Goal: Task Accomplishment & Management: Complete application form

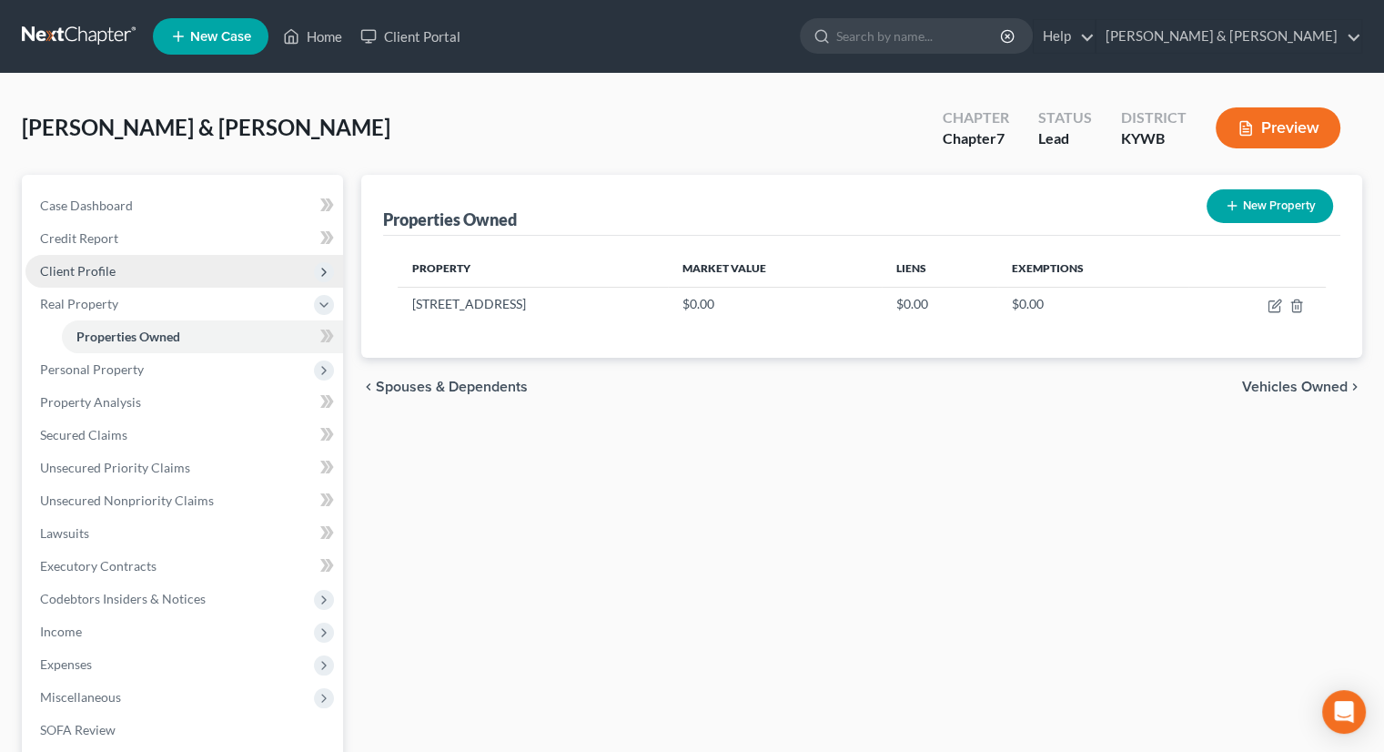
click at [93, 269] on span "Client Profile" at bounding box center [78, 270] width 76 height 15
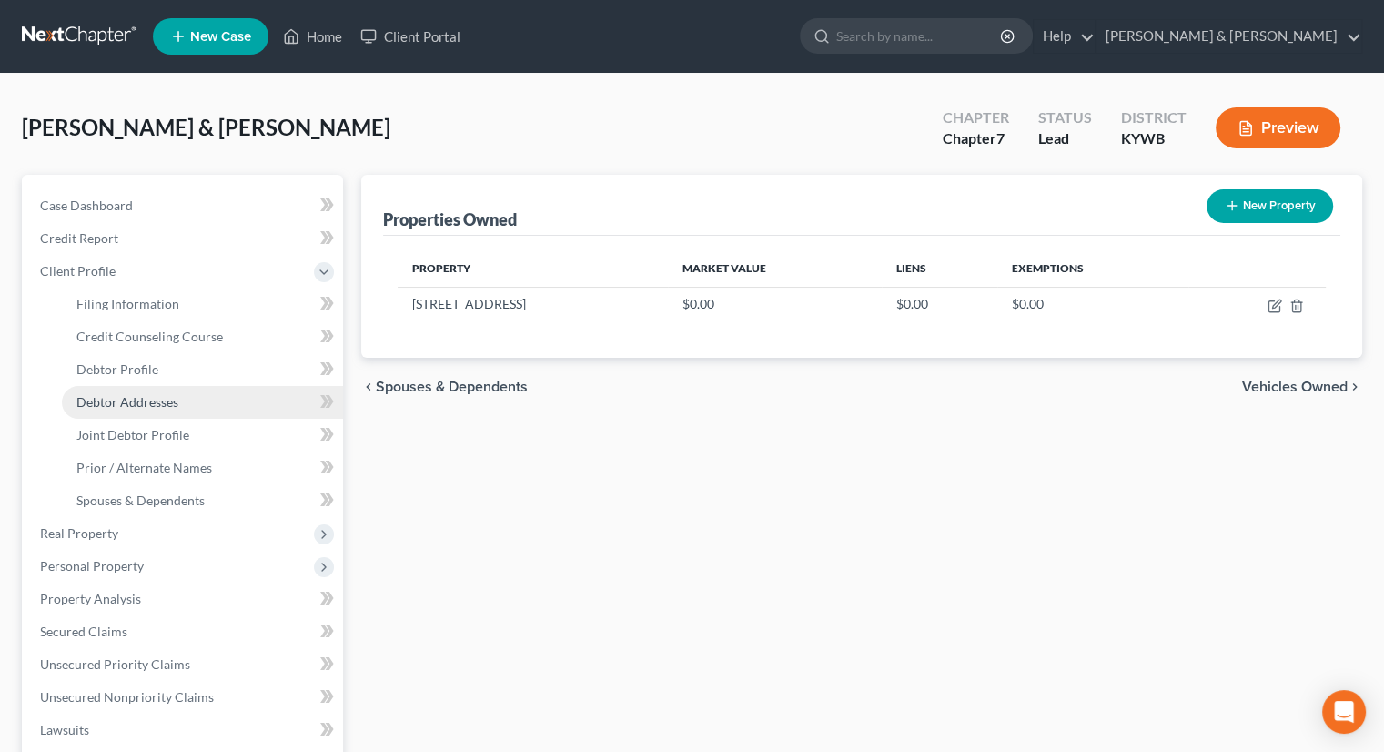
click at [178, 404] on link "Debtor Addresses" at bounding box center [202, 402] width 281 height 33
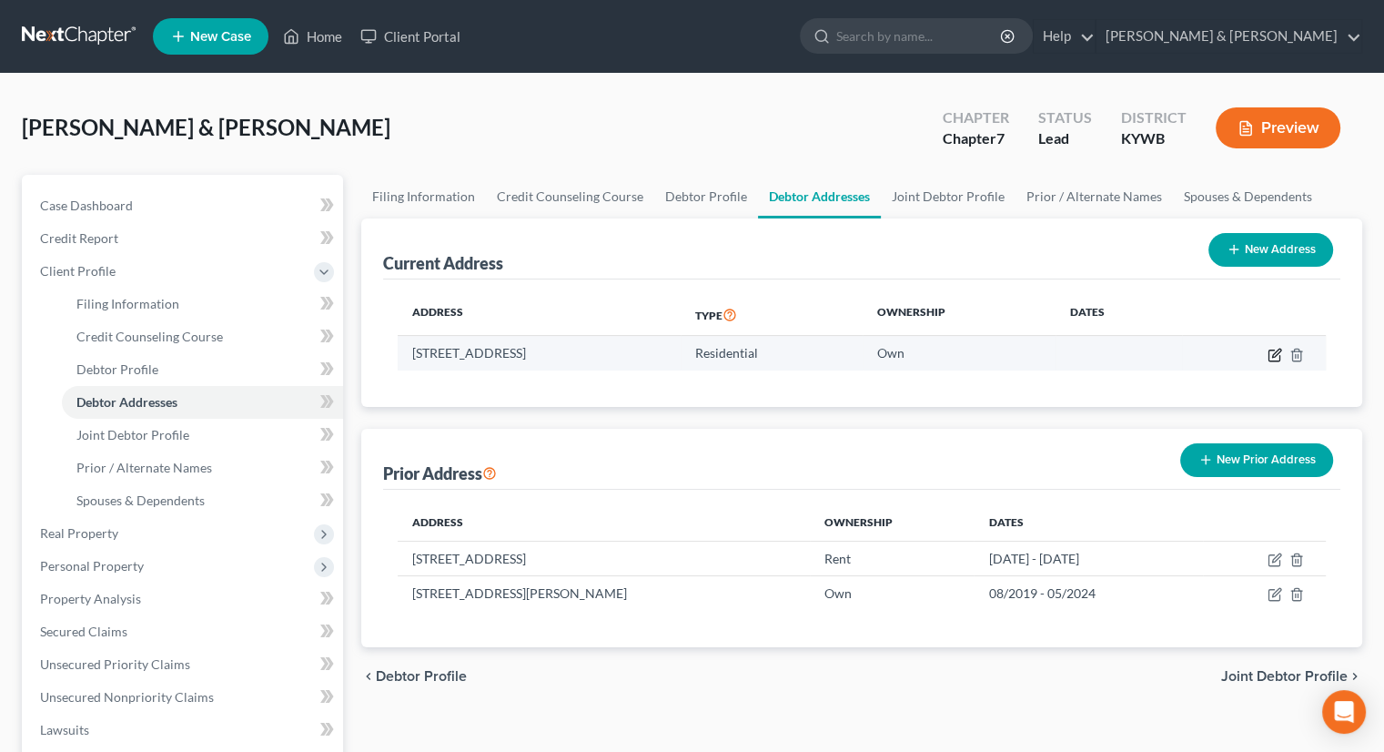
click at [1272, 355] on icon "button" at bounding box center [1276, 353] width 8 height 8
select select "18"
select select "92"
select select "0"
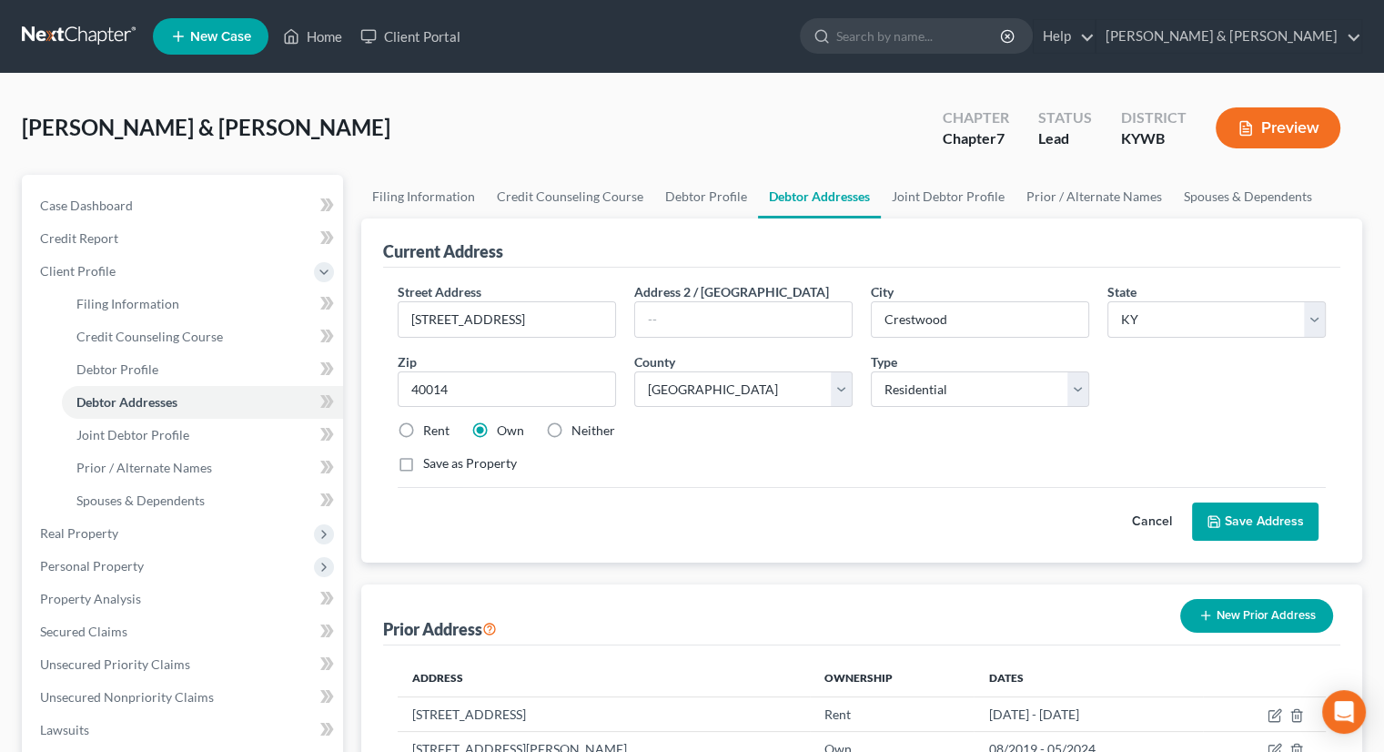
click at [423, 430] on label "Rent" at bounding box center [436, 430] width 26 height 18
click at [430, 430] on input "Rent" at bounding box center [436, 427] width 12 height 12
radio input "true"
click at [1304, 510] on button "Save Address" at bounding box center [1255, 521] width 126 height 38
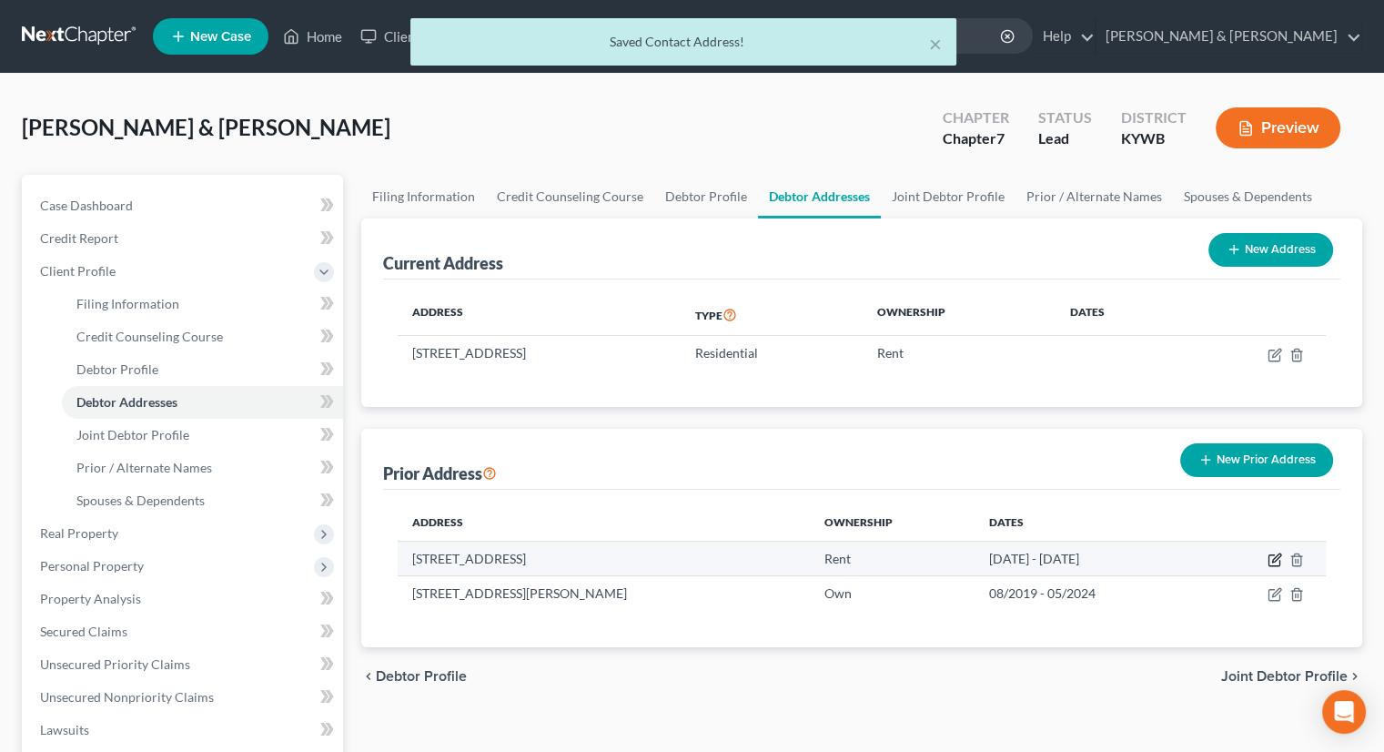
click at [1275, 553] on icon "button" at bounding box center [1275, 559] width 15 height 15
select select "24"
select select "9"
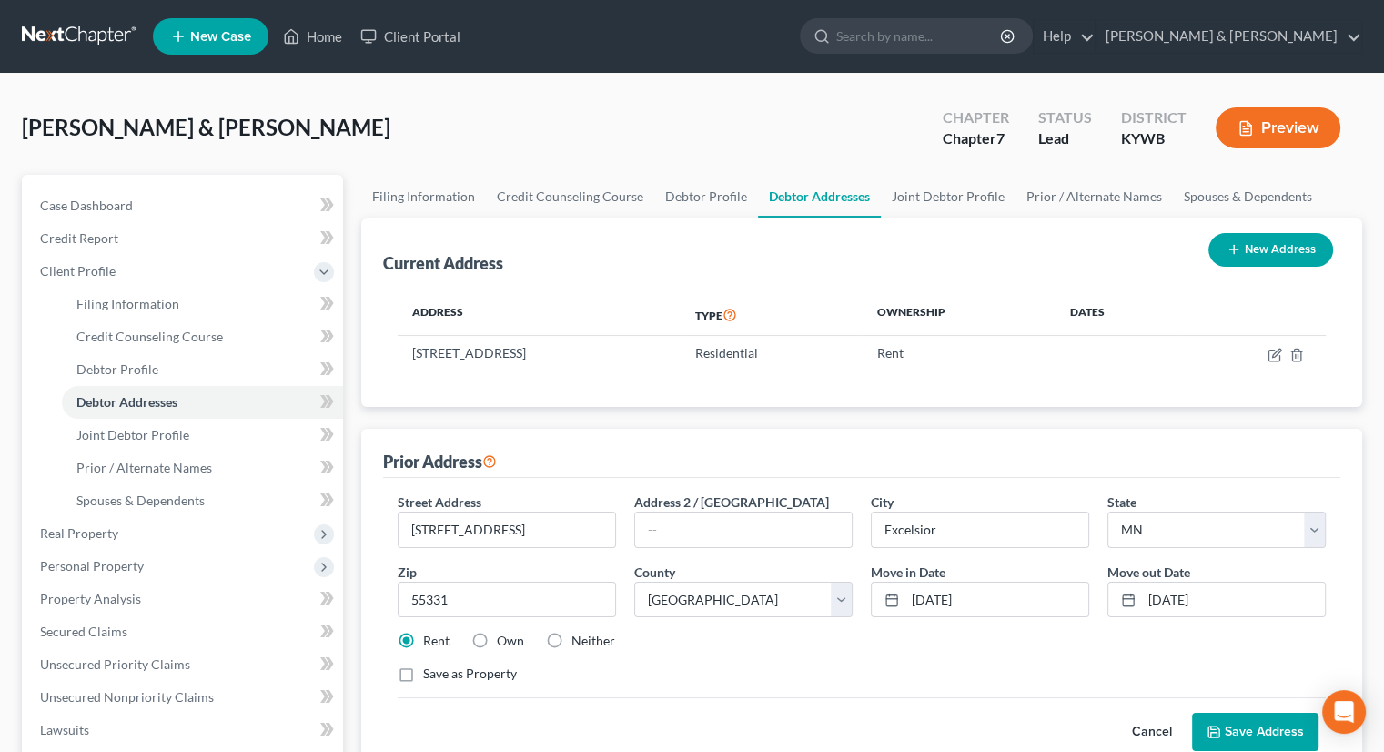
click at [497, 632] on label "Own" at bounding box center [510, 641] width 27 height 18
click at [504, 632] on input "Own" at bounding box center [510, 638] width 12 height 12
radio input "true"
click at [1254, 721] on button "Save Address" at bounding box center [1255, 731] width 126 height 38
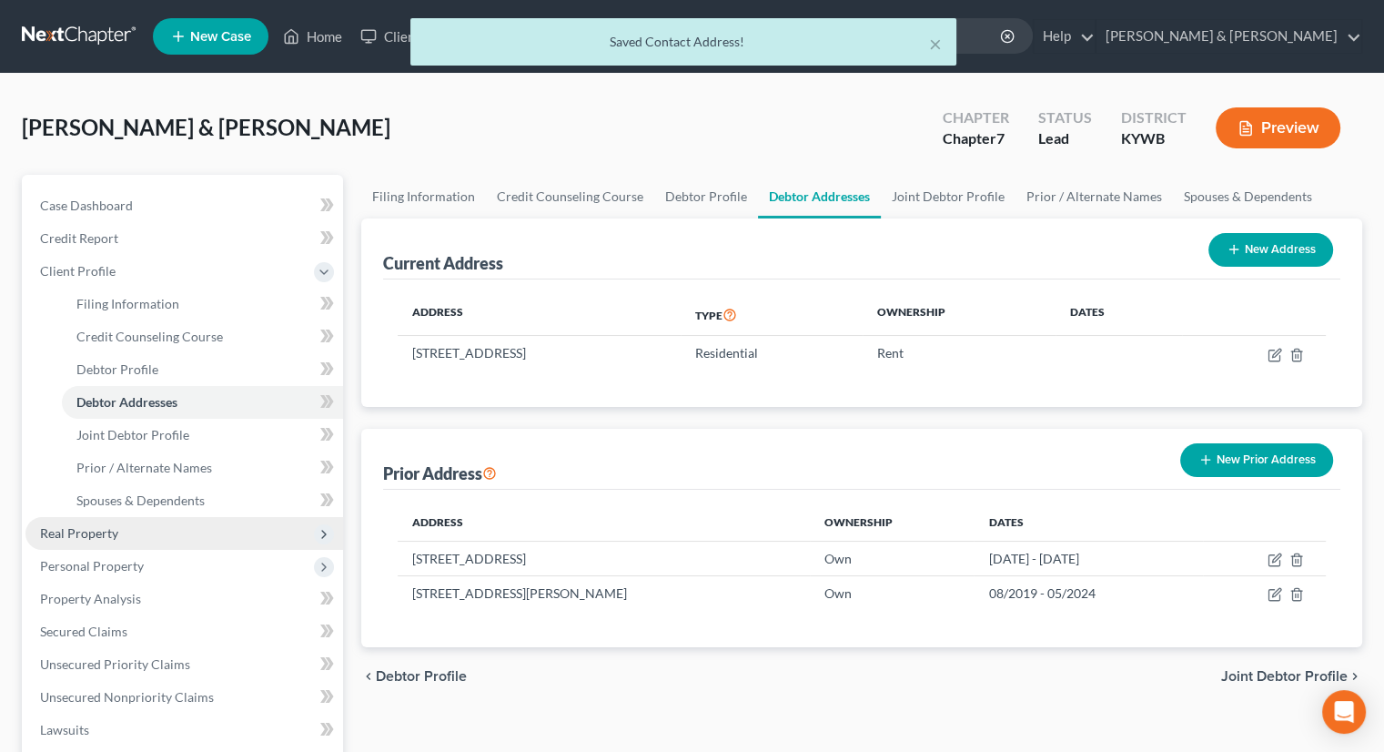
click at [120, 531] on span "Real Property" at bounding box center [184, 533] width 318 height 33
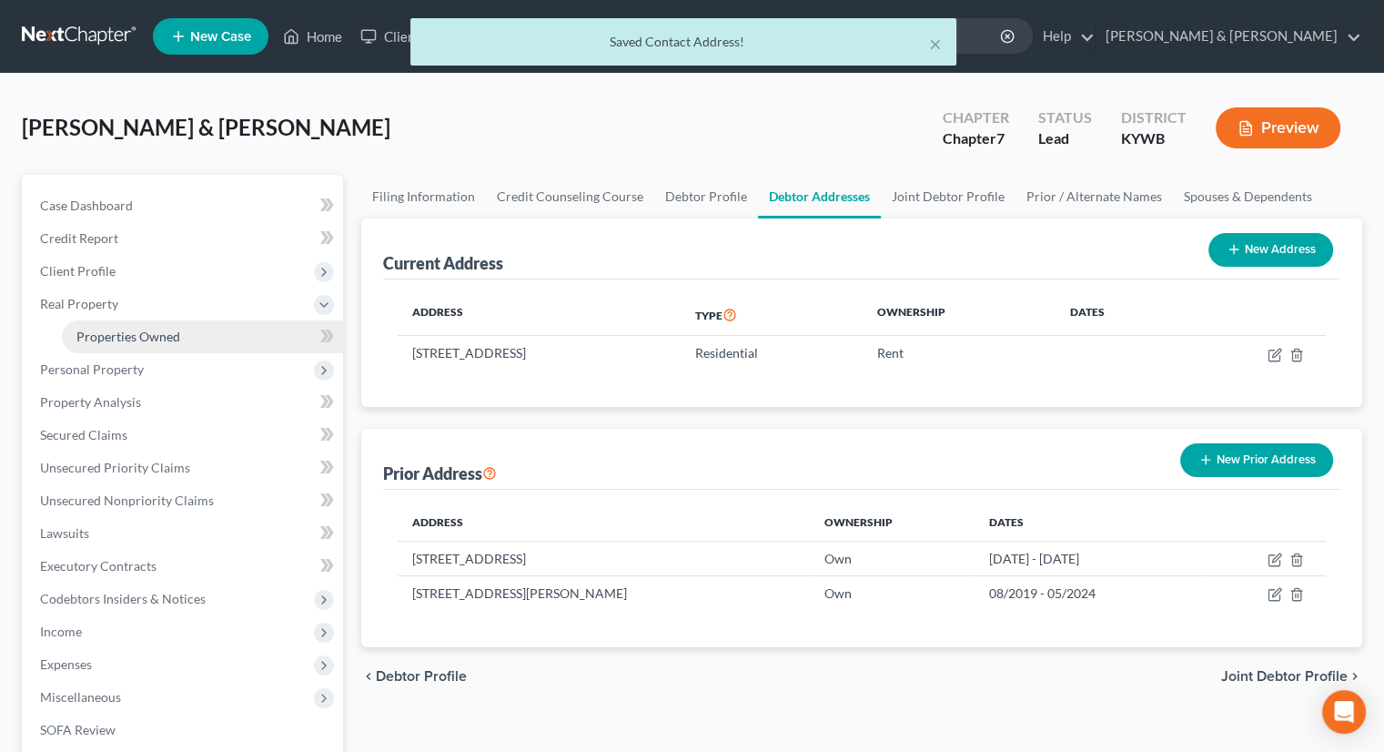
click at [146, 328] on span "Properties Owned" at bounding box center [128, 335] width 104 height 15
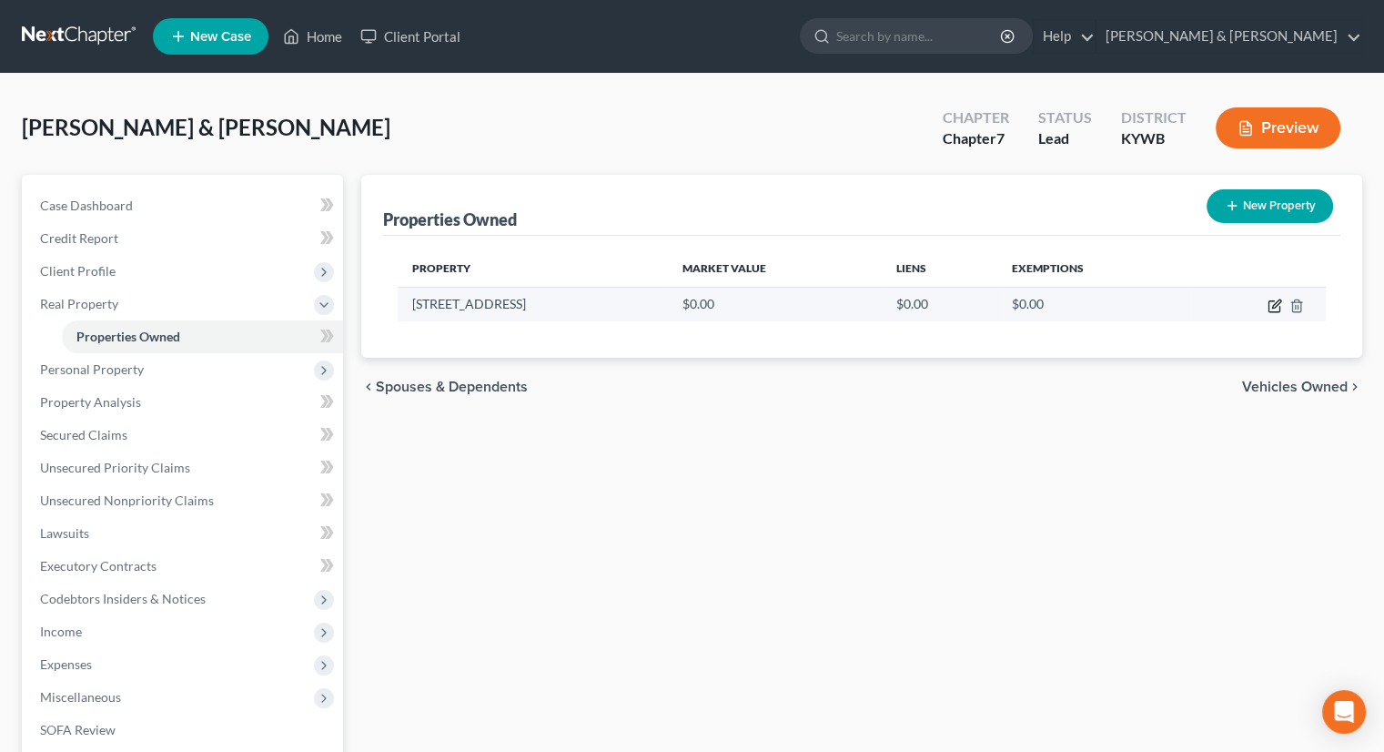
click at [1274, 307] on icon "button" at bounding box center [1276, 303] width 8 height 8
select select "18"
select select "92"
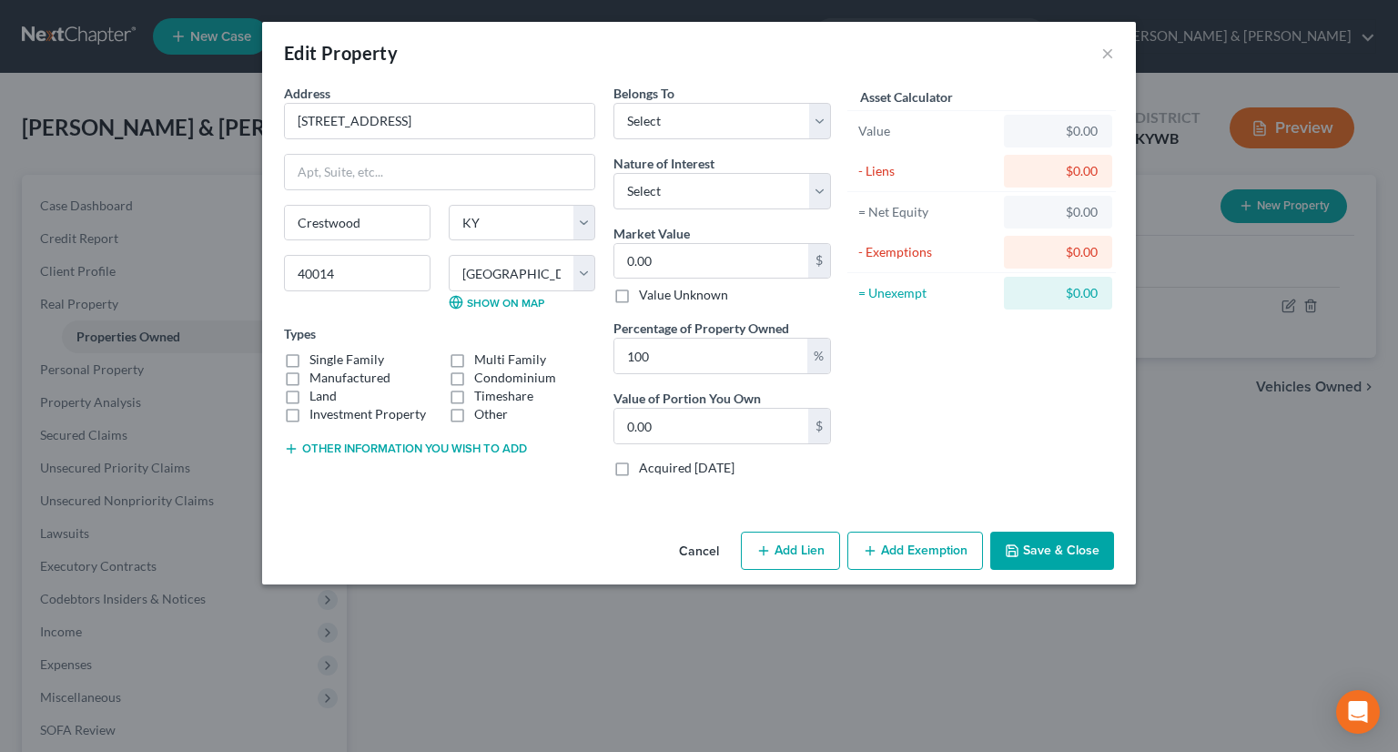
click at [707, 551] on button "Cancel" at bounding box center [698, 551] width 69 height 36
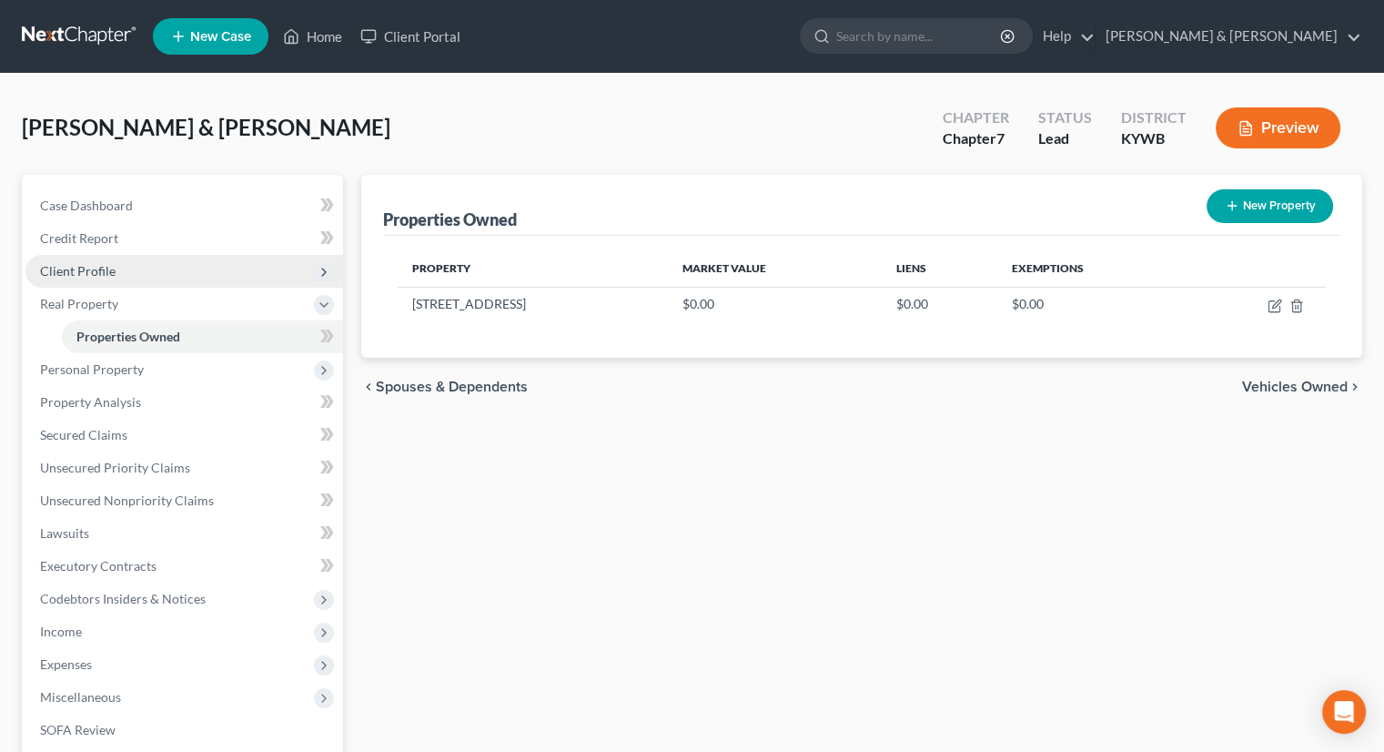
click at [111, 269] on span "Client Profile" at bounding box center [78, 270] width 76 height 15
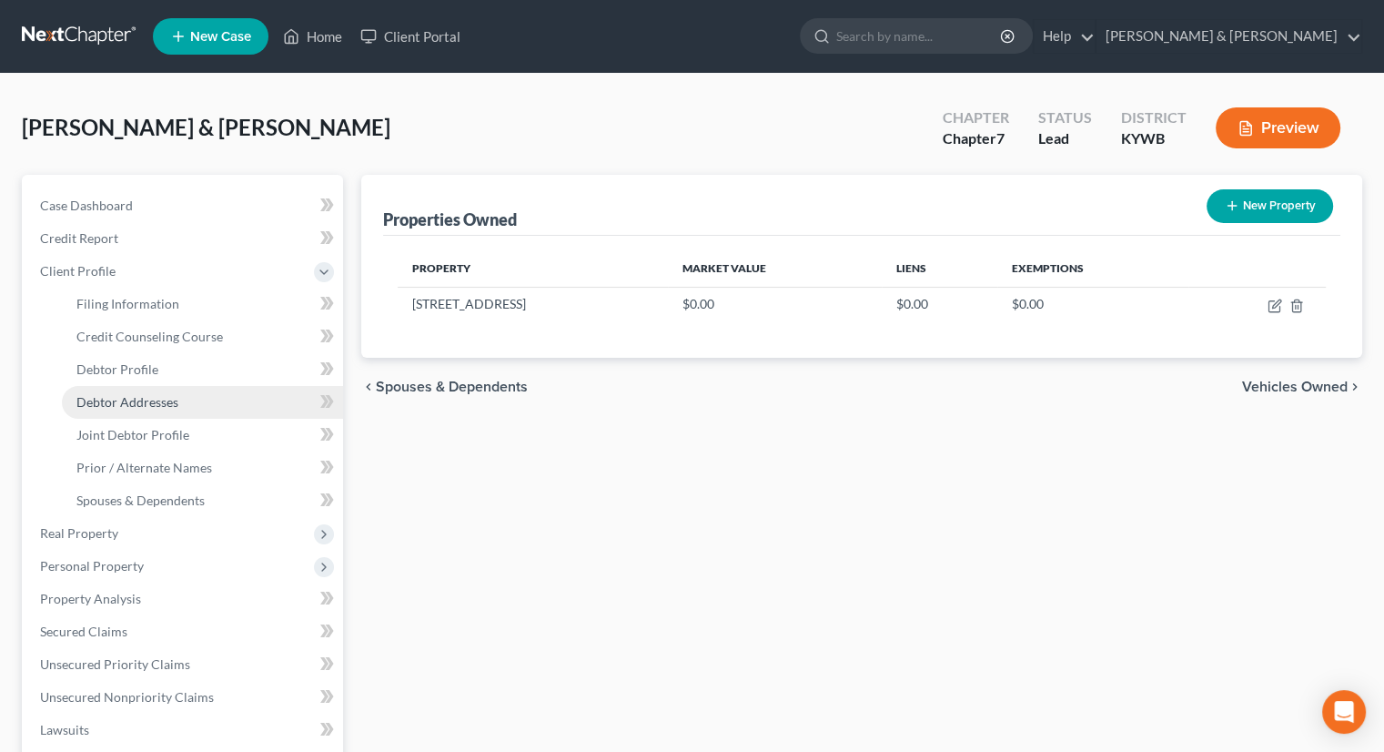
click at [138, 399] on span "Debtor Addresses" at bounding box center [127, 401] width 102 height 15
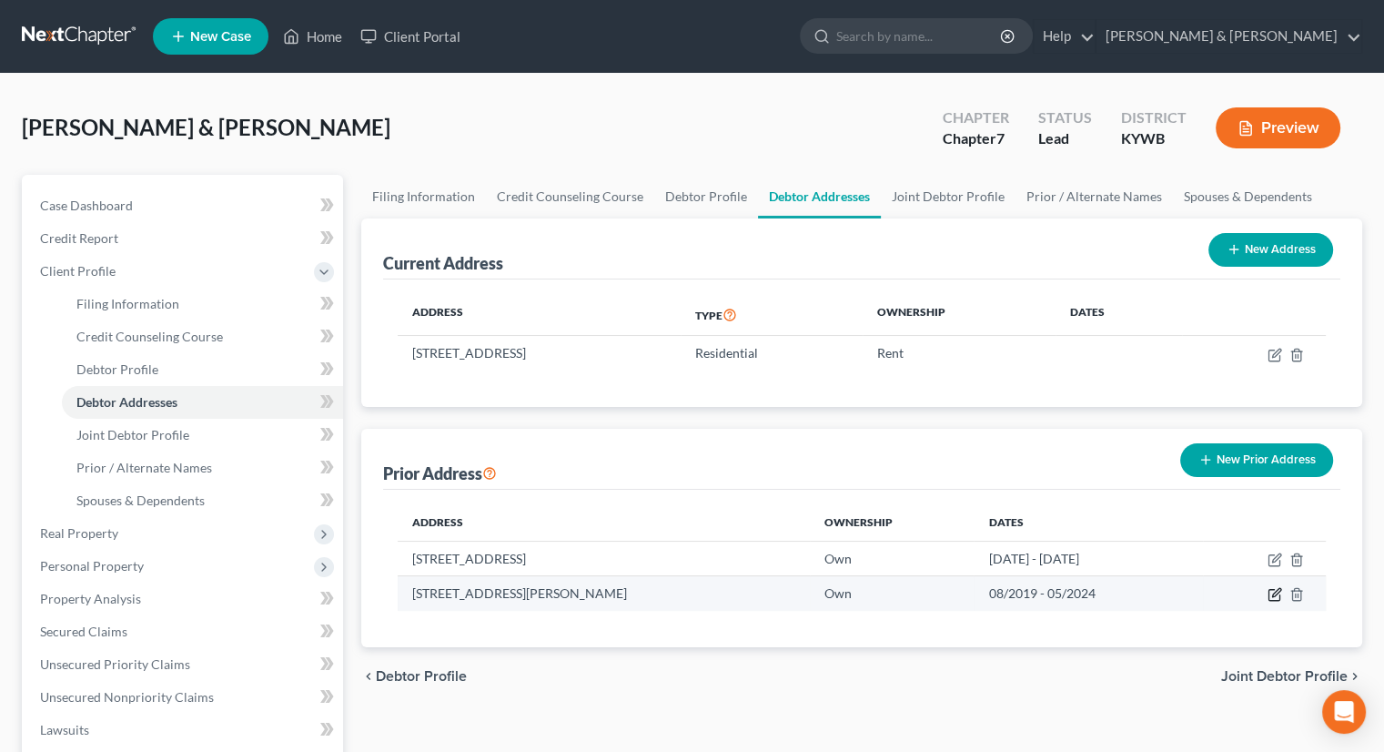
click at [1272, 595] on icon "button" at bounding box center [1276, 593] width 8 height 8
select select "18"
select select "92"
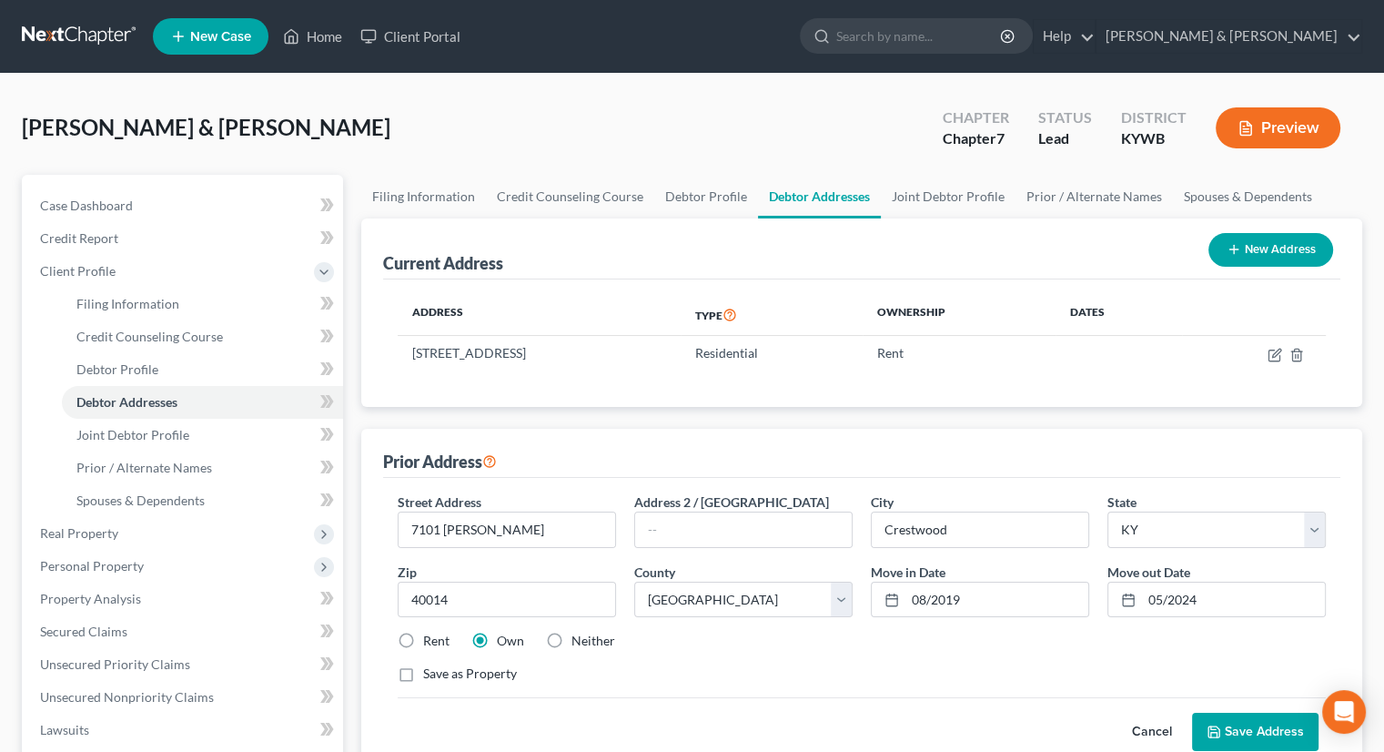
click at [423, 634] on label "Rent" at bounding box center [436, 641] width 26 height 18
click at [430, 634] on input "Rent" at bounding box center [436, 638] width 12 height 12
radio input "true"
click at [458, 525] on input "7101 JOnathan COurt" at bounding box center [507, 529] width 217 height 35
click at [512, 523] on input "7101 Jonathan COurt" at bounding box center [507, 529] width 217 height 35
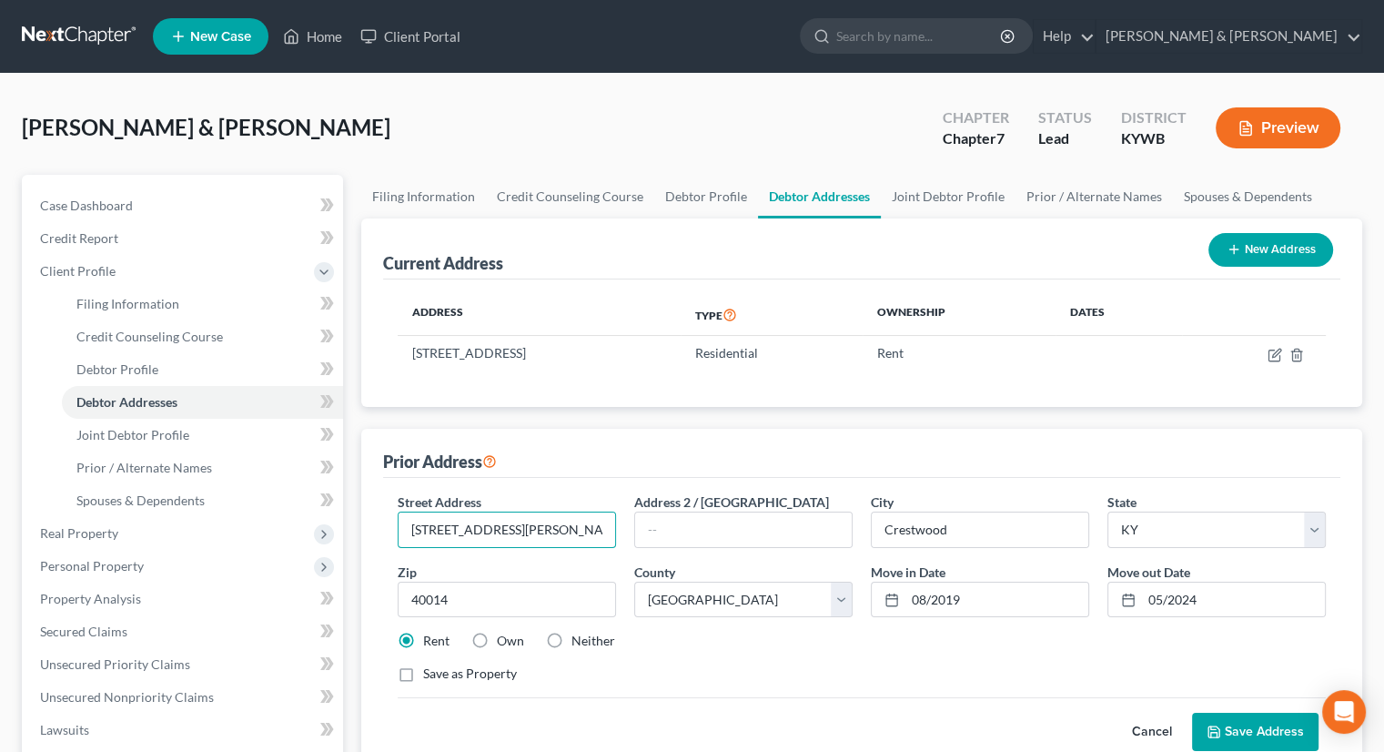
type input "[STREET_ADDRESS][PERSON_NAME]"
click at [1267, 729] on button "Save Address" at bounding box center [1255, 731] width 126 height 38
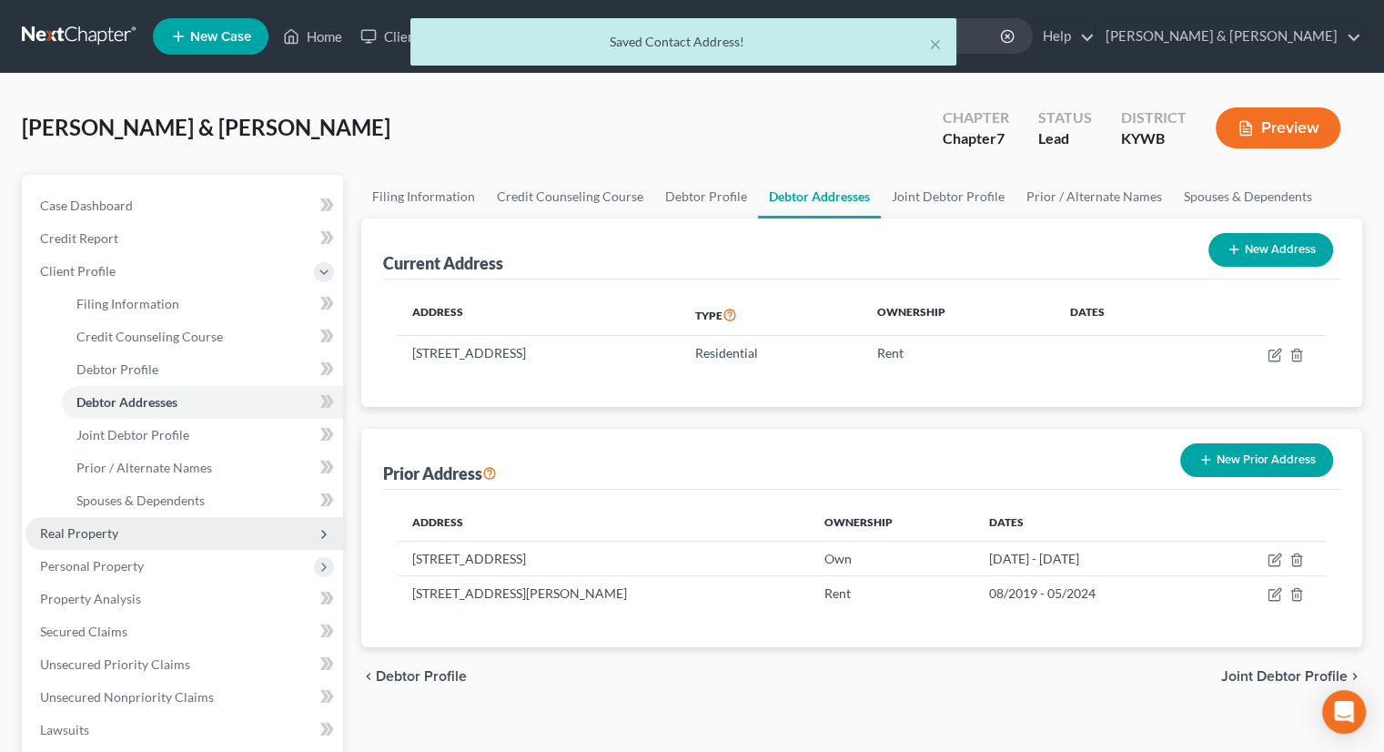
click at [98, 525] on span "Real Property" at bounding box center [79, 532] width 78 height 15
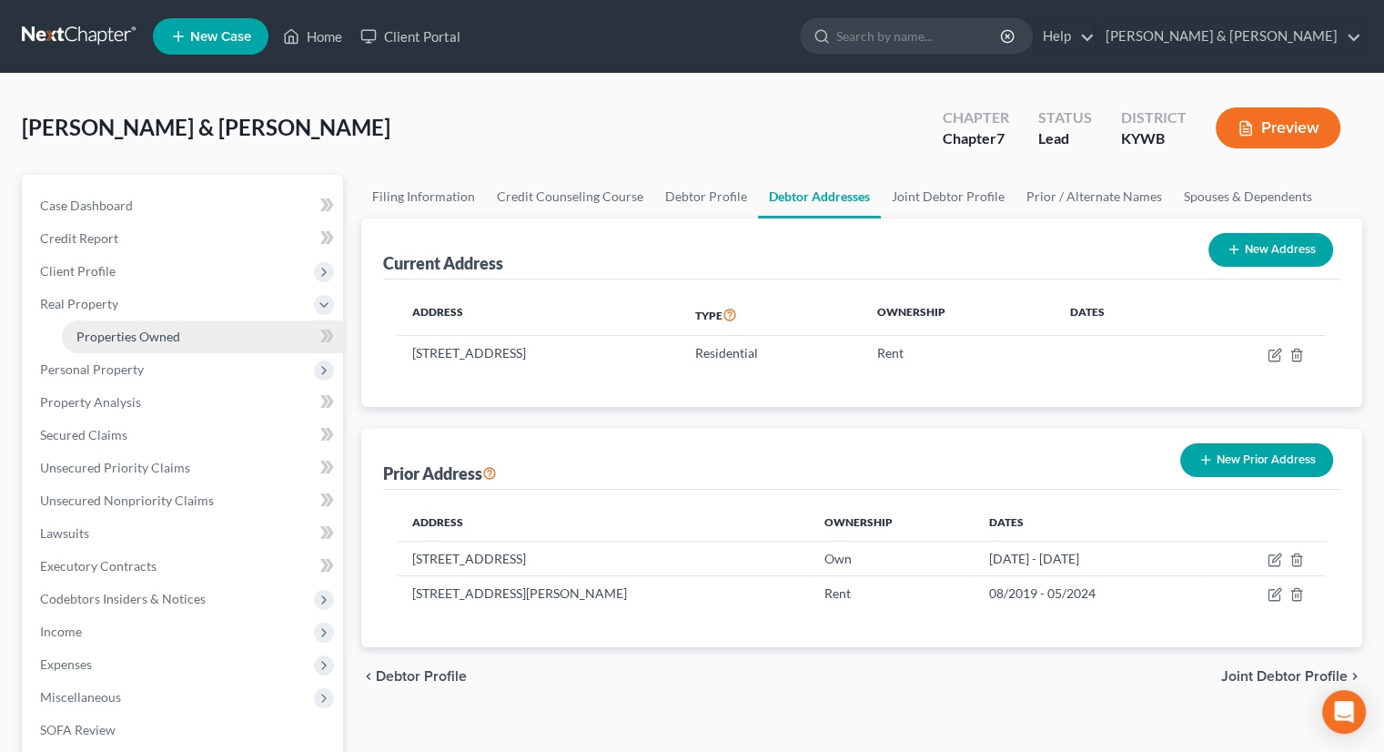
click at [116, 335] on span "Properties Owned" at bounding box center [128, 335] width 104 height 15
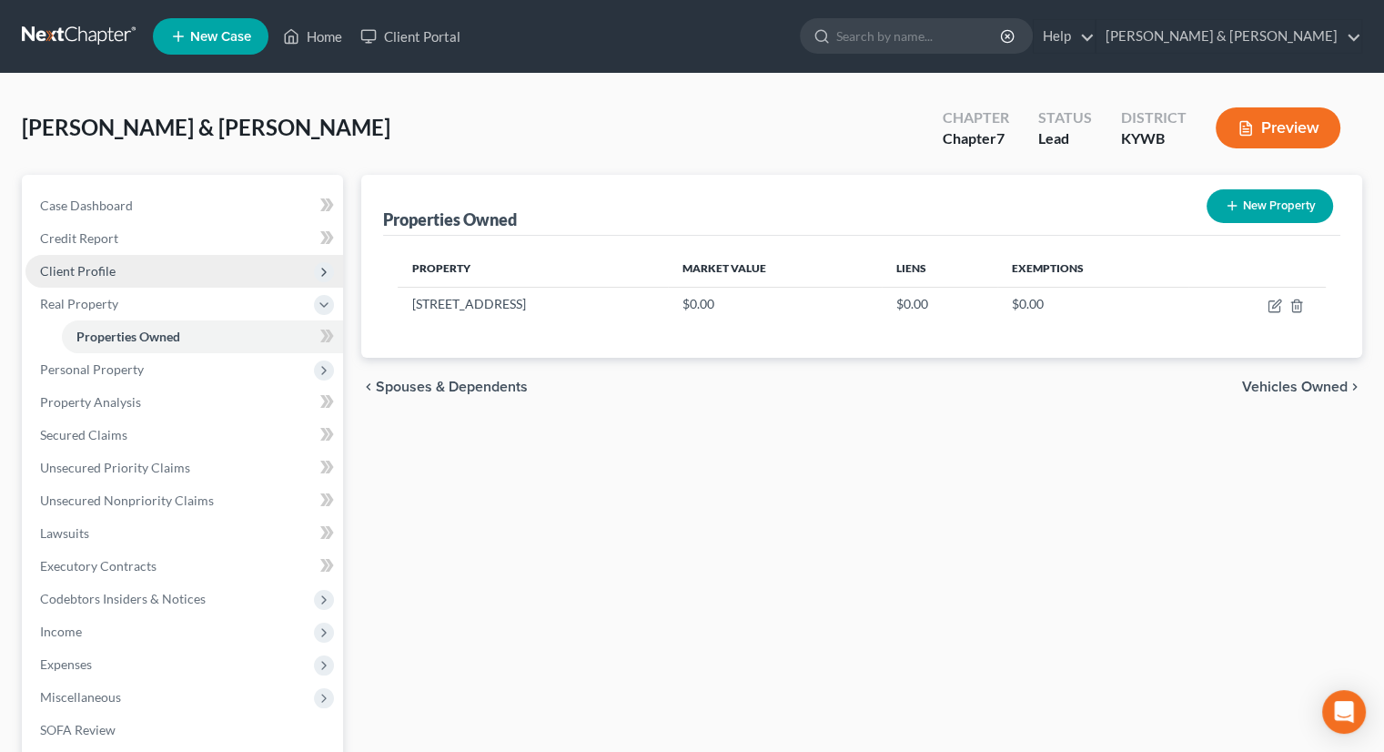
click at [106, 267] on span "Client Profile" at bounding box center [78, 270] width 76 height 15
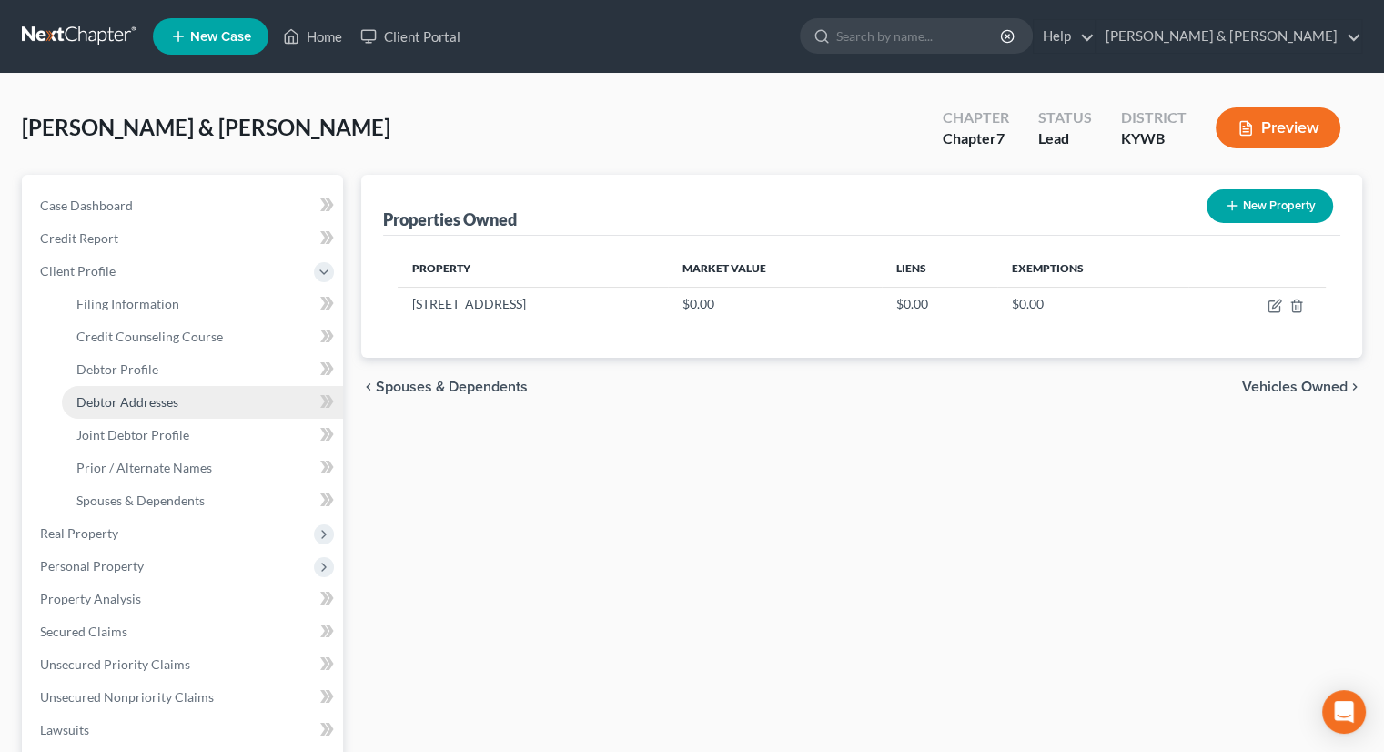
click at [133, 398] on span "Debtor Addresses" at bounding box center [127, 401] width 102 height 15
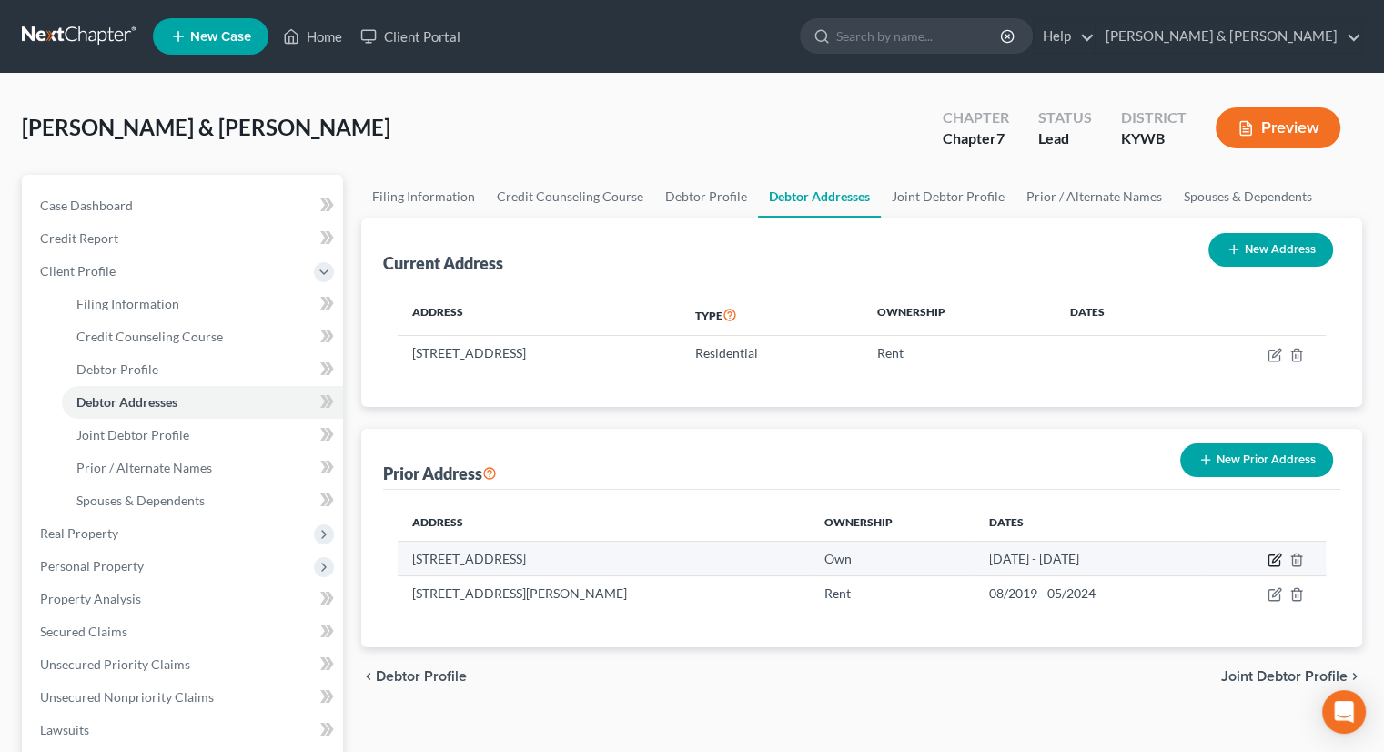
click at [1269, 558] on icon "button" at bounding box center [1275, 559] width 15 height 15
select select "24"
select select "9"
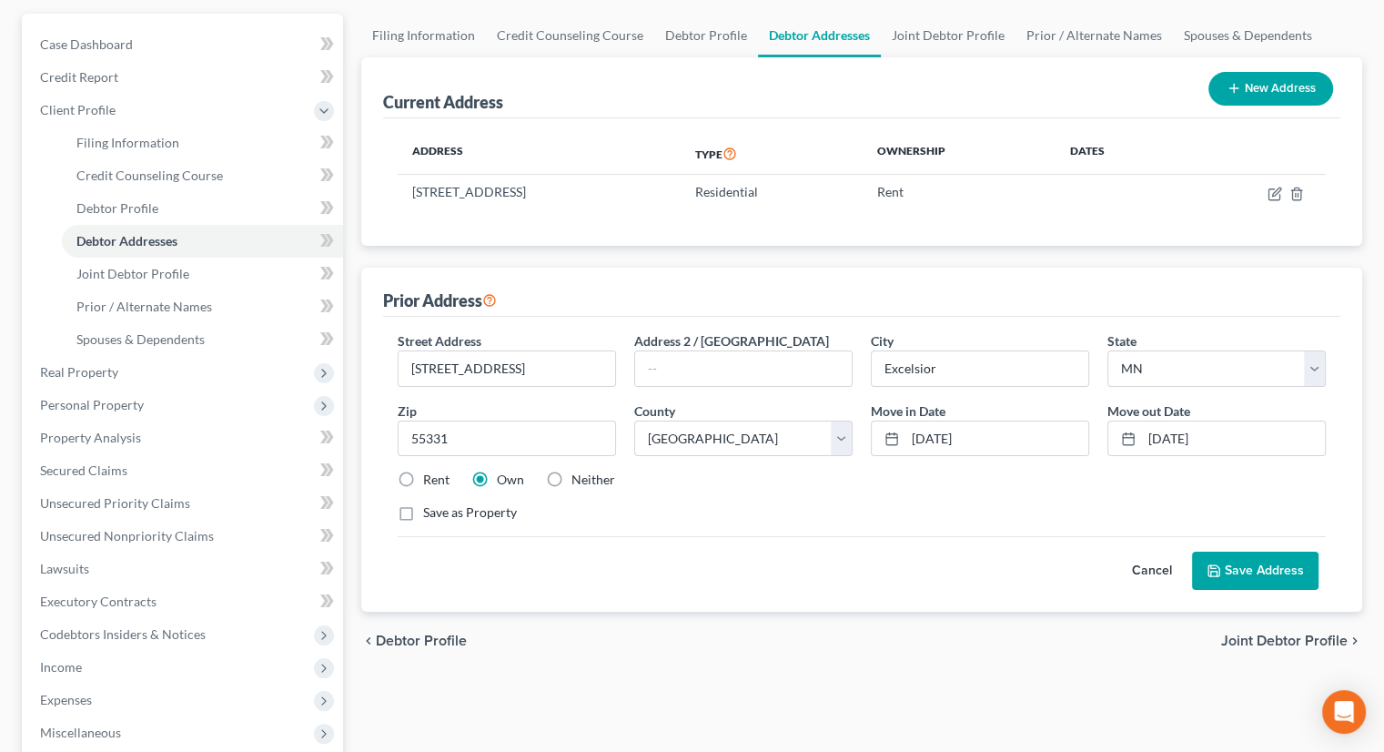
scroll to position [182, 0]
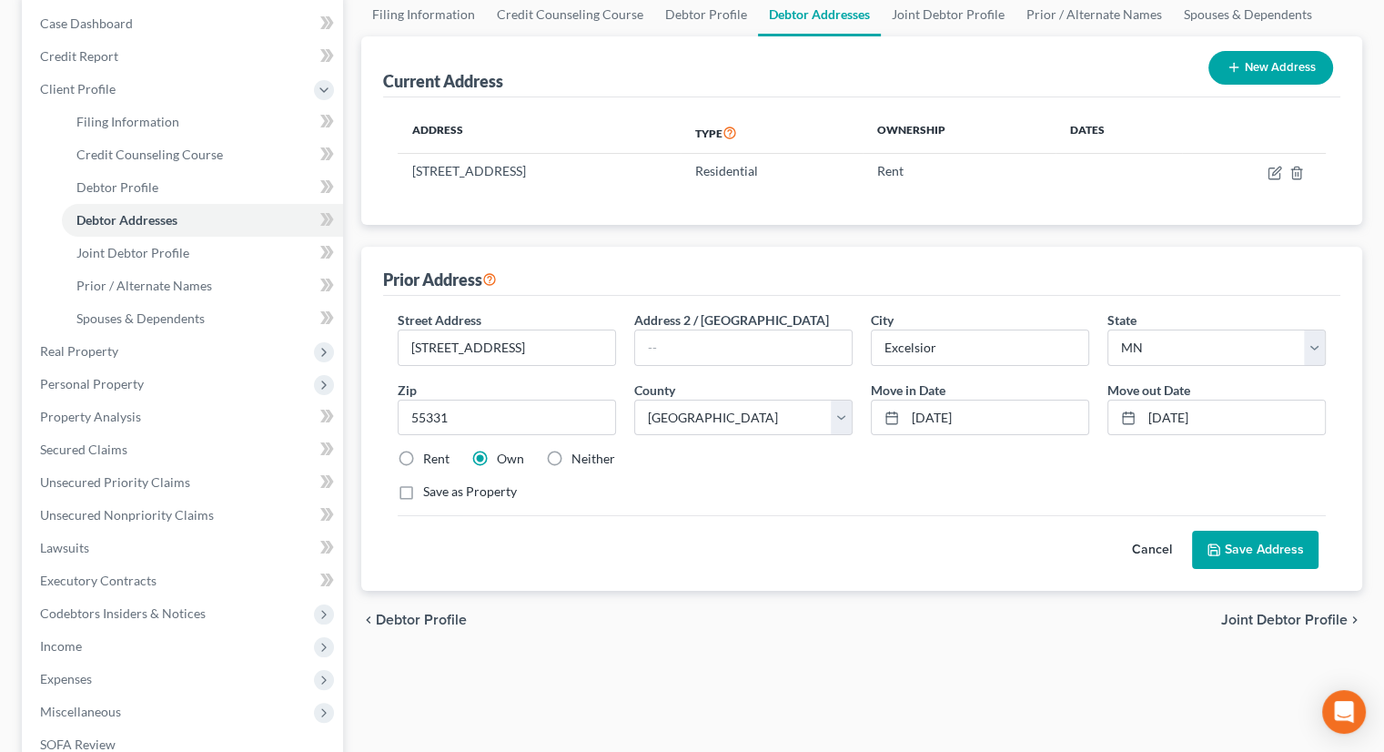
click at [423, 491] on label "Save as Property" at bounding box center [470, 491] width 94 height 18
click at [430, 491] on input "Save as Property" at bounding box center [436, 488] width 12 height 12
checkbox input "true"
click at [1285, 543] on button "Save Address" at bounding box center [1255, 550] width 126 height 38
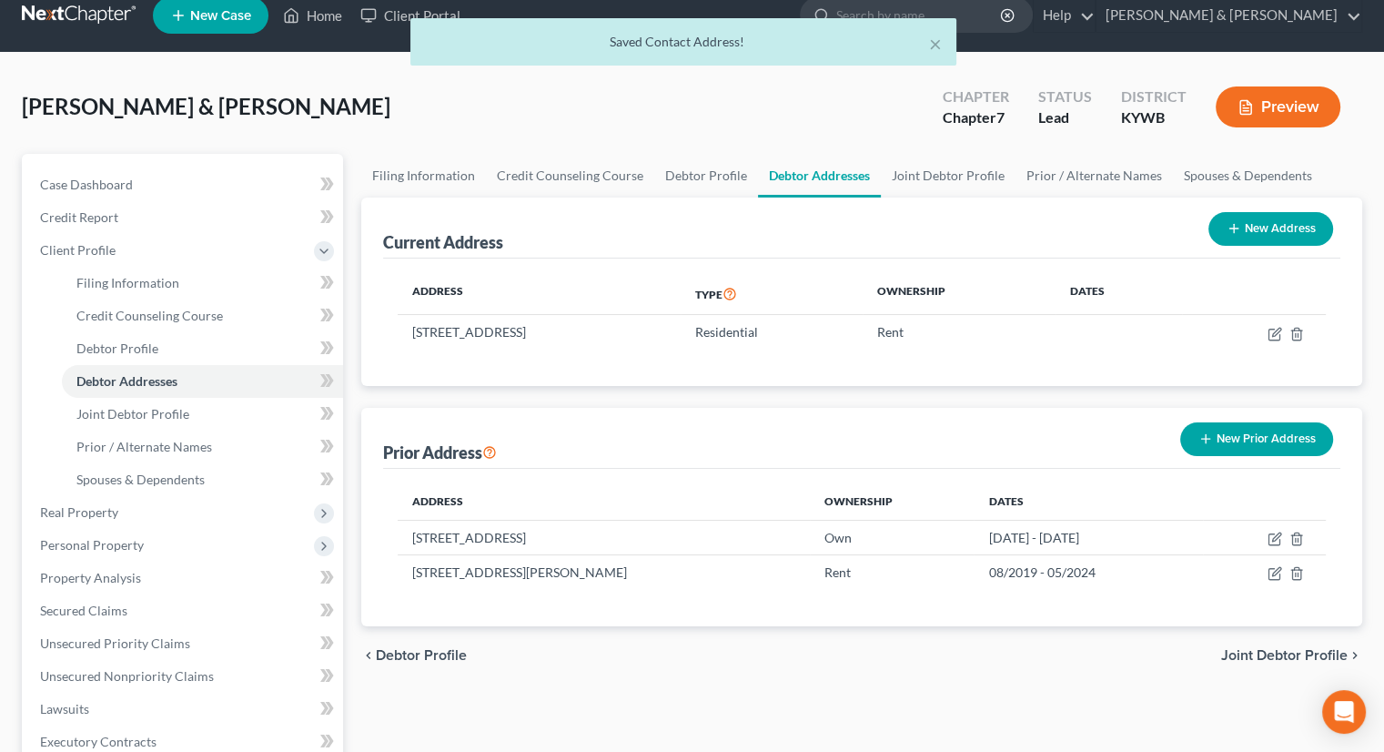
scroll to position [0, 0]
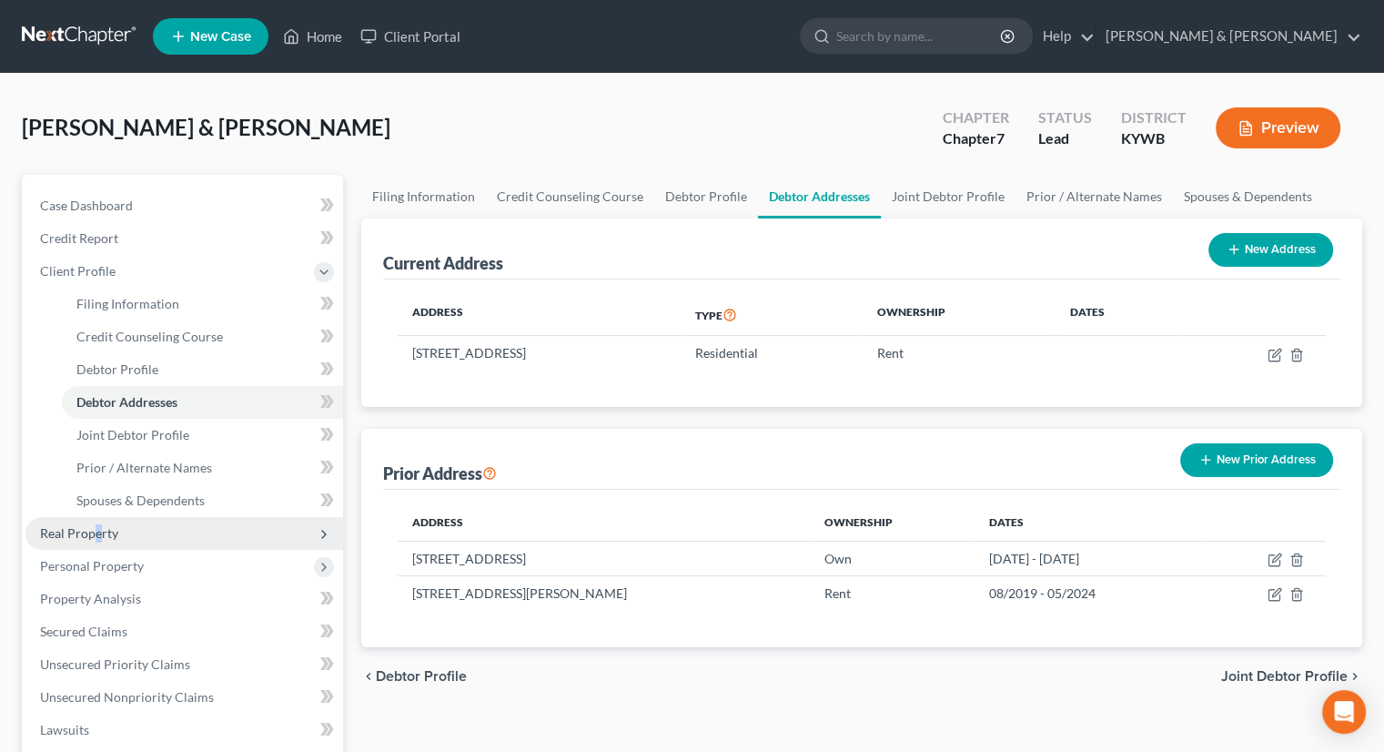
click at [96, 525] on span "Real Property" at bounding box center [79, 532] width 78 height 15
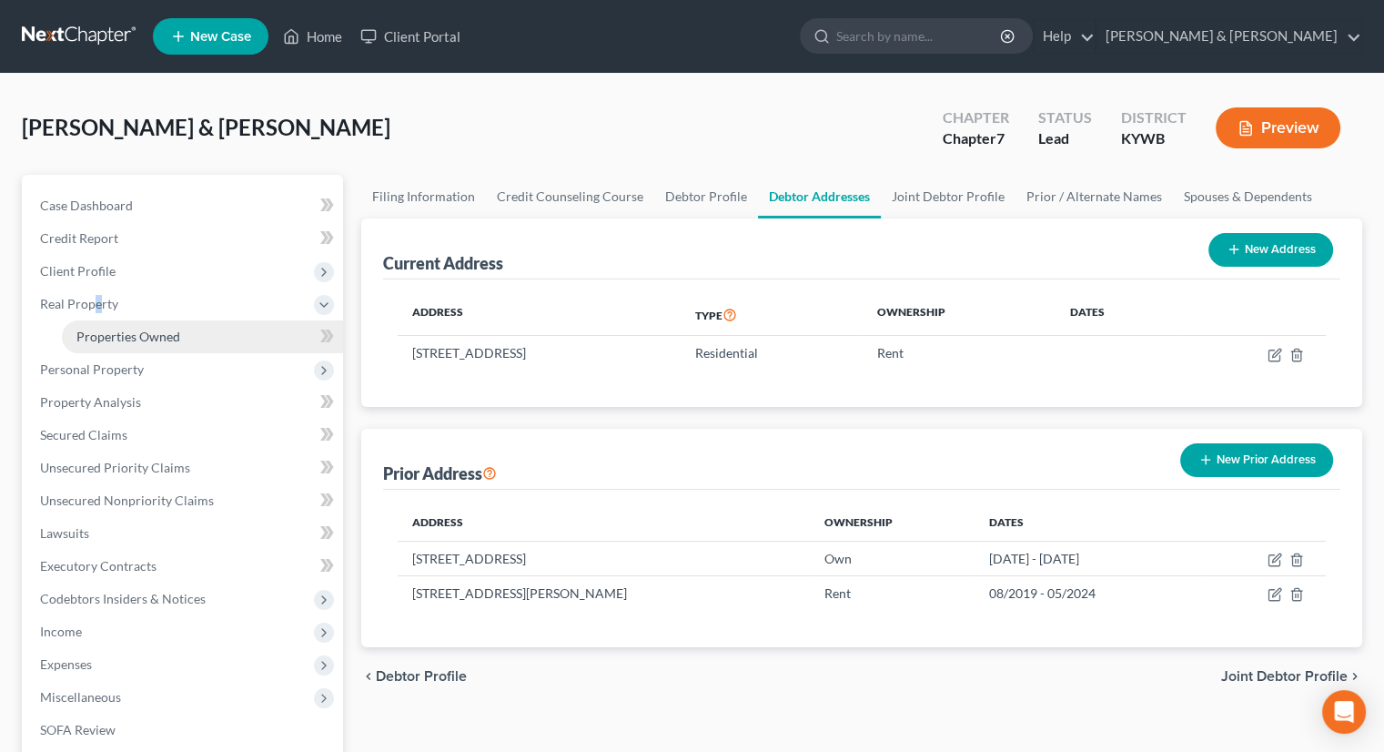
click at [124, 337] on span "Properties Owned" at bounding box center [128, 335] width 104 height 15
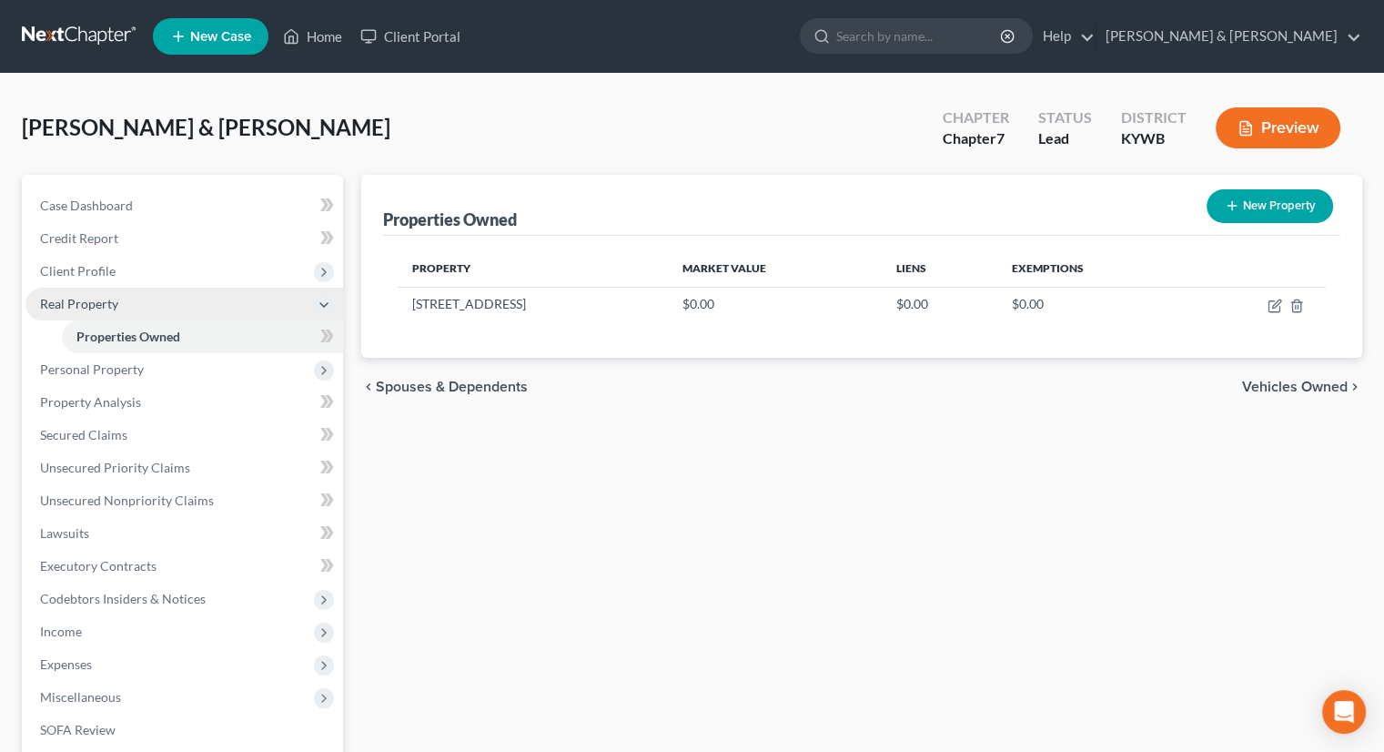
click at [111, 303] on span "Real Property" at bounding box center [79, 303] width 78 height 15
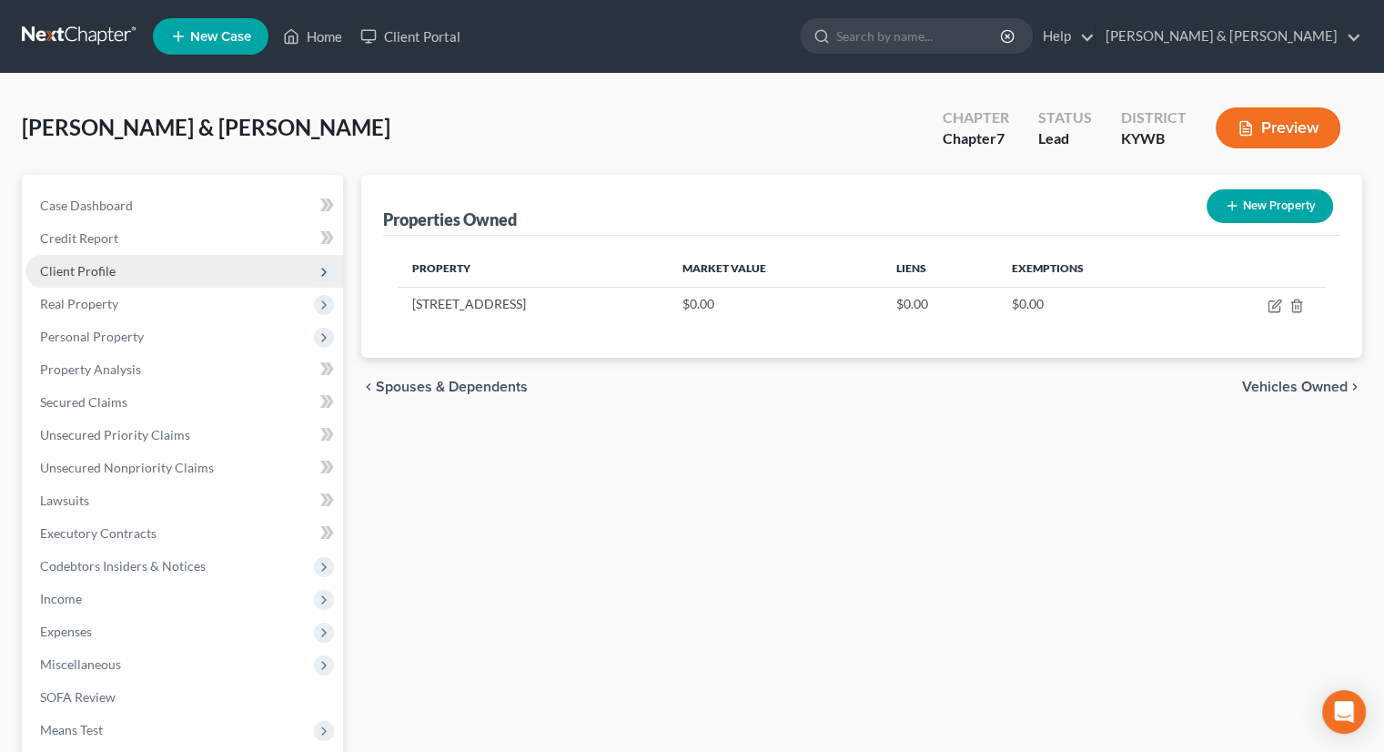
click at [111, 261] on span "Client Profile" at bounding box center [184, 271] width 318 height 33
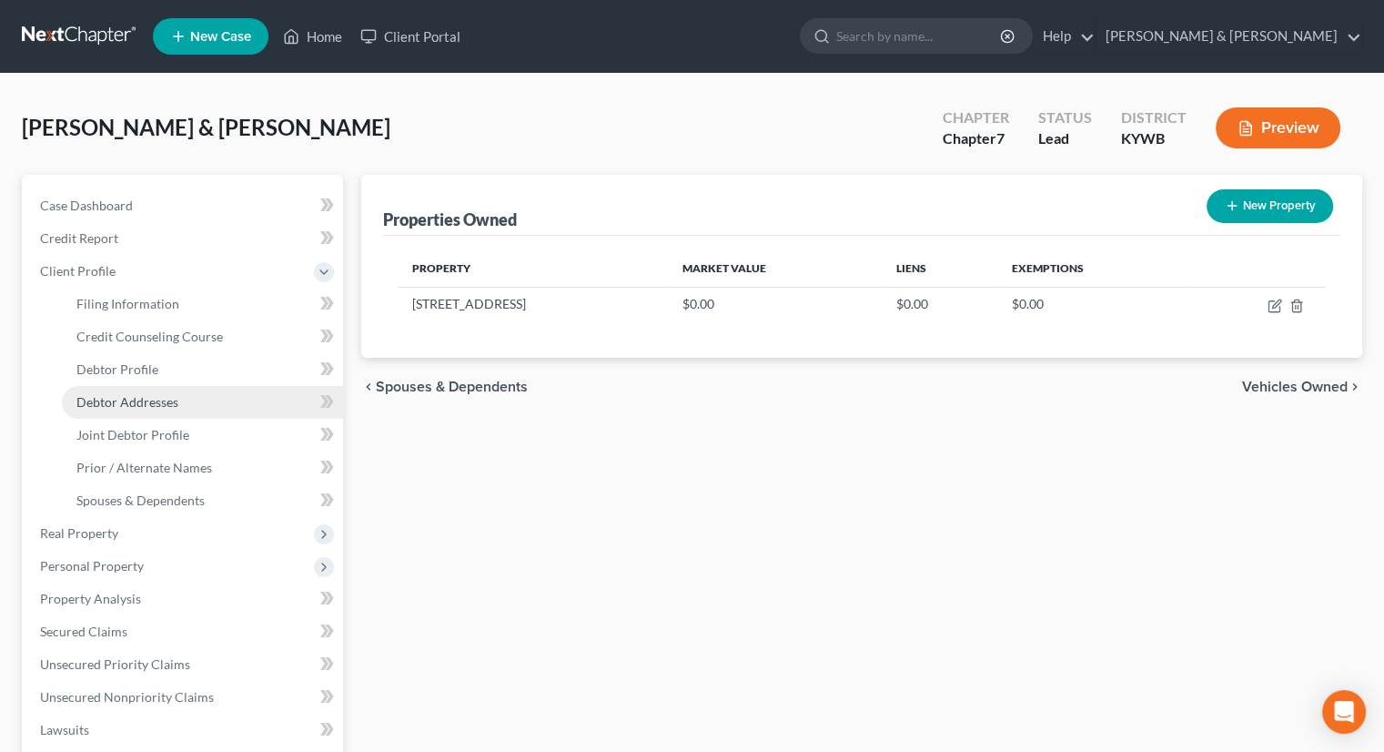
click at [176, 408] on span "Debtor Addresses" at bounding box center [127, 401] width 102 height 15
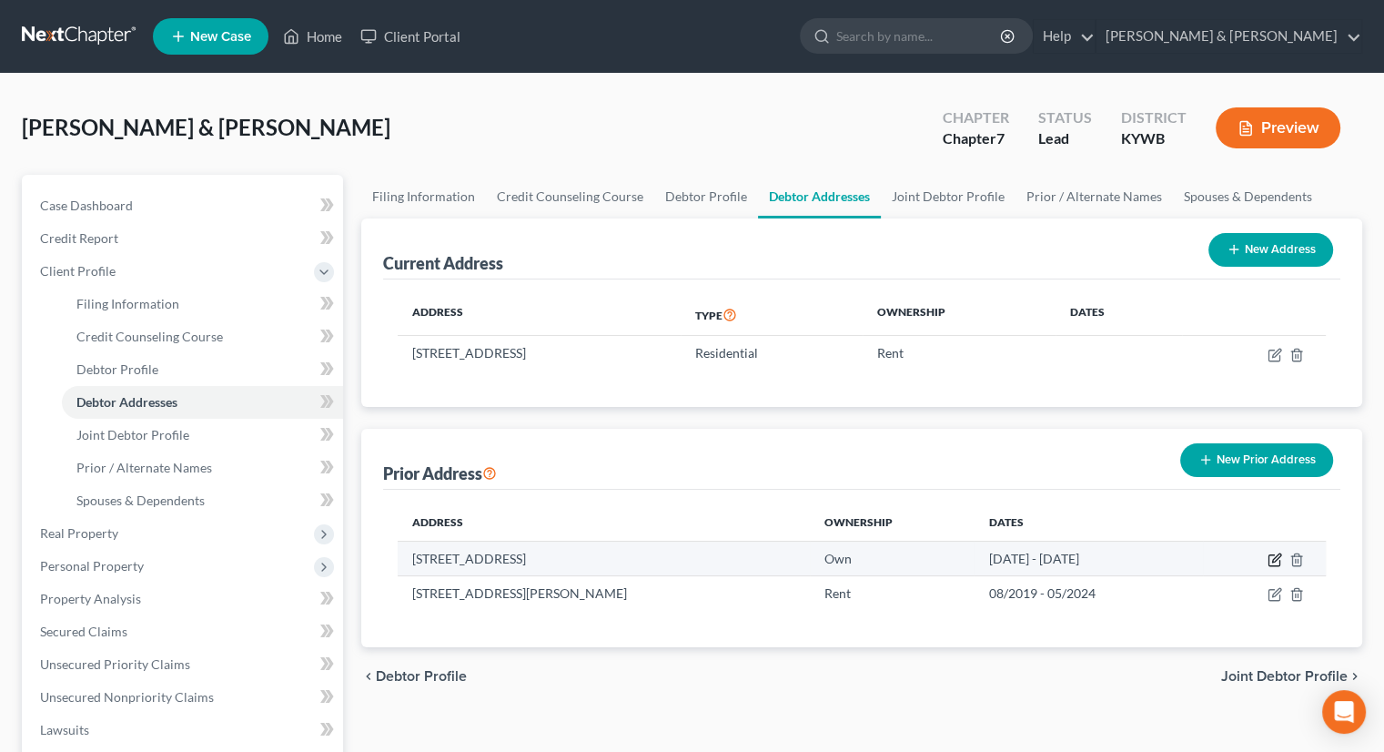
click at [1269, 558] on icon "button" at bounding box center [1275, 559] width 15 height 15
select select "24"
select select "9"
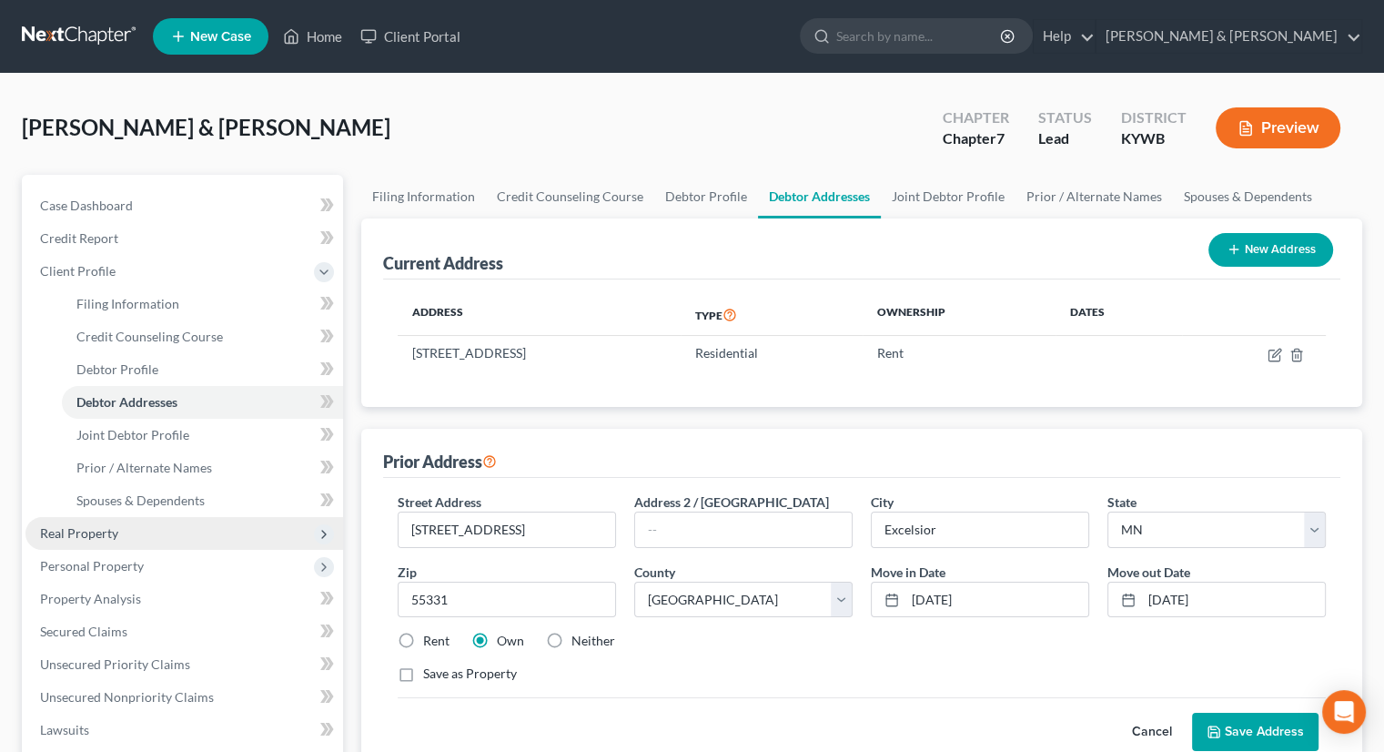
click at [75, 533] on span "Real Property" at bounding box center [79, 532] width 78 height 15
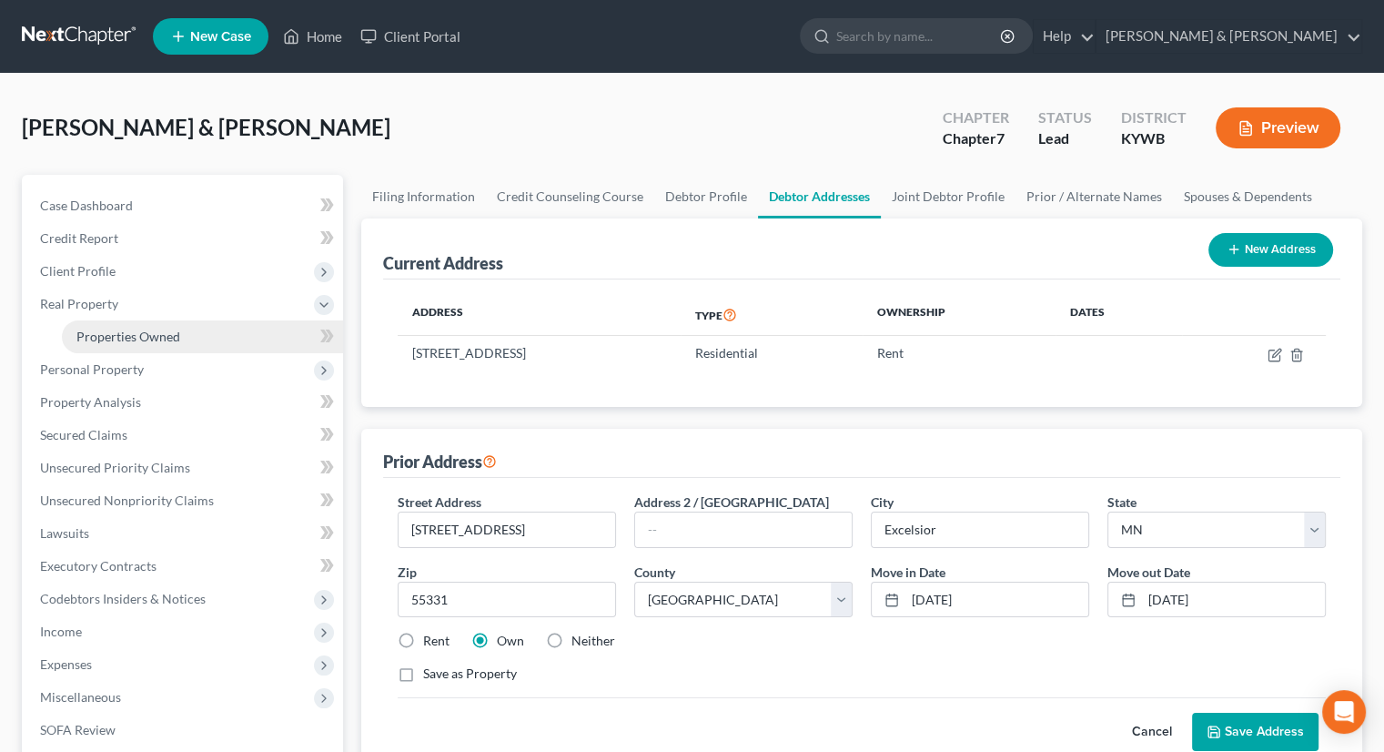
click at [127, 333] on span "Properties Owned" at bounding box center [128, 335] width 104 height 15
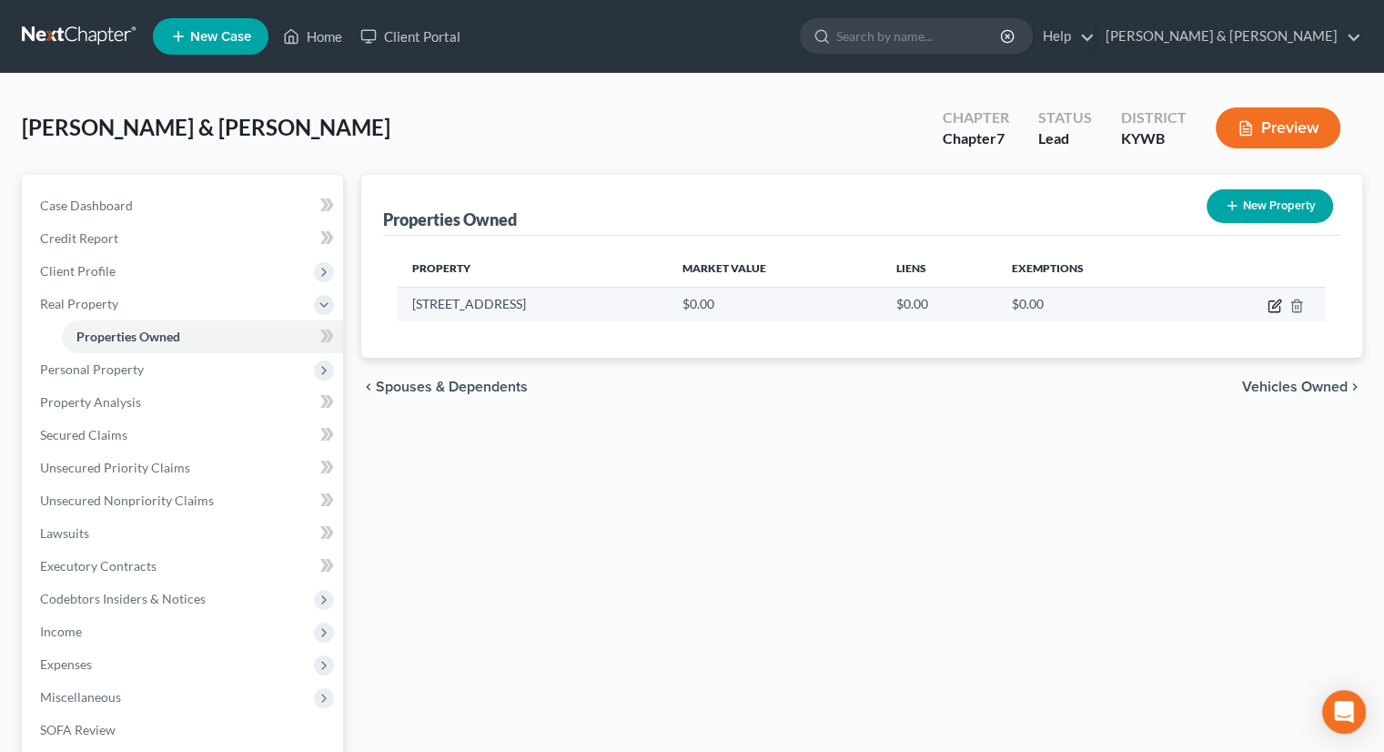
click at [1278, 308] on icon "button" at bounding box center [1275, 305] width 15 height 15
select select "18"
select select "92"
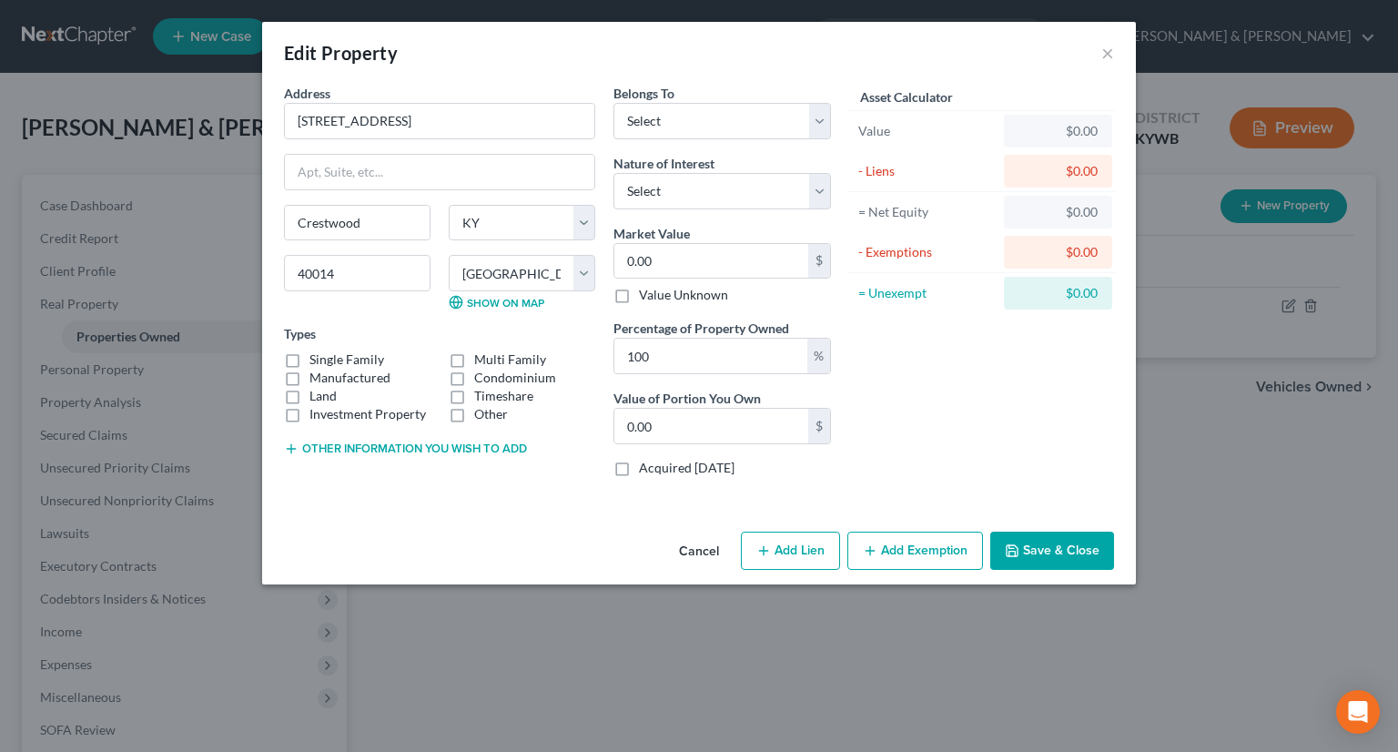
click at [702, 548] on button "Cancel" at bounding box center [698, 551] width 69 height 36
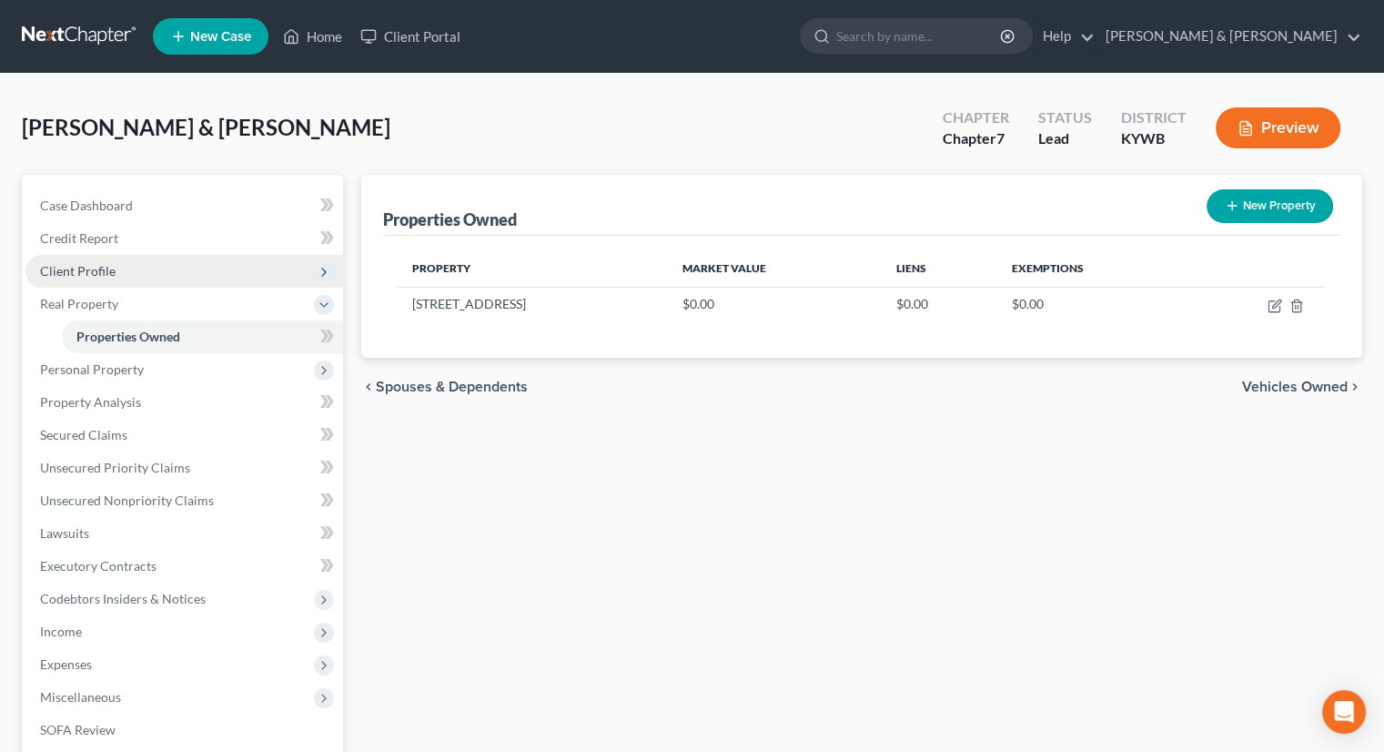
click at [91, 274] on span "Client Profile" at bounding box center [78, 270] width 76 height 15
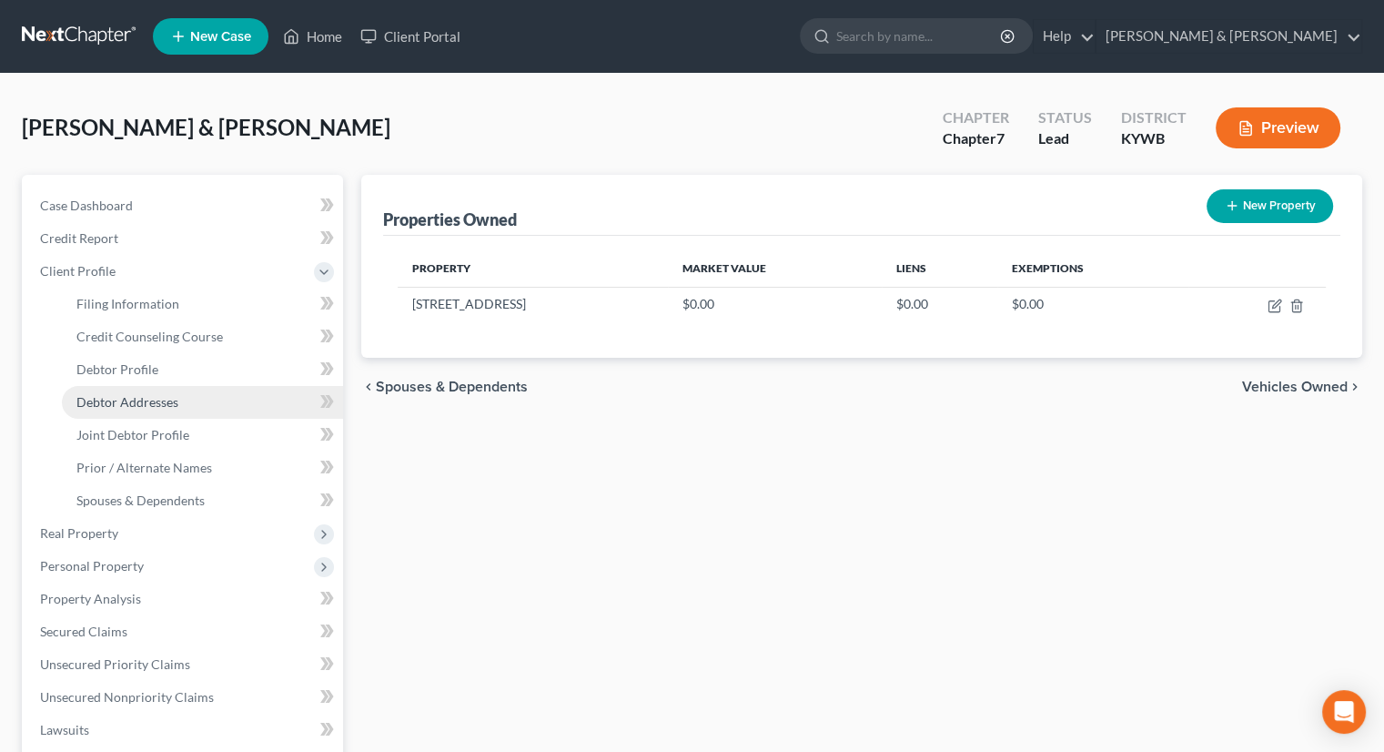
click at [145, 401] on span "Debtor Addresses" at bounding box center [127, 401] width 102 height 15
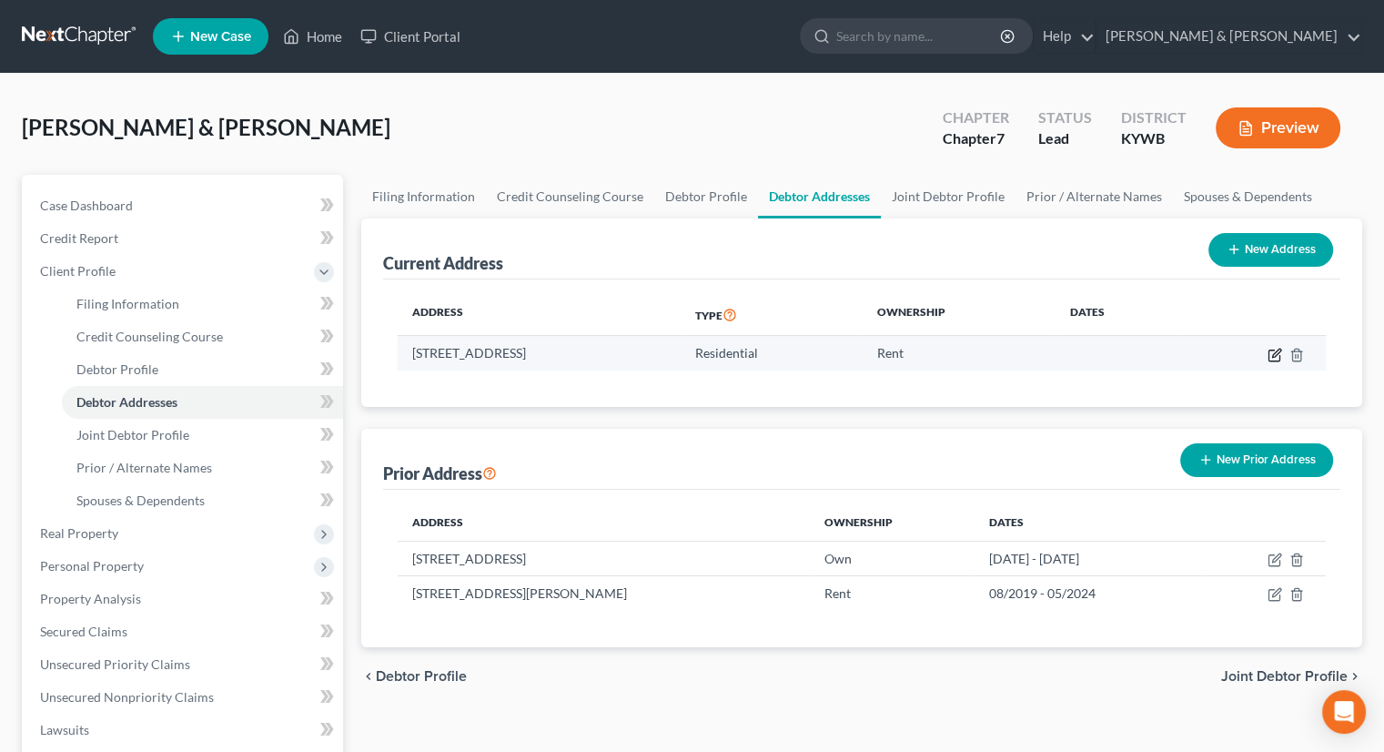
click at [1270, 355] on icon "button" at bounding box center [1275, 355] width 15 height 15
select select "18"
select select "92"
select select "0"
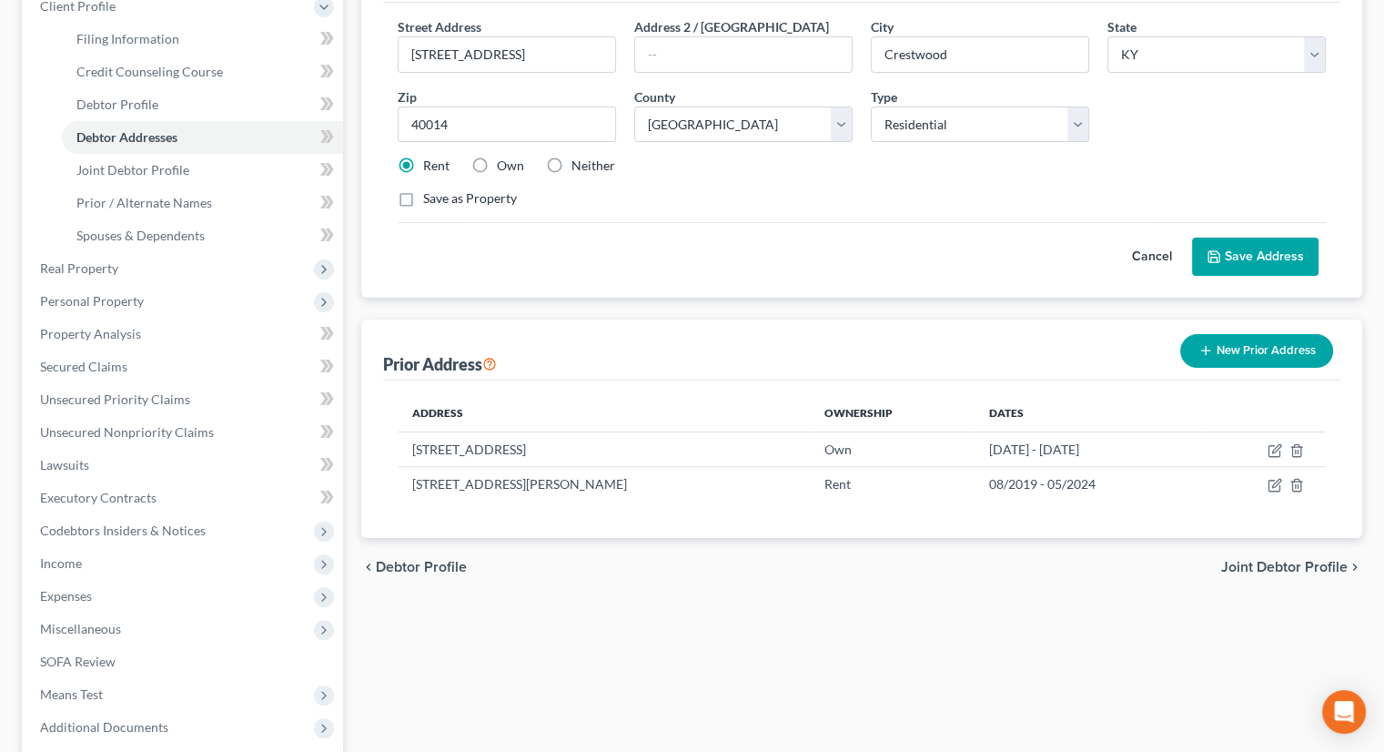
scroll to position [273, 0]
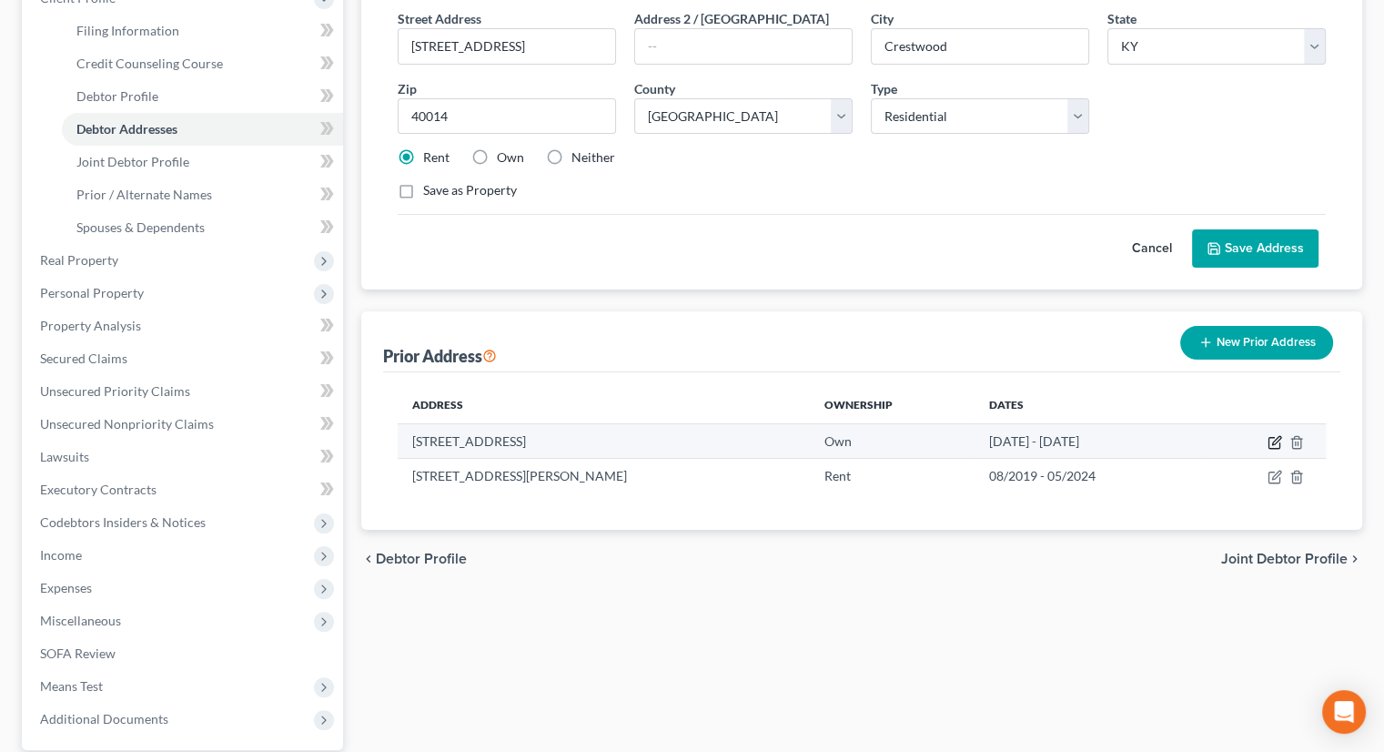
click at [1278, 441] on icon "button" at bounding box center [1275, 442] width 15 height 15
select select "24"
select select "9"
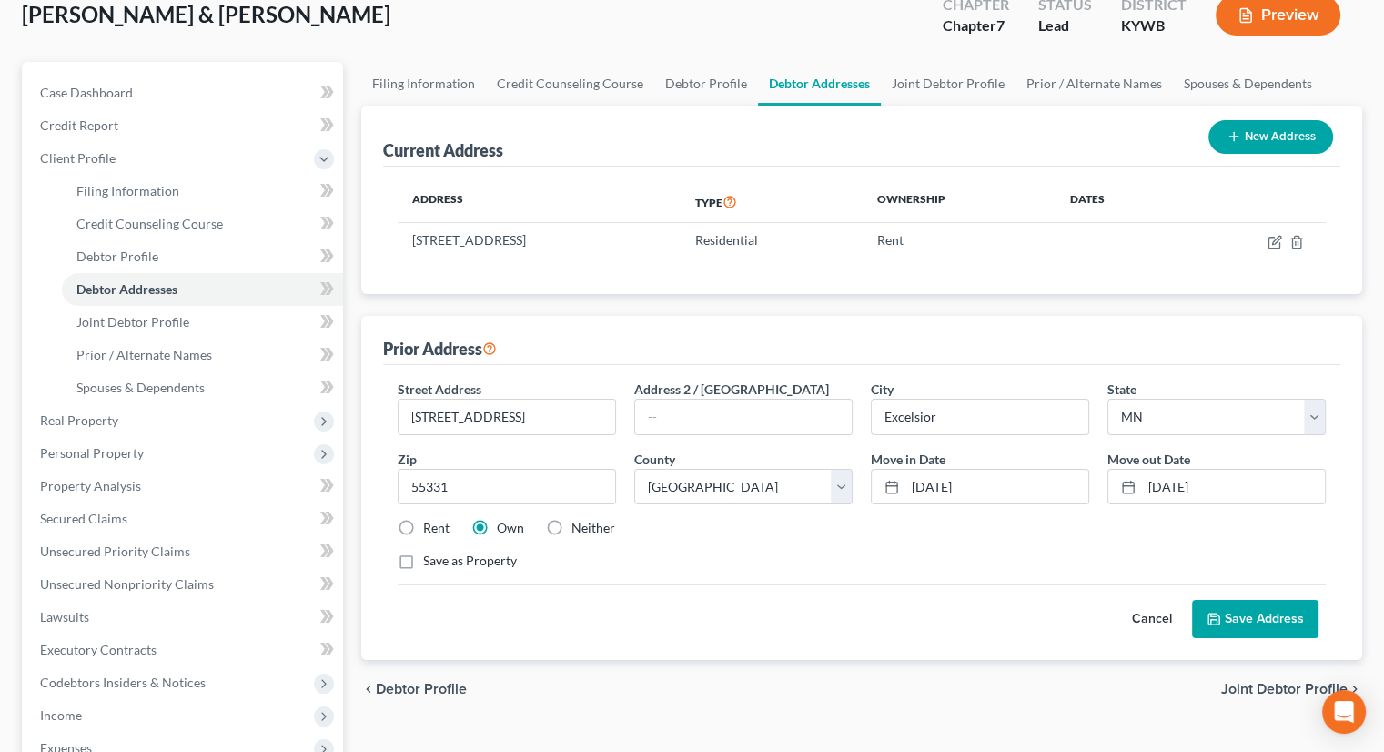
scroll to position [80, 0]
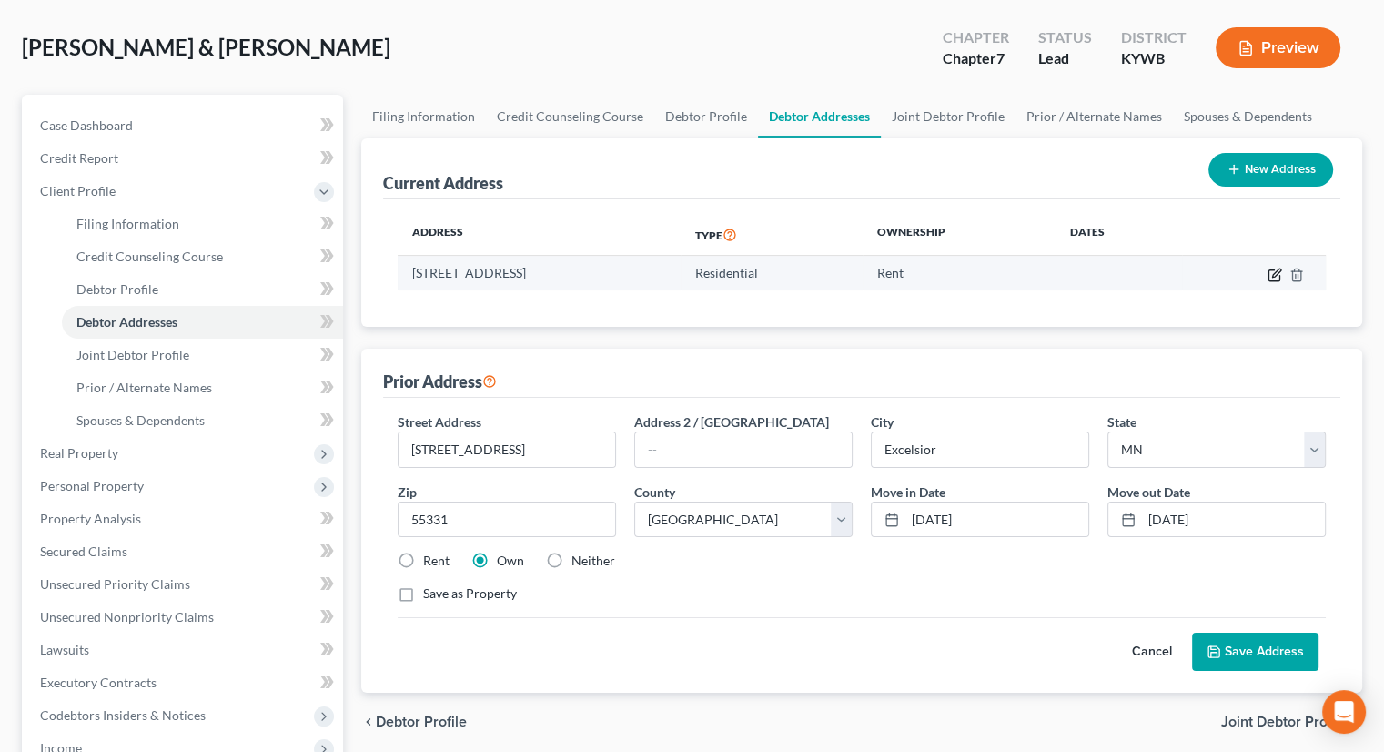
click at [1275, 279] on icon "button" at bounding box center [1273, 274] width 11 height 11
select select "18"
select select "92"
select select "0"
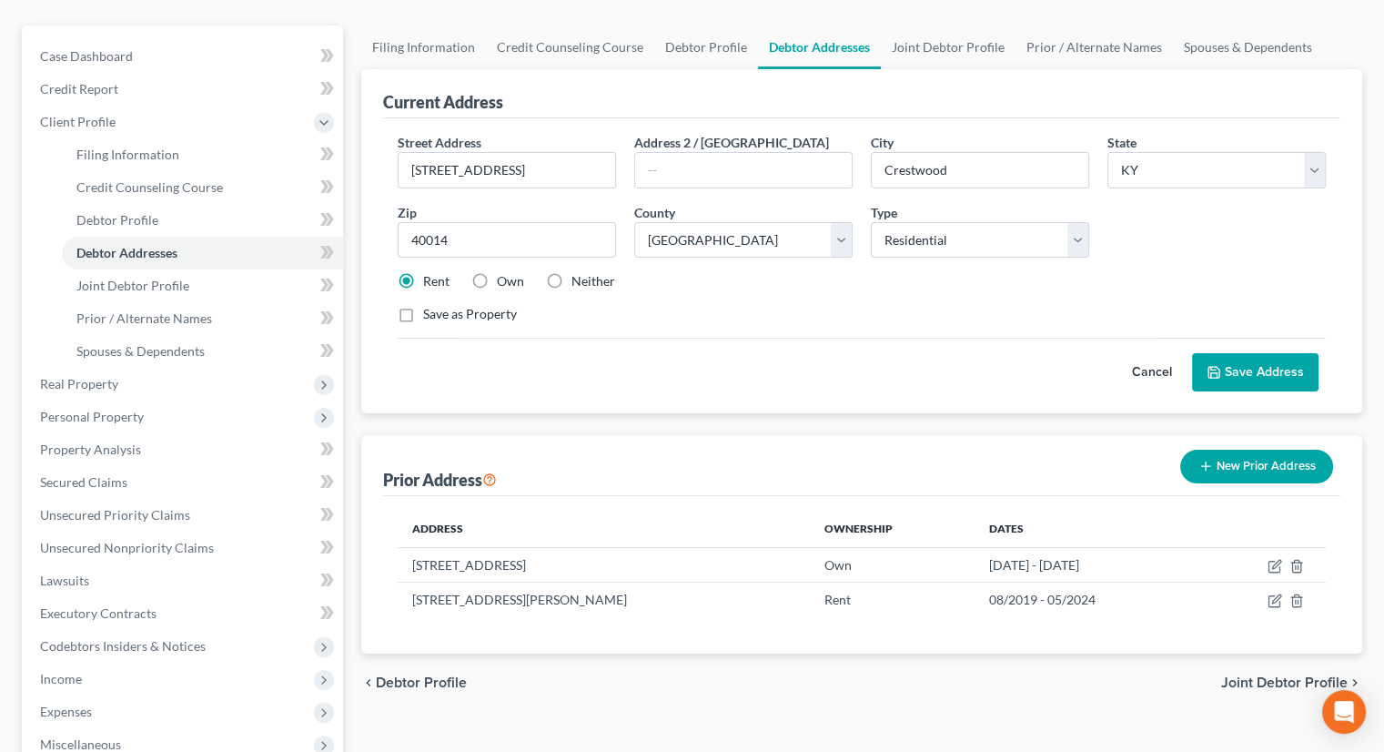
scroll to position [182, 0]
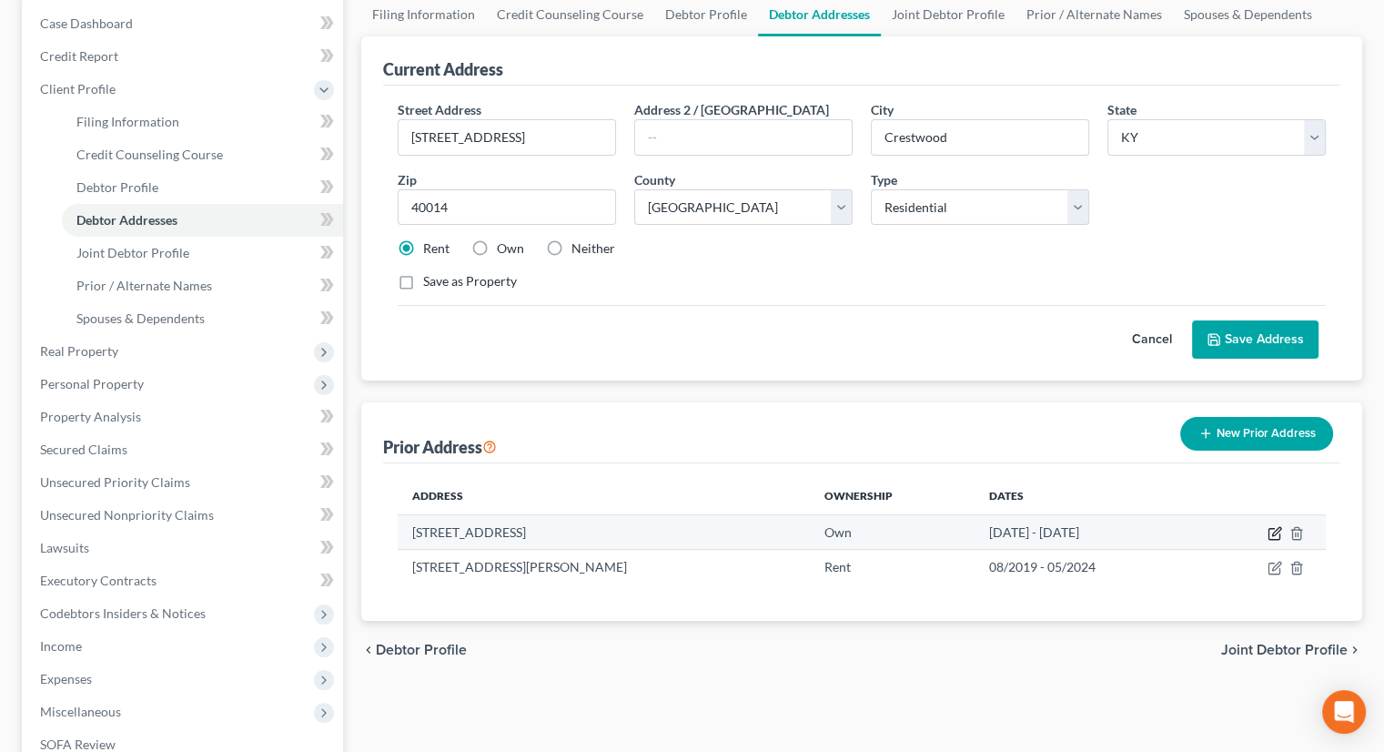
click at [1272, 532] on icon "button" at bounding box center [1276, 531] width 8 height 8
select select "24"
select select "9"
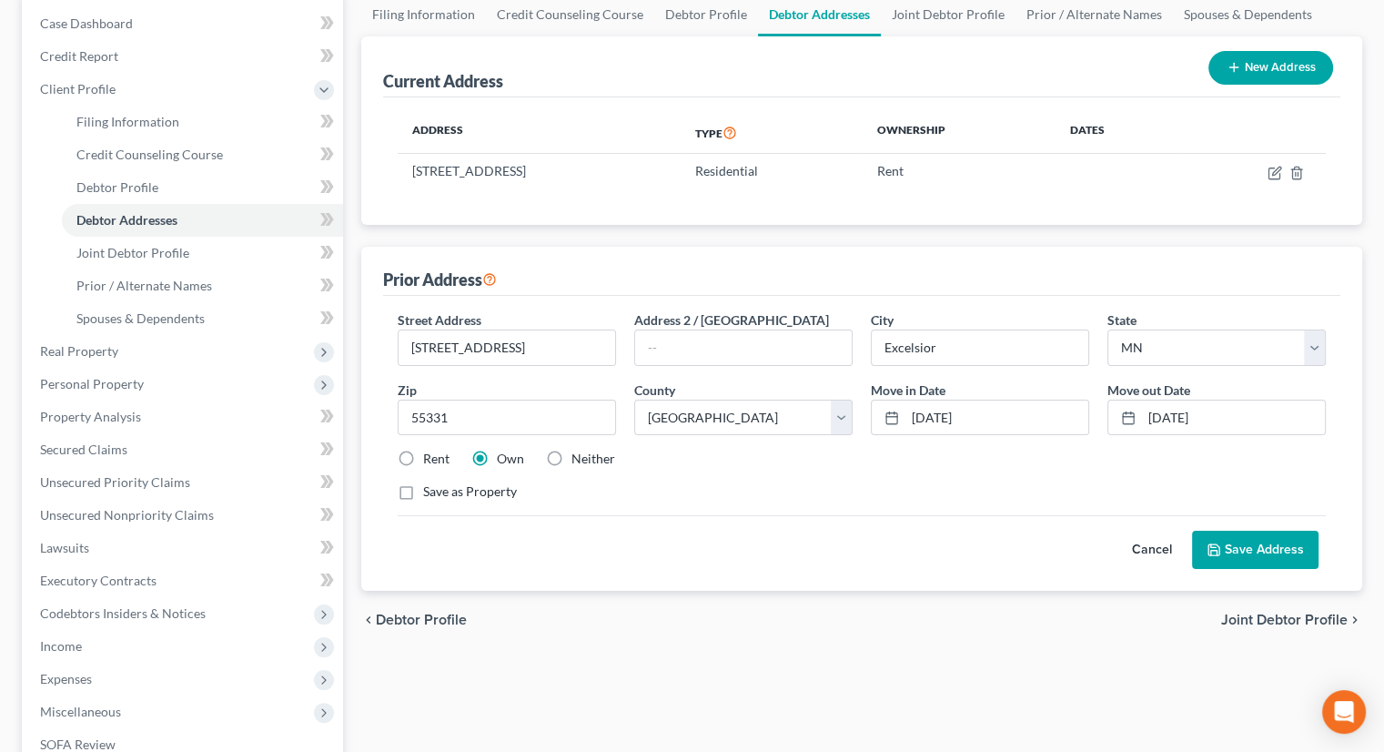
click at [423, 492] on label "Save as Property" at bounding box center [470, 491] width 94 height 18
click at [430, 492] on input "Save as Property" at bounding box center [436, 488] width 12 height 12
checkbox input "true"
click at [1236, 536] on button "Save Address" at bounding box center [1255, 550] width 126 height 38
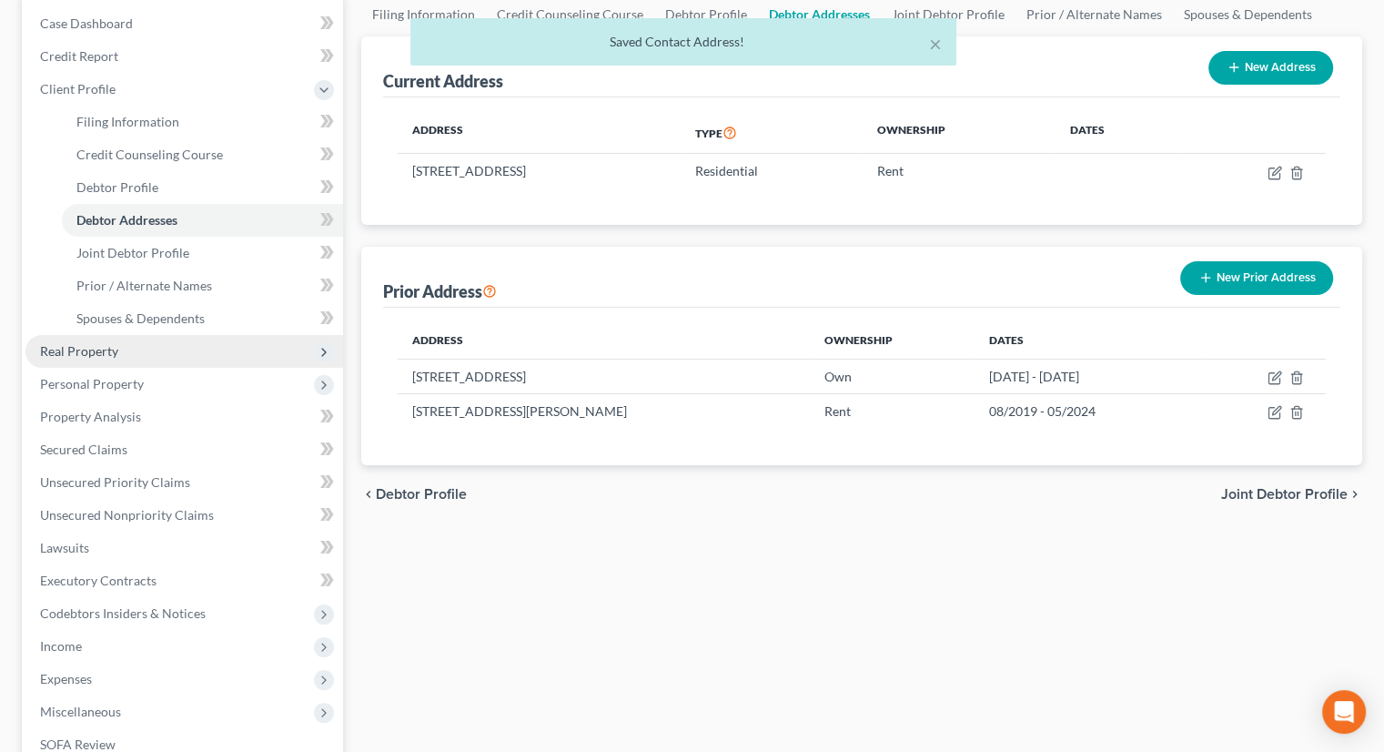
click at [86, 347] on span "Real Property" at bounding box center [79, 350] width 78 height 15
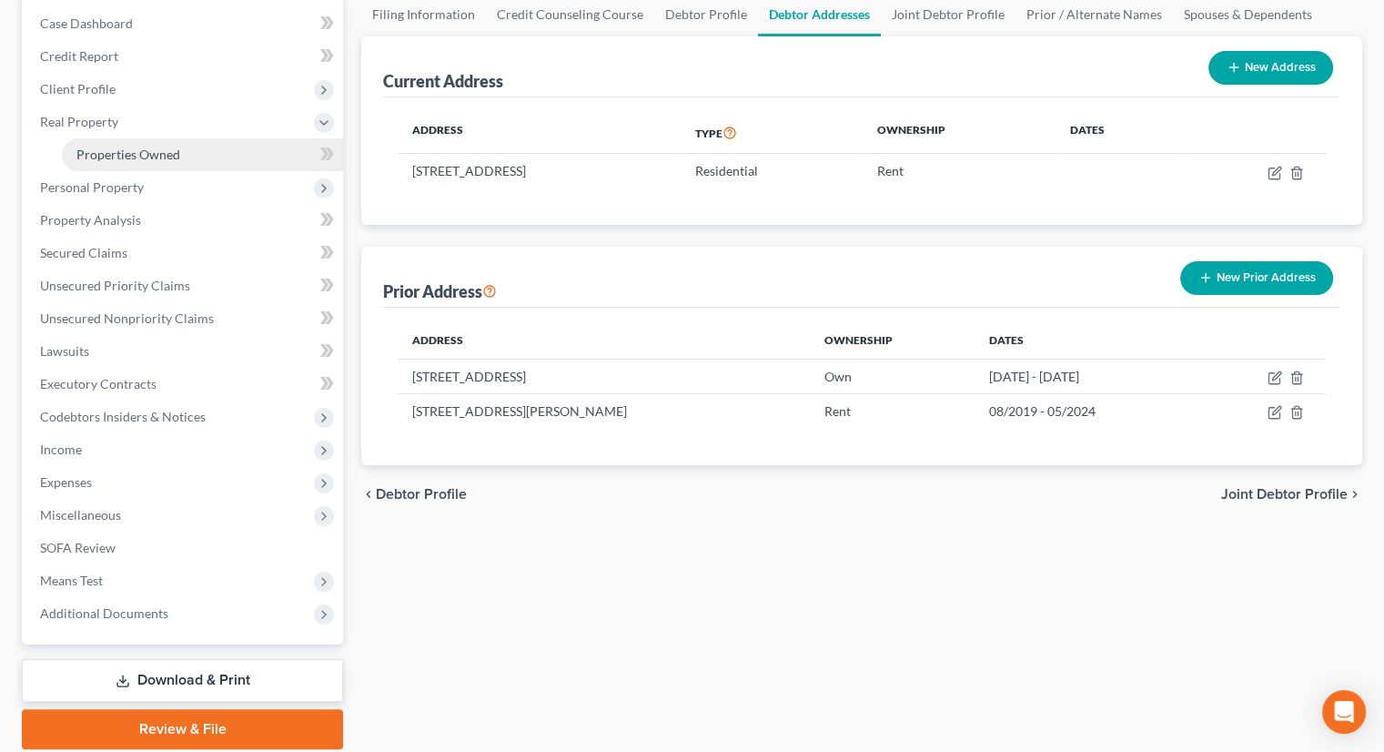
click at [111, 150] on span "Properties Owned" at bounding box center [128, 154] width 104 height 15
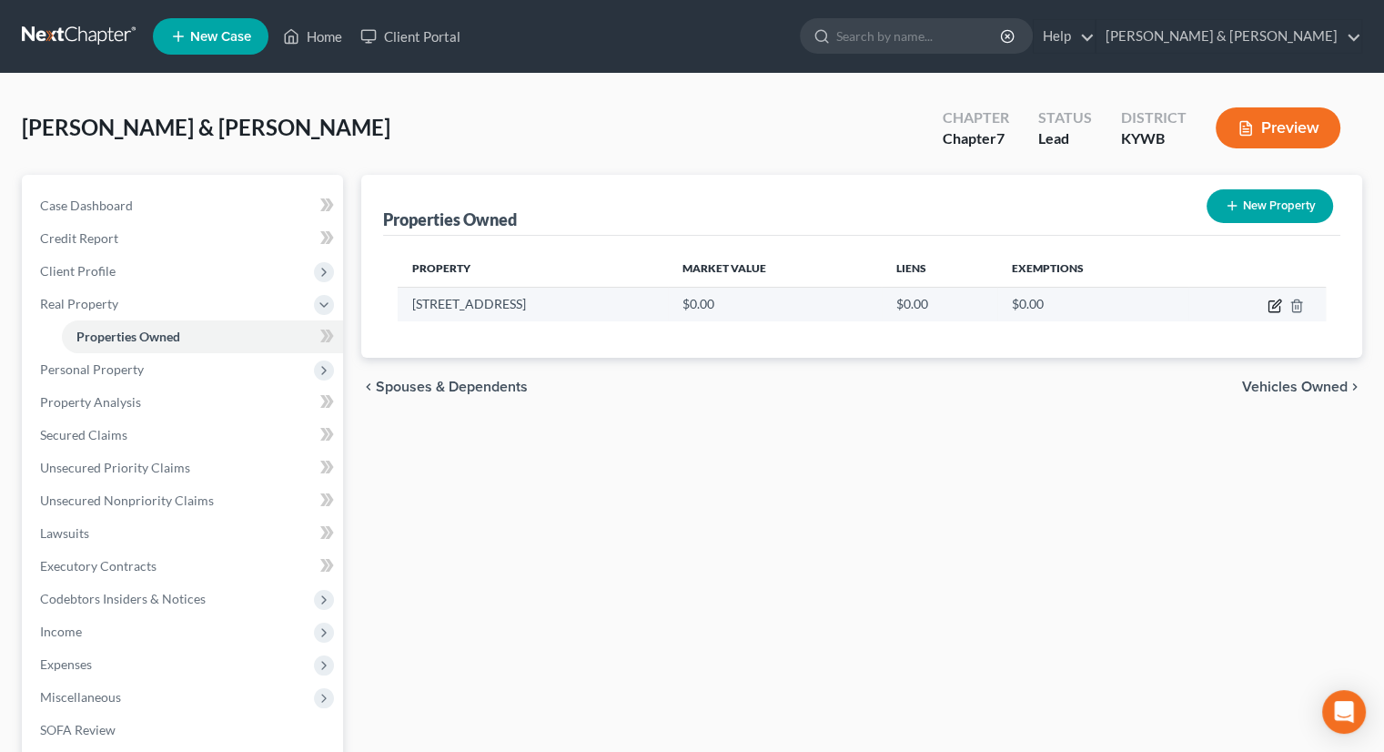
click at [1272, 304] on icon "button" at bounding box center [1276, 303] width 8 height 8
select select "18"
select select "92"
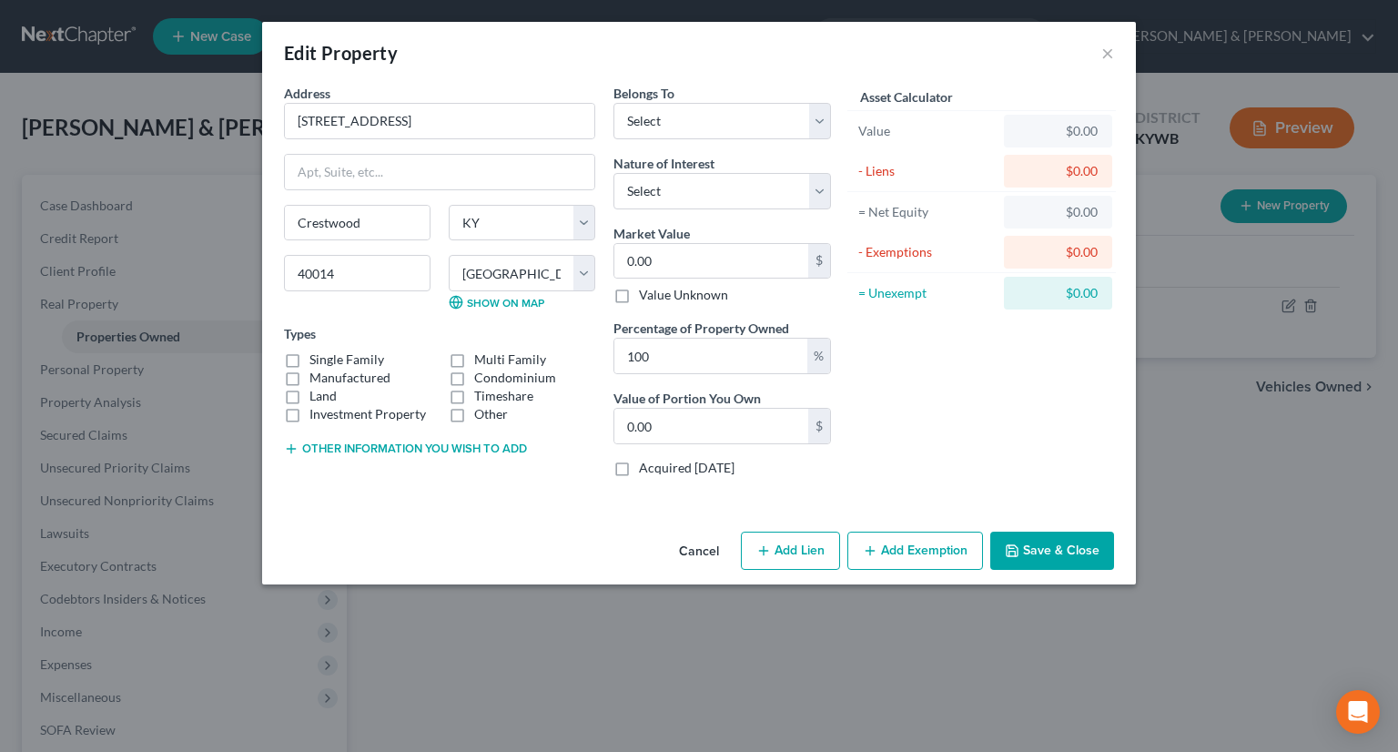
click at [686, 544] on button "Cancel" at bounding box center [698, 551] width 69 height 36
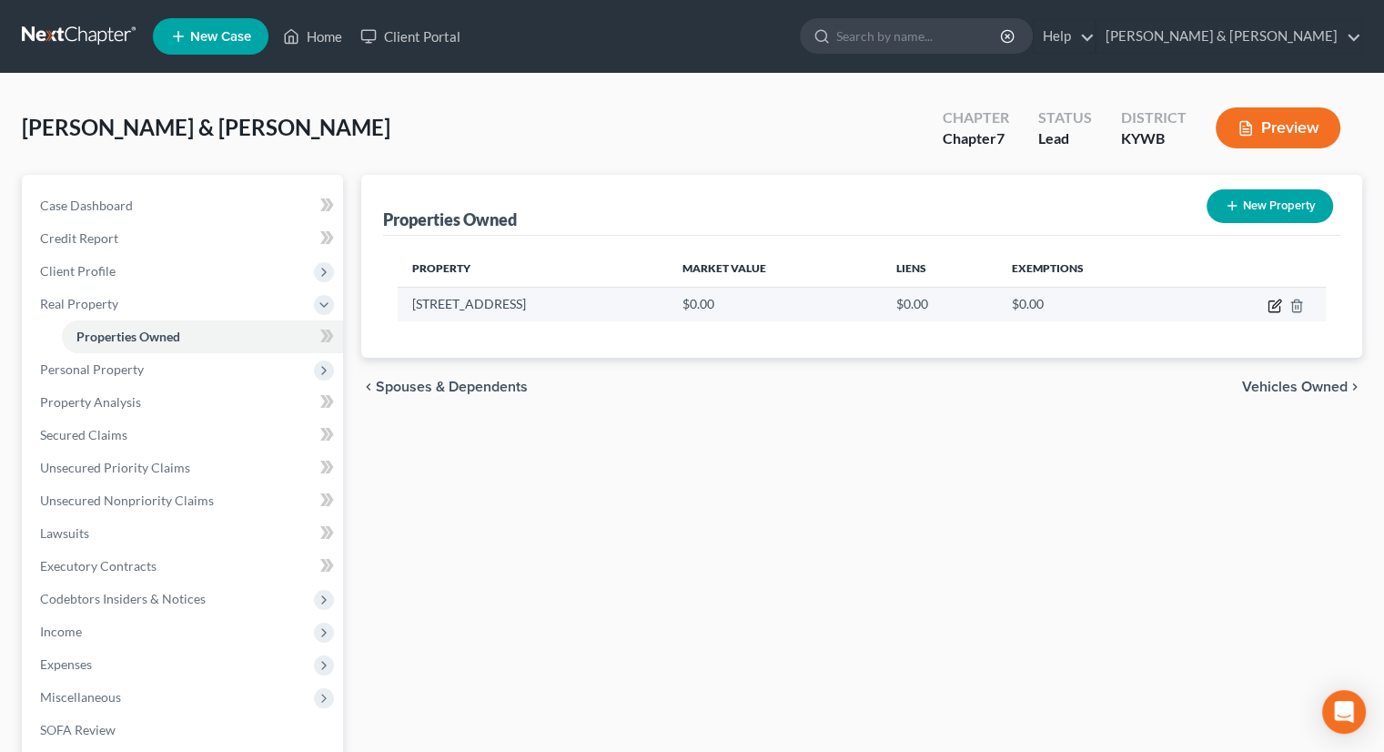
click at [1271, 304] on icon "button" at bounding box center [1275, 305] width 15 height 15
select select "18"
select select "92"
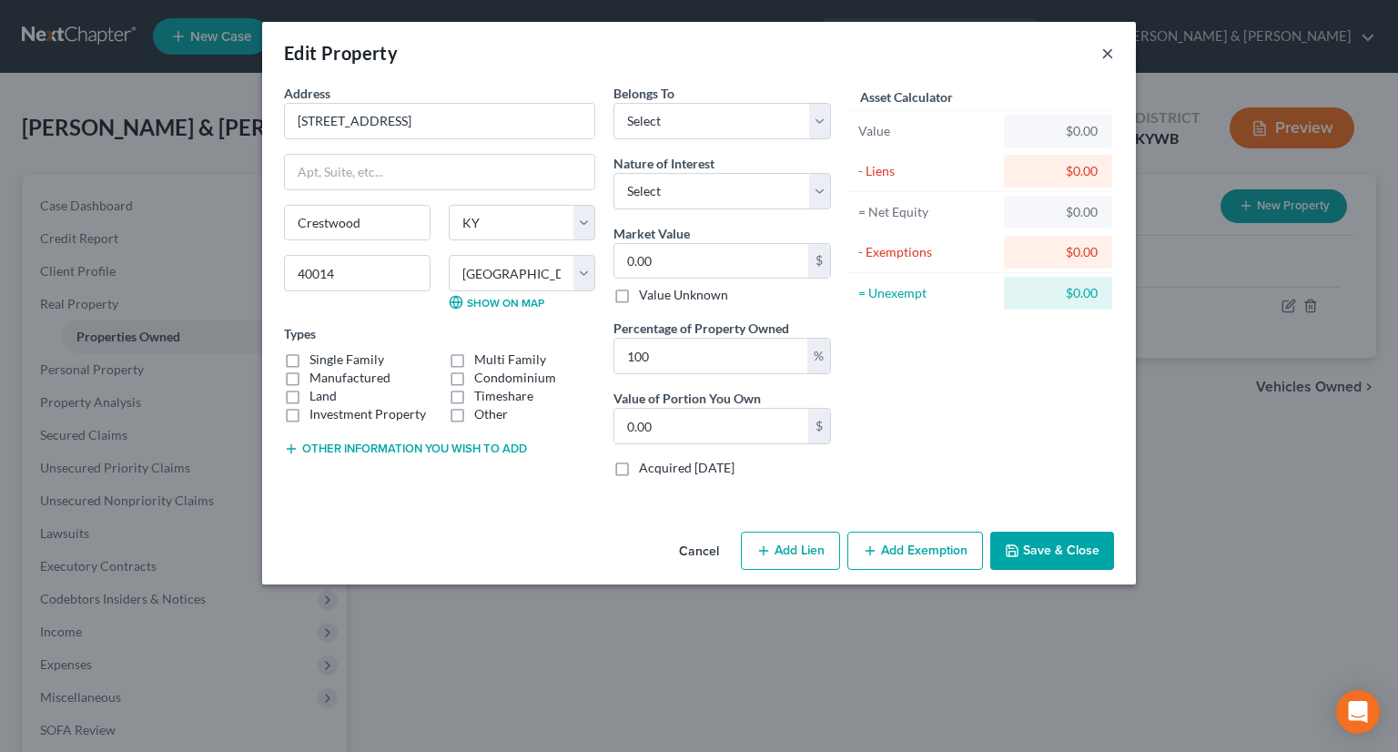
click at [1107, 50] on button "×" at bounding box center [1107, 53] width 13 height 22
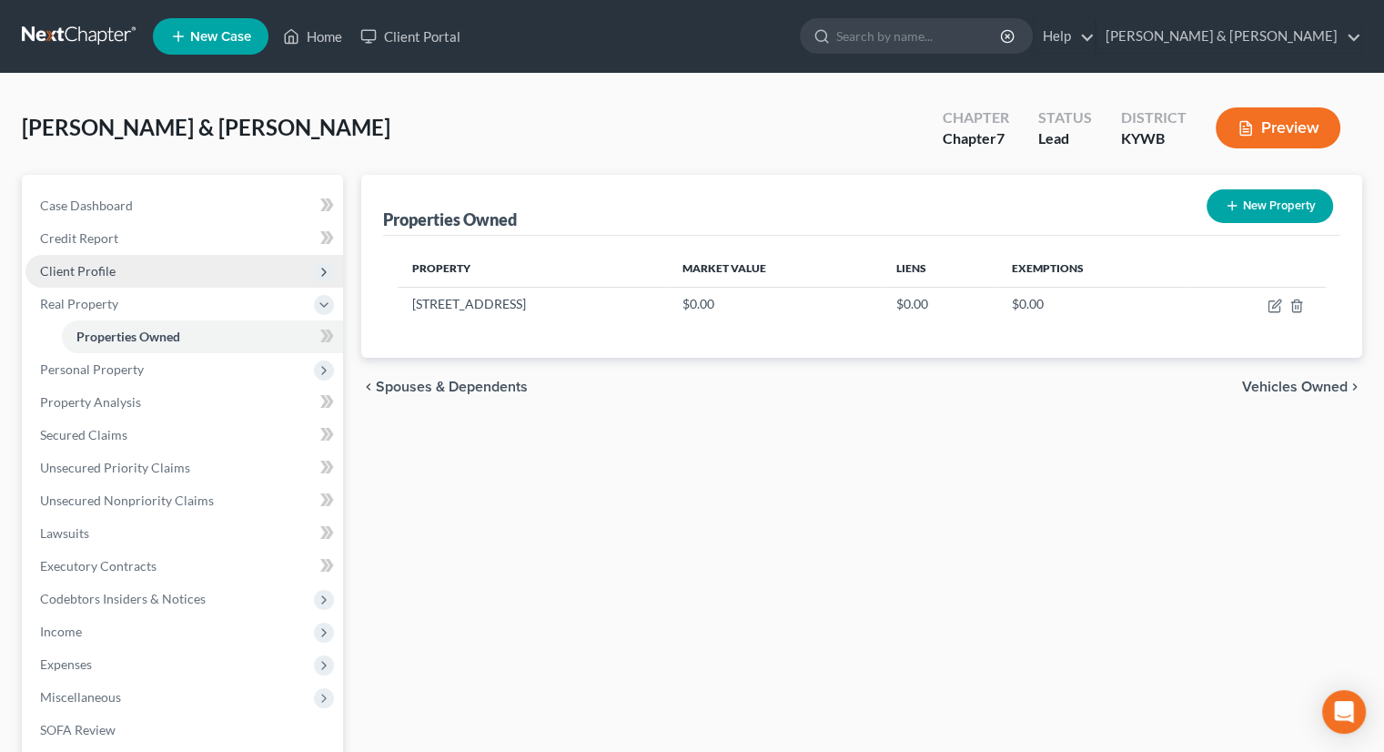
click at [85, 266] on span "Client Profile" at bounding box center [78, 270] width 76 height 15
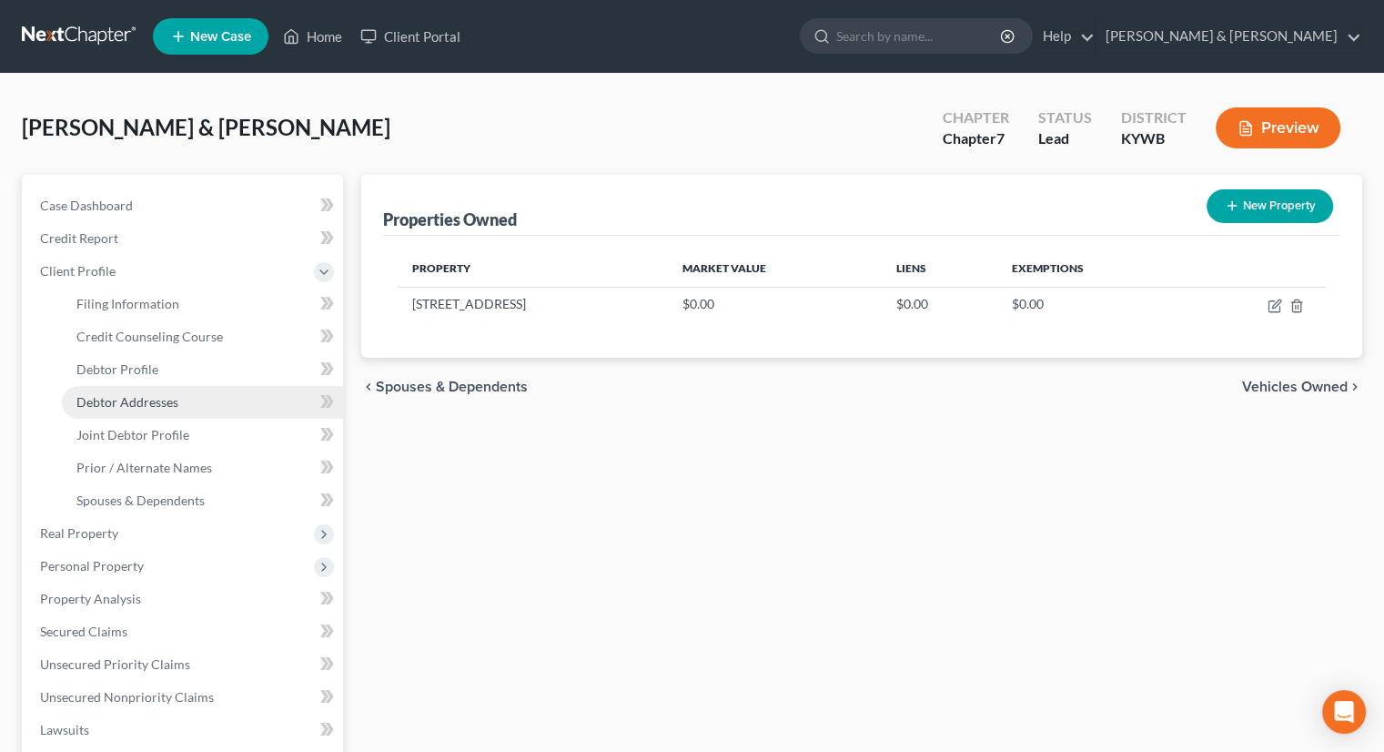
click at [139, 400] on span "Debtor Addresses" at bounding box center [127, 401] width 102 height 15
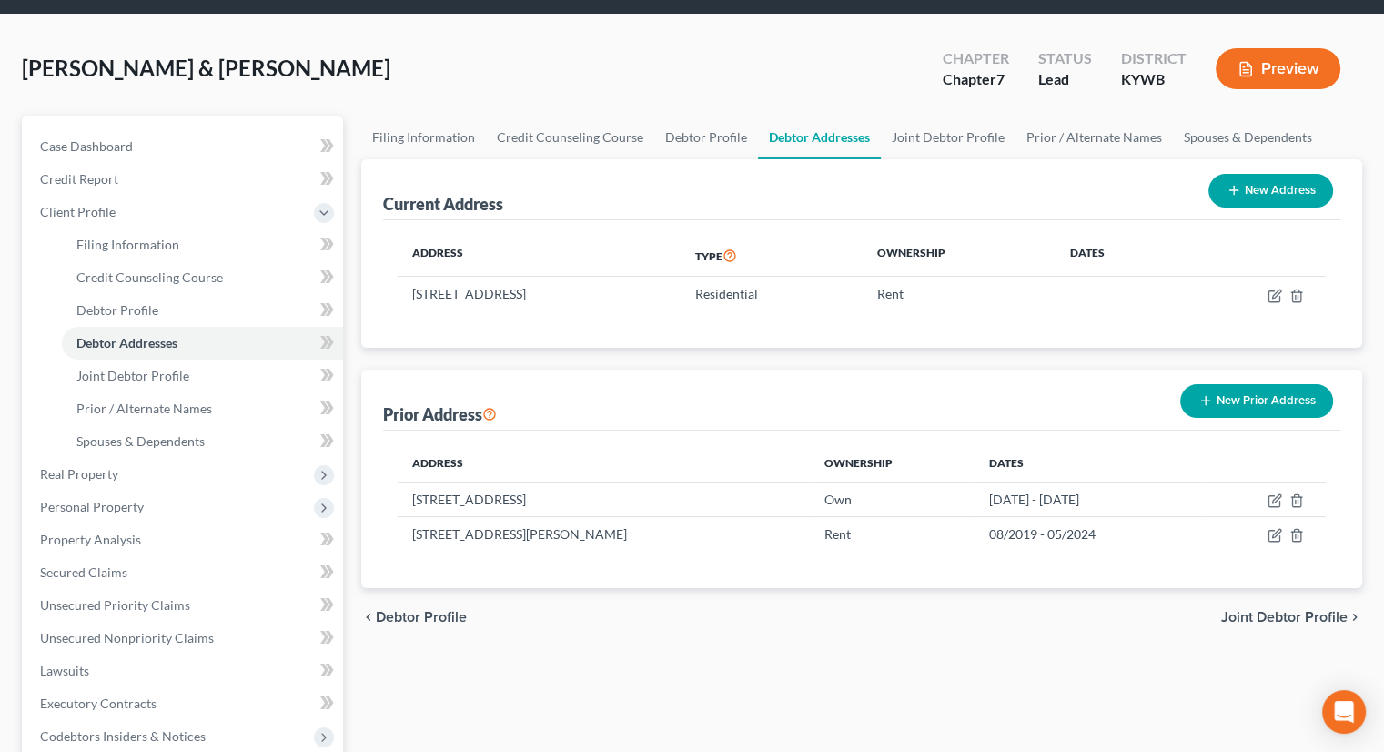
scroll to position [91, 0]
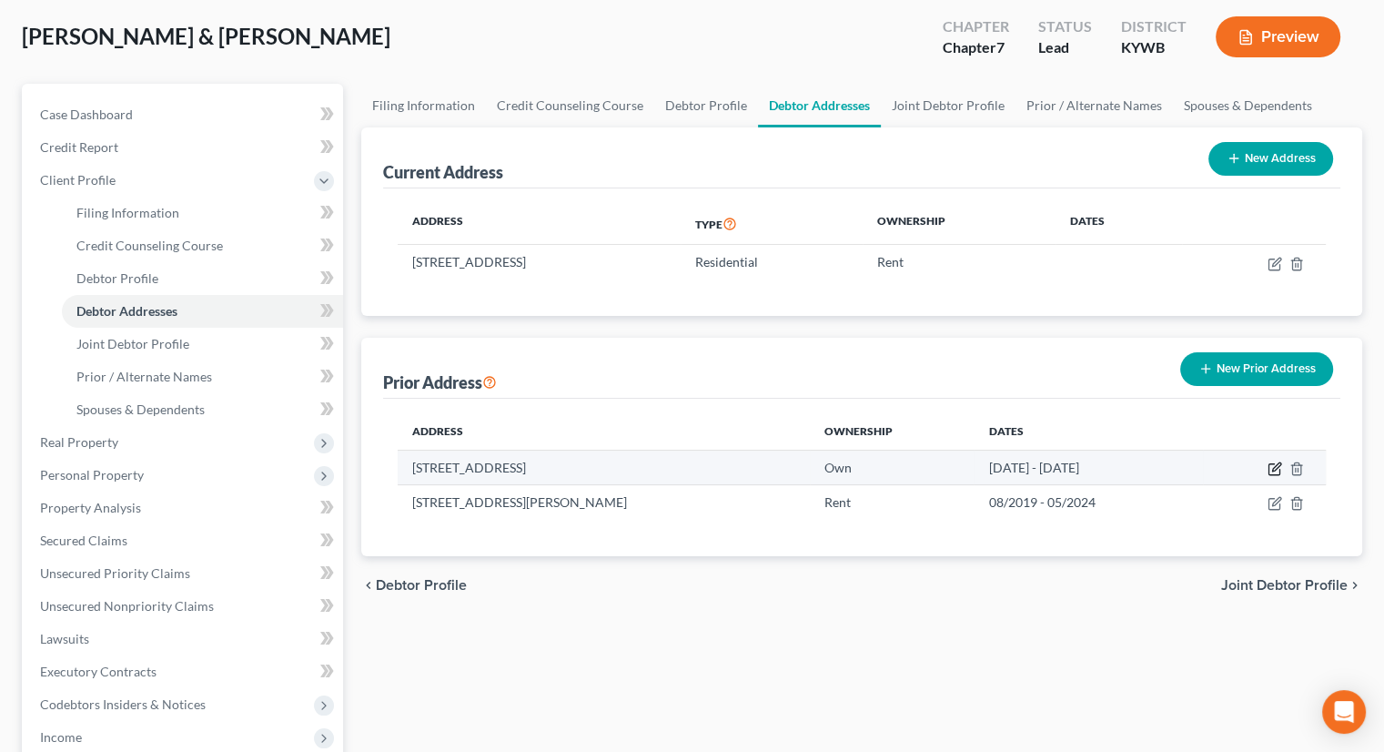
click at [1275, 461] on icon "button" at bounding box center [1275, 468] width 15 height 15
select select "24"
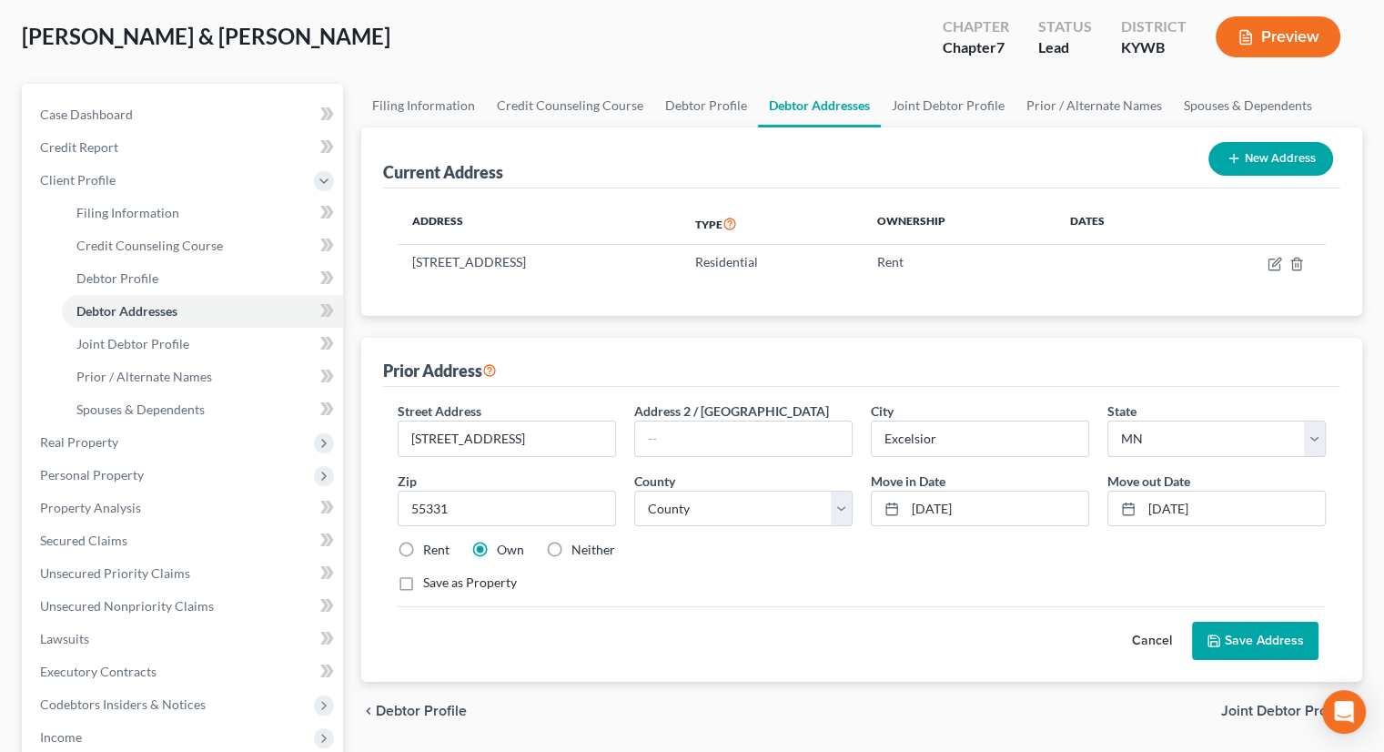
click at [839, 647] on div "Cancel Save Address" at bounding box center [862, 633] width 928 height 54
click at [859, 682] on div "chevron_left Debtor Profile Joint Debtor Profile chevron_right" at bounding box center [861, 711] width 1001 height 58
click at [1354, 708] on div "Open Intercom Messenger" at bounding box center [1344, 712] width 48 height 48
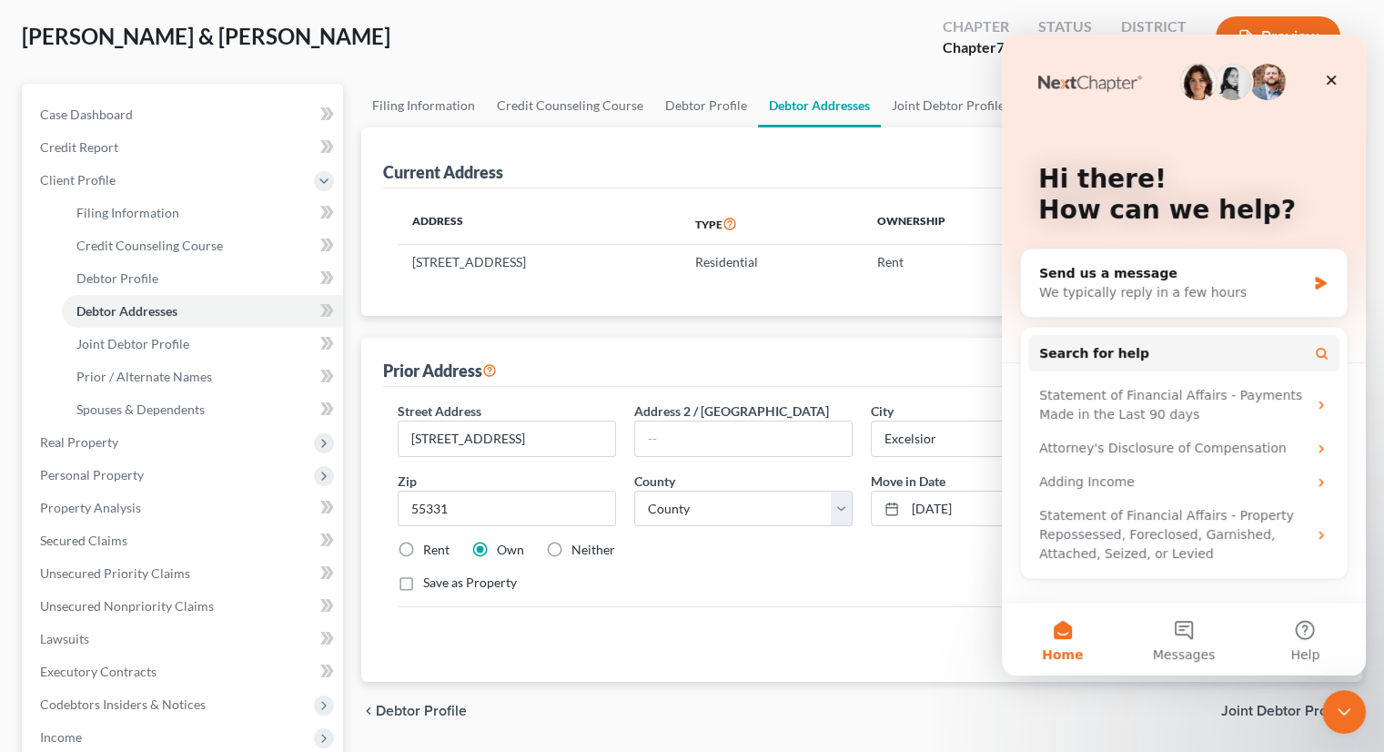
scroll to position [0, 0]
click at [1322, 282] on icon "Intercom messenger" at bounding box center [1320, 283] width 11 height 13
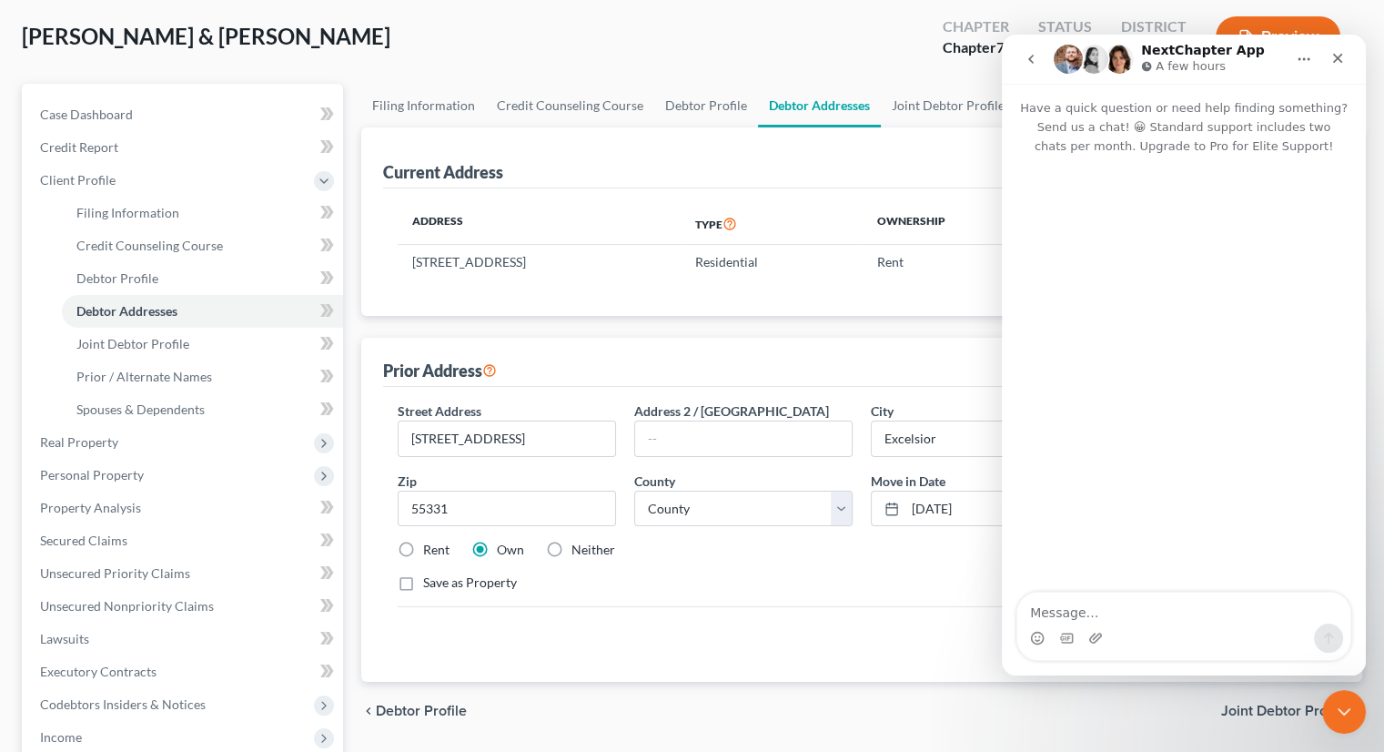
click at [1124, 605] on textarea "Message…" at bounding box center [1183, 607] width 333 height 31
drag, startPoint x: 1258, startPoint y: 615, endPoint x: 1239, endPoint y: 615, distance: 18.2
click at [1239, 615] on textarea "I have a client who has had 3 adresses" at bounding box center [1183, 607] width 333 height 31
drag, startPoint x: 1206, startPoint y: 614, endPoint x: 1223, endPoint y: 605, distance: 19.5
click at [1209, 611] on textarea "I have a client who has had 3 adresses" at bounding box center [1183, 607] width 333 height 31
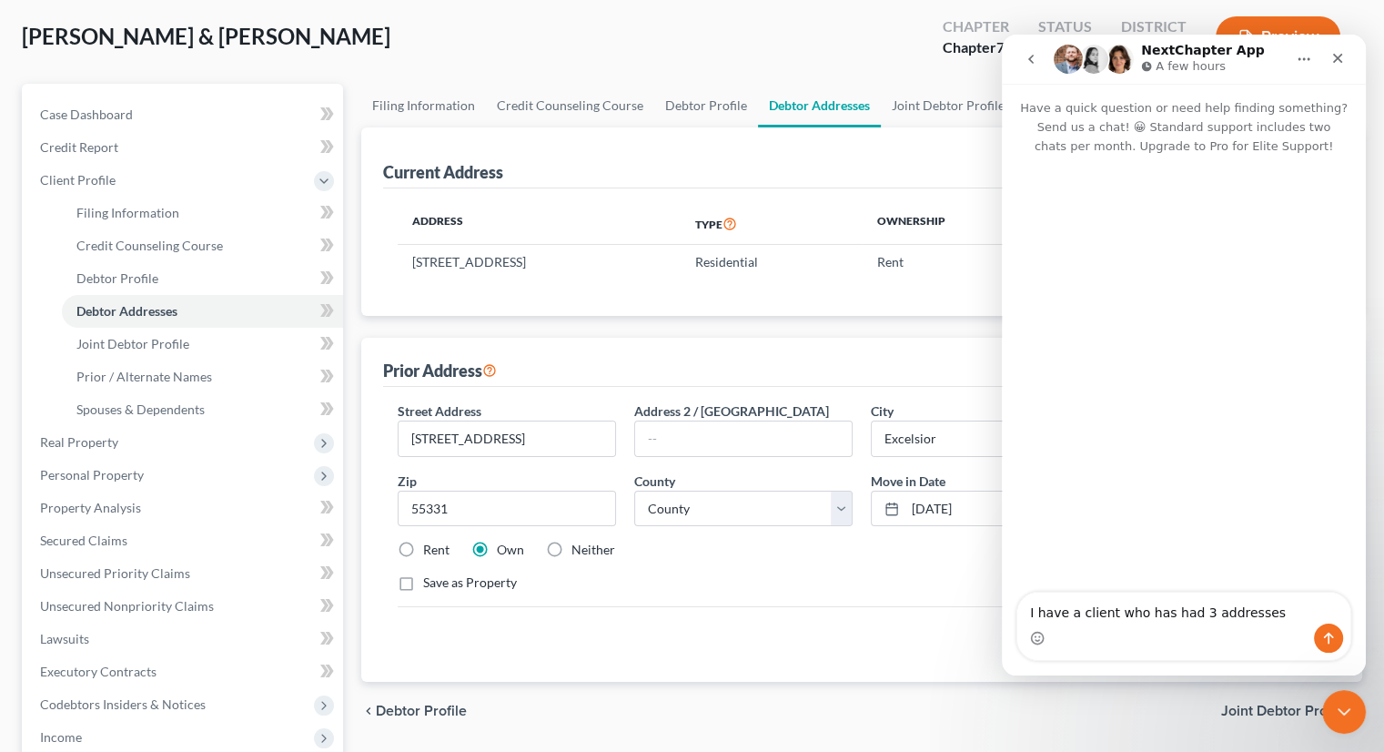
click at [1278, 612] on textarea "I have a client who has had 3 addresses" at bounding box center [1183, 607] width 333 height 31
click at [1289, 595] on textarea "I have a client who has had 3 addresses in th elast 6 years. They only own the …" at bounding box center [1183, 589] width 333 height 67
click at [1286, 595] on textarea "I have a client who has had 3 addresses in th e last 6 years. They only own the…" at bounding box center [1183, 598] width 333 height 49
click at [1278, 612] on textarea "I have a client who has had 3 addresses in the last 6 years. They only own the …" at bounding box center [1183, 598] width 333 height 49
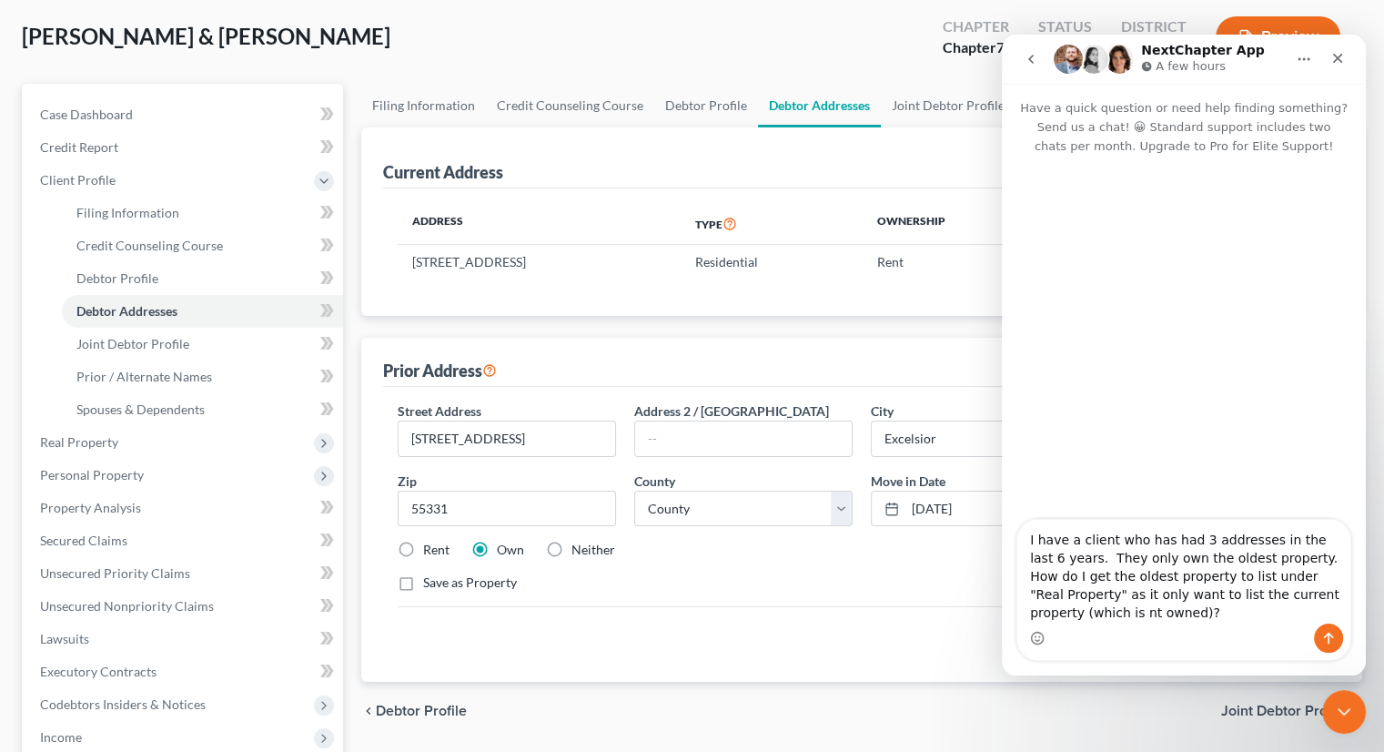
drag, startPoint x: 1084, startPoint y: 597, endPoint x: 1096, endPoint y: 591, distance: 13.4
click at [1087, 596] on textarea "I have a client who has had 3 addresses in the last 6 years. They only own the …" at bounding box center [1183, 572] width 333 height 104
click at [1299, 592] on textarea "I have a client who has had 3 addresses in the last 6 years. They only own the …" at bounding box center [1183, 572] width 333 height 104
drag, startPoint x: 1089, startPoint y: 593, endPoint x: 1126, endPoint y: 594, distance: 36.4
click at [1090, 593] on textarea "I have a client who has had 3 addresses in the last 6 years. They only own the …" at bounding box center [1183, 572] width 333 height 104
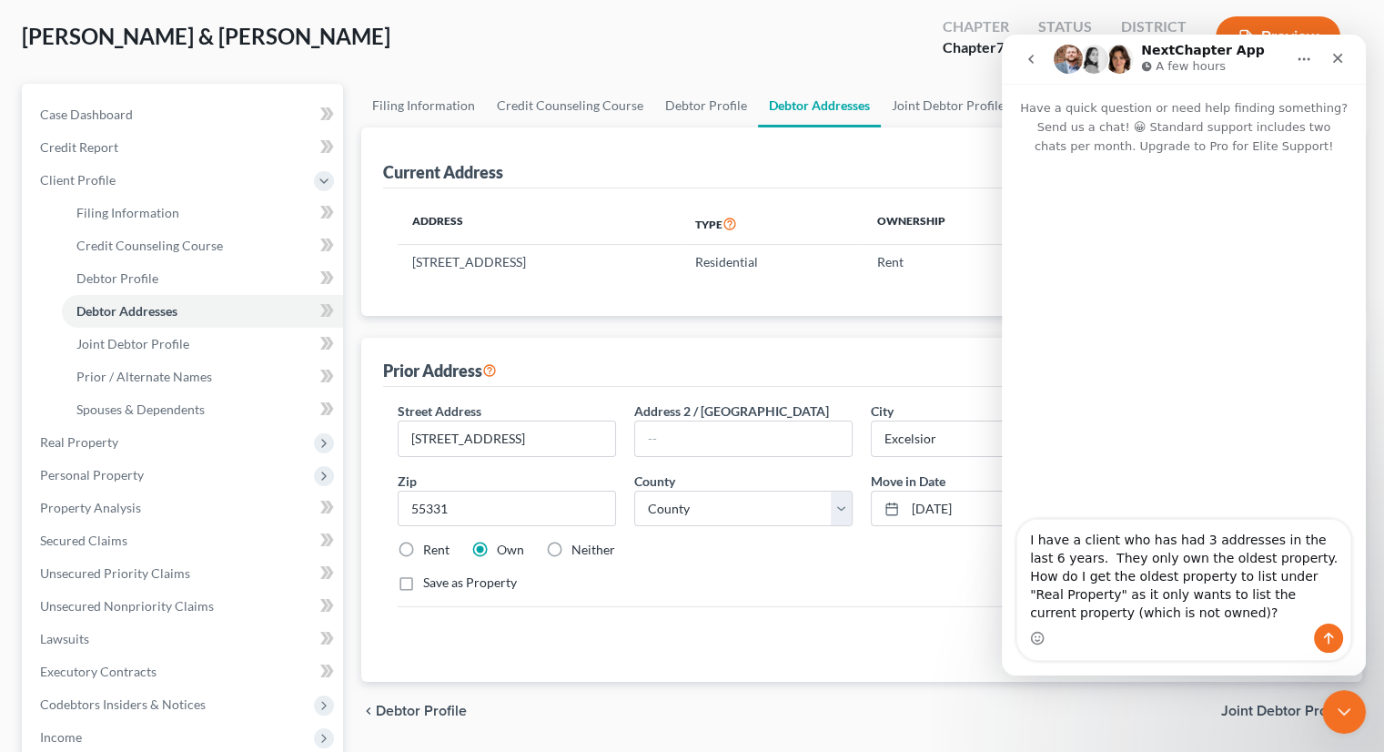
click at [1114, 616] on textarea "I have a client who has had 3 addresses in the last 6 years. They only own the …" at bounding box center [1183, 572] width 333 height 104
type textarea "I have a client who has had 3 addresses in the last 6 years. They only own the …"
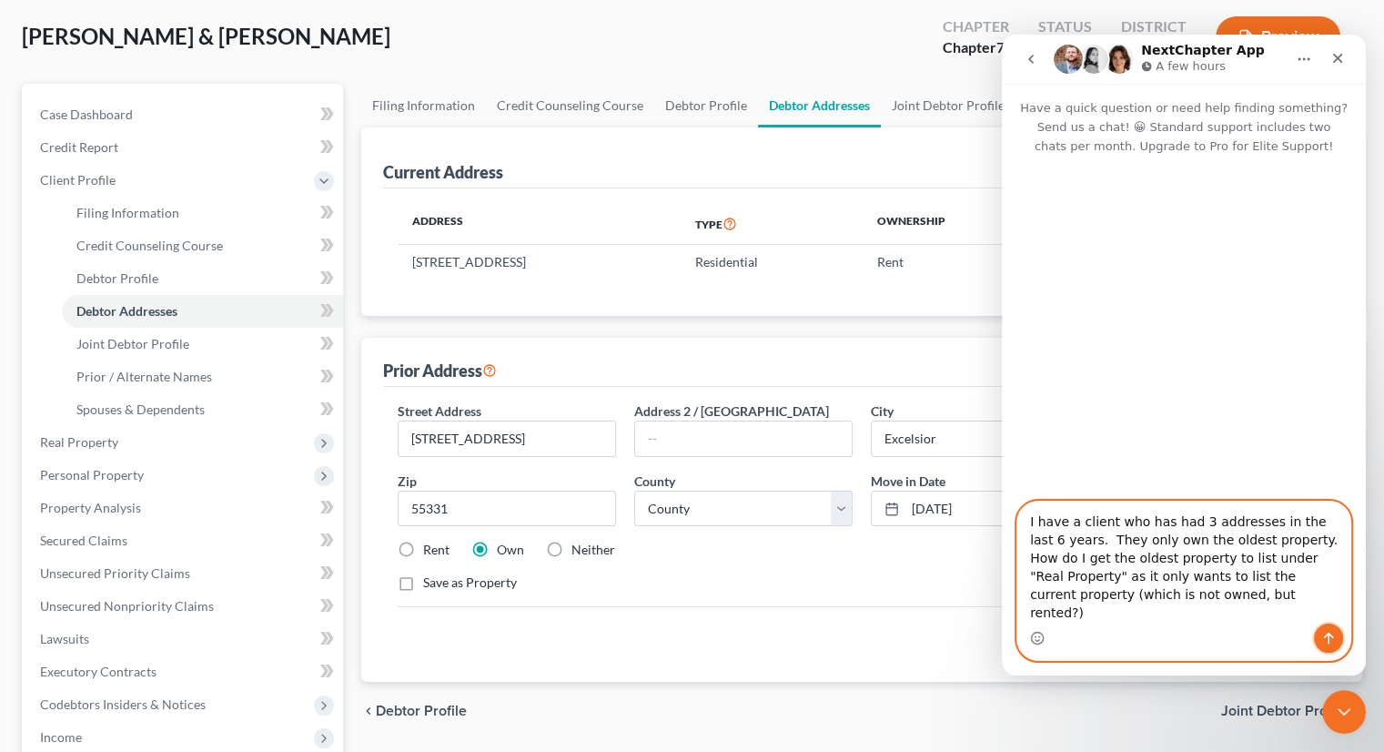
click at [1331, 636] on icon "Send a message…" at bounding box center [1329, 638] width 10 height 12
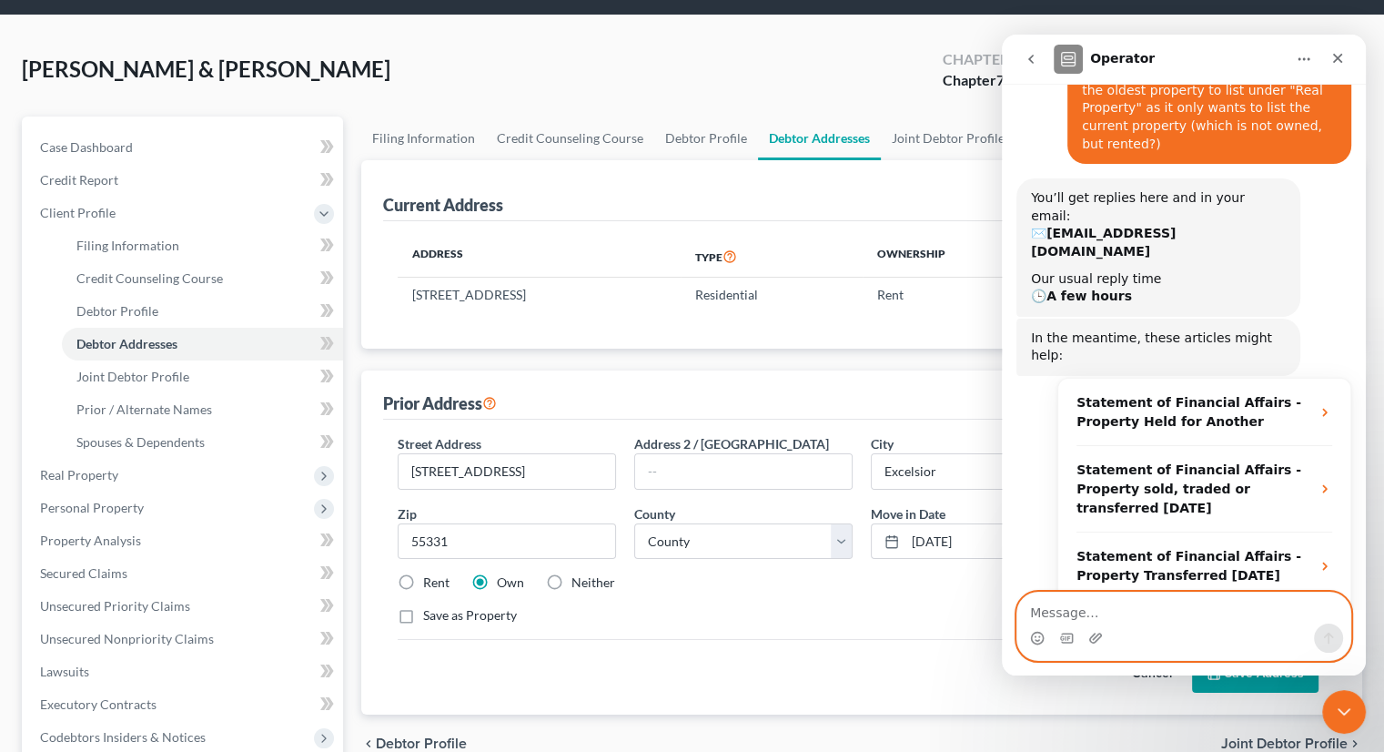
scroll to position [91, 0]
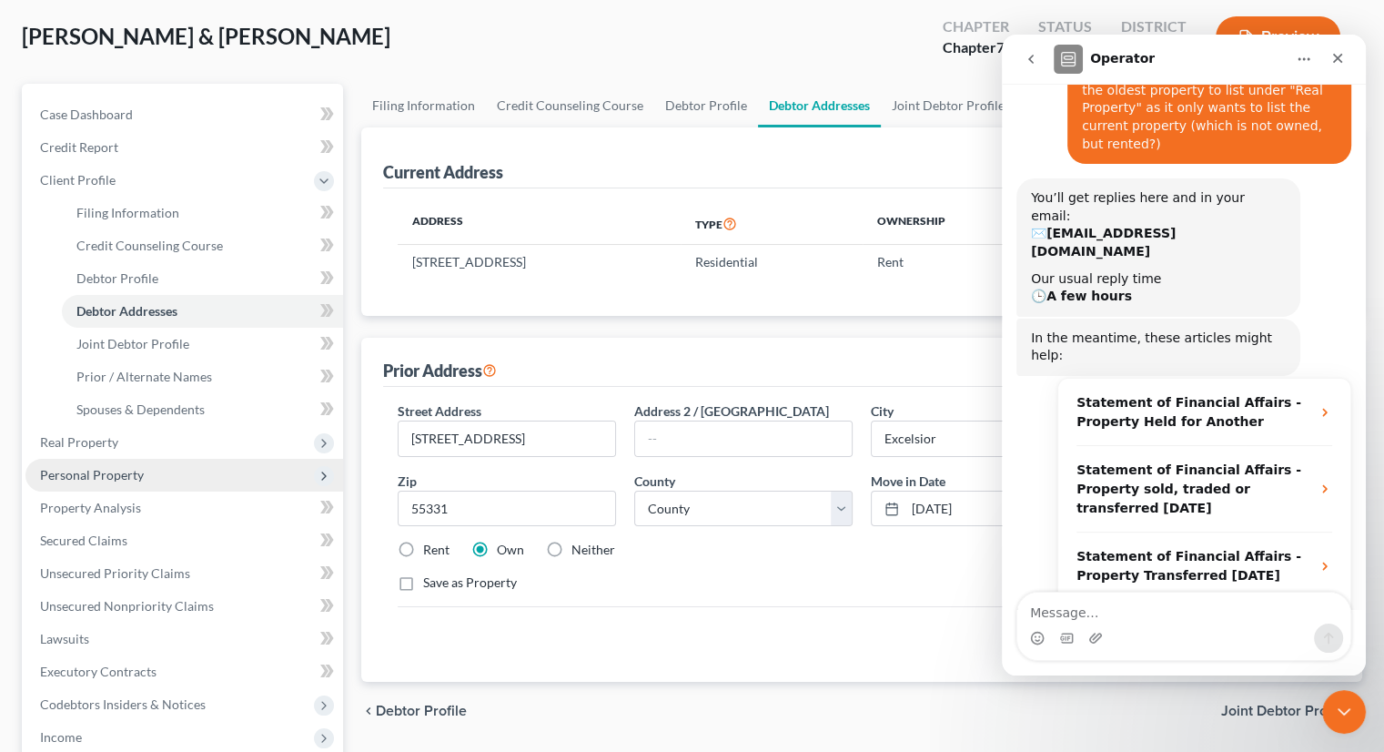
click at [116, 470] on span "Personal Property" at bounding box center [92, 474] width 104 height 15
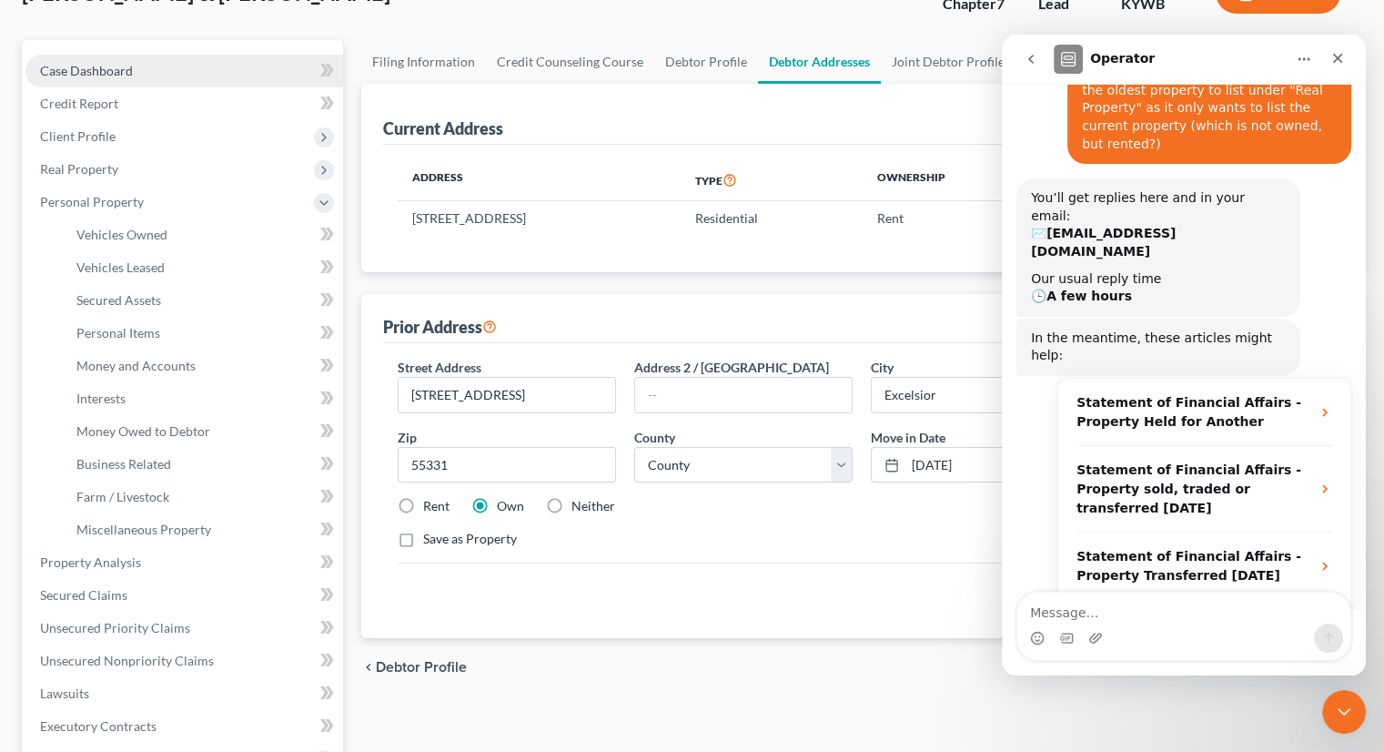
scroll to position [182, 0]
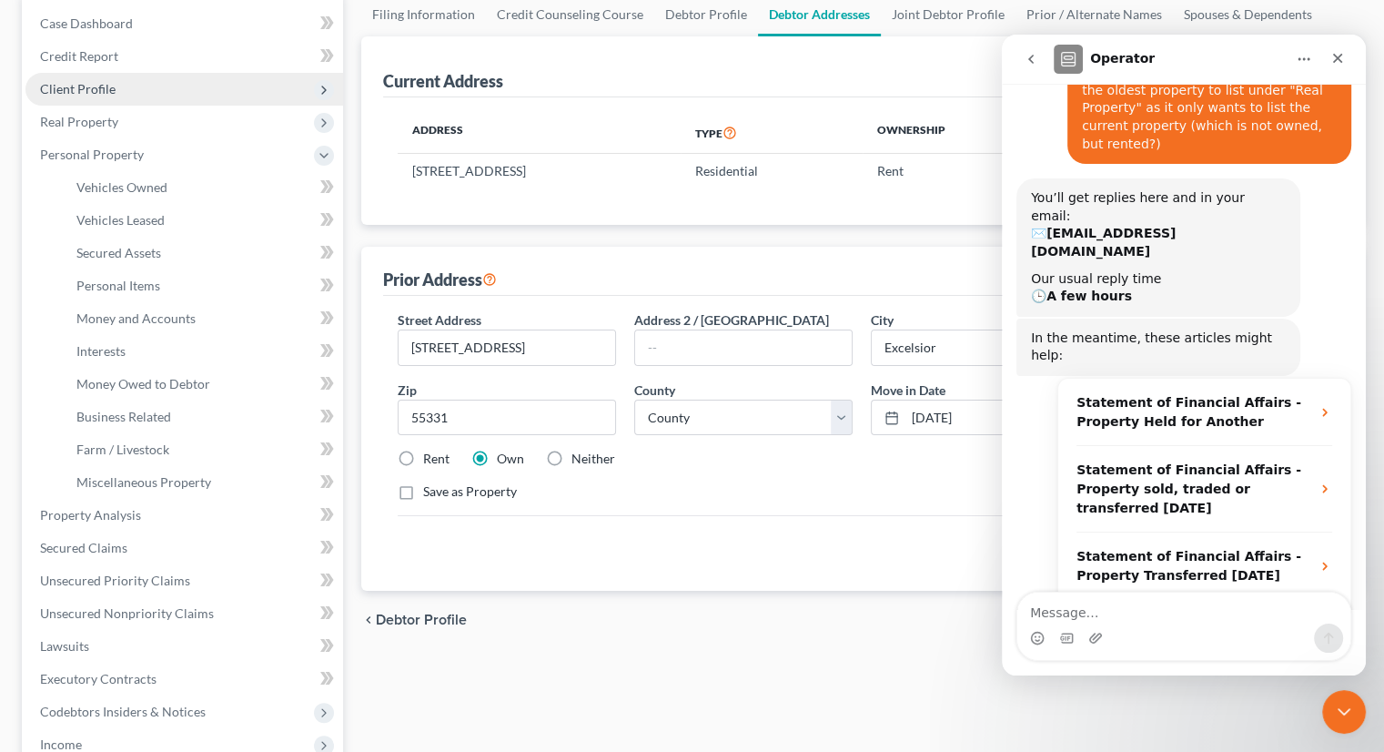
click at [105, 86] on span "Client Profile" at bounding box center [78, 88] width 76 height 15
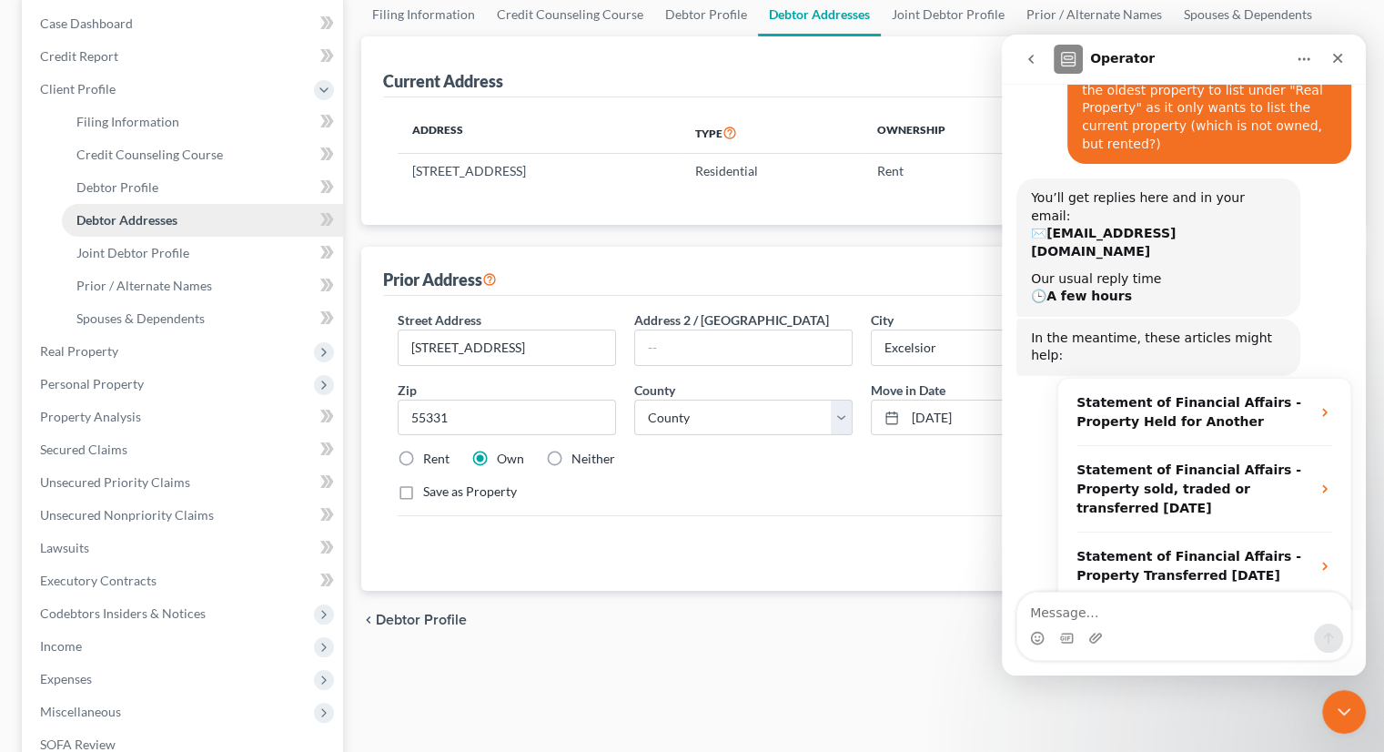
click at [145, 219] on span "Debtor Addresses" at bounding box center [126, 219] width 101 height 15
click at [677, 502] on div "Street Address * [STREET_ADDRESS] Address 2 / [GEOGRAPHIC_DATA] * Excelsior Sta…" at bounding box center [862, 413] width 946 height 206
click at [1354, 723] on div "Close Intercom Messenger" at bounding box center [1341, 709] width 44 height 44
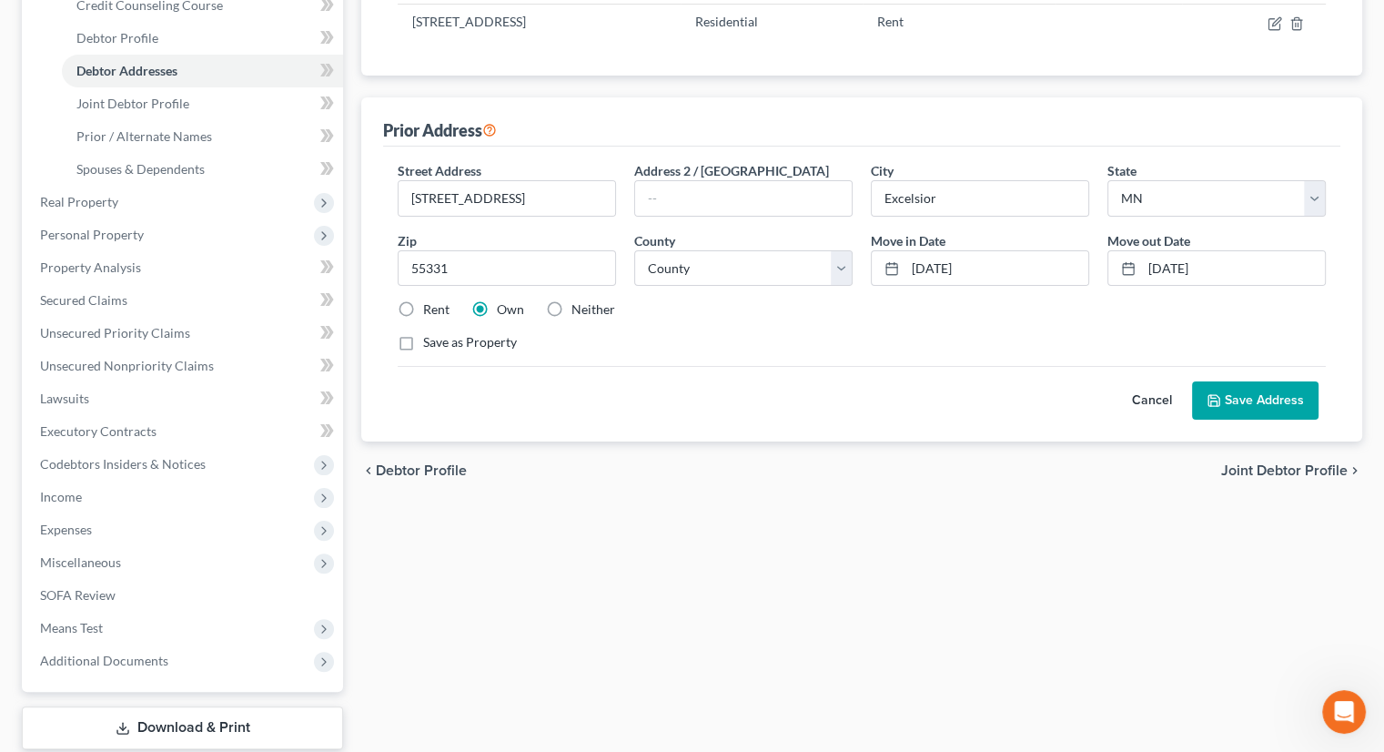
scroll to position [364, 0]
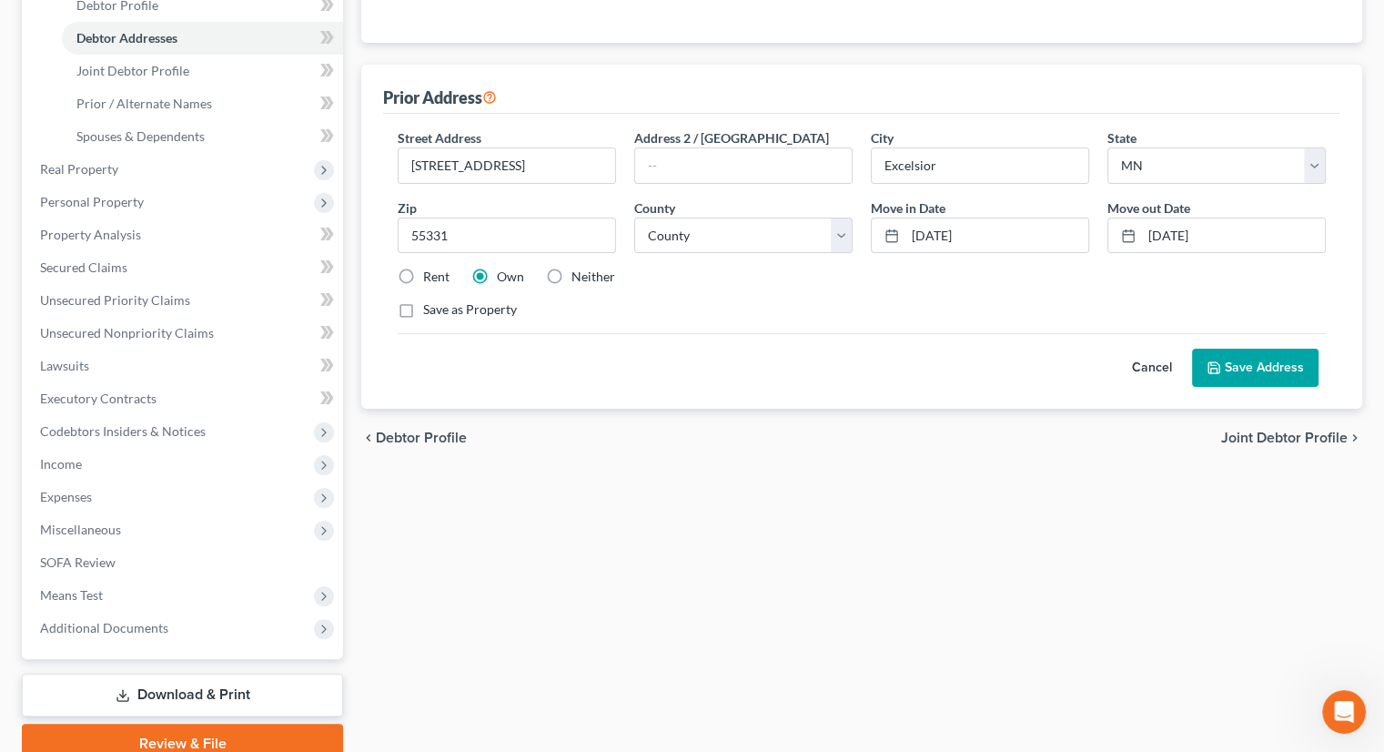
click at [830, 469] on div "Filing Information Credit Counseling Course Debtor Profile Debtor Addresses Joi…" at bounding box center [861, 287] width 1019 height 953
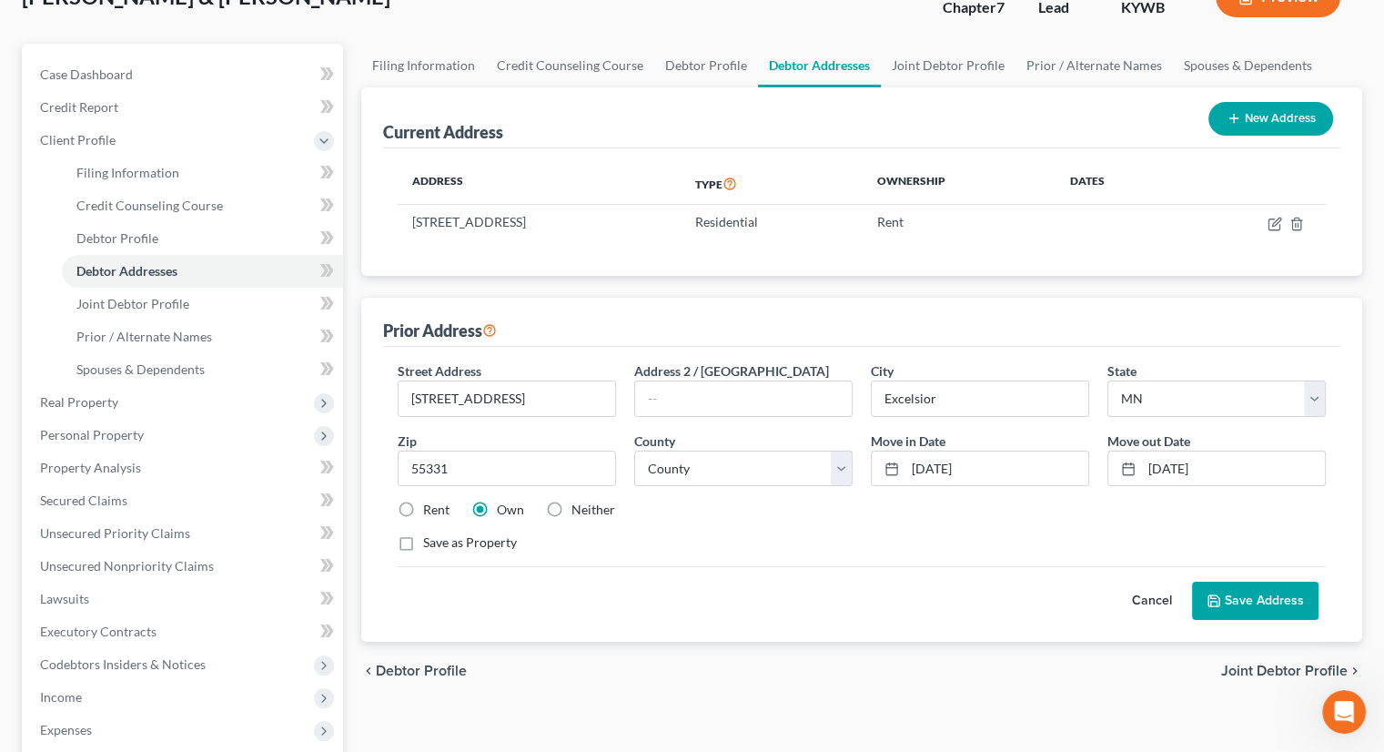
scroll to position [91, 0]
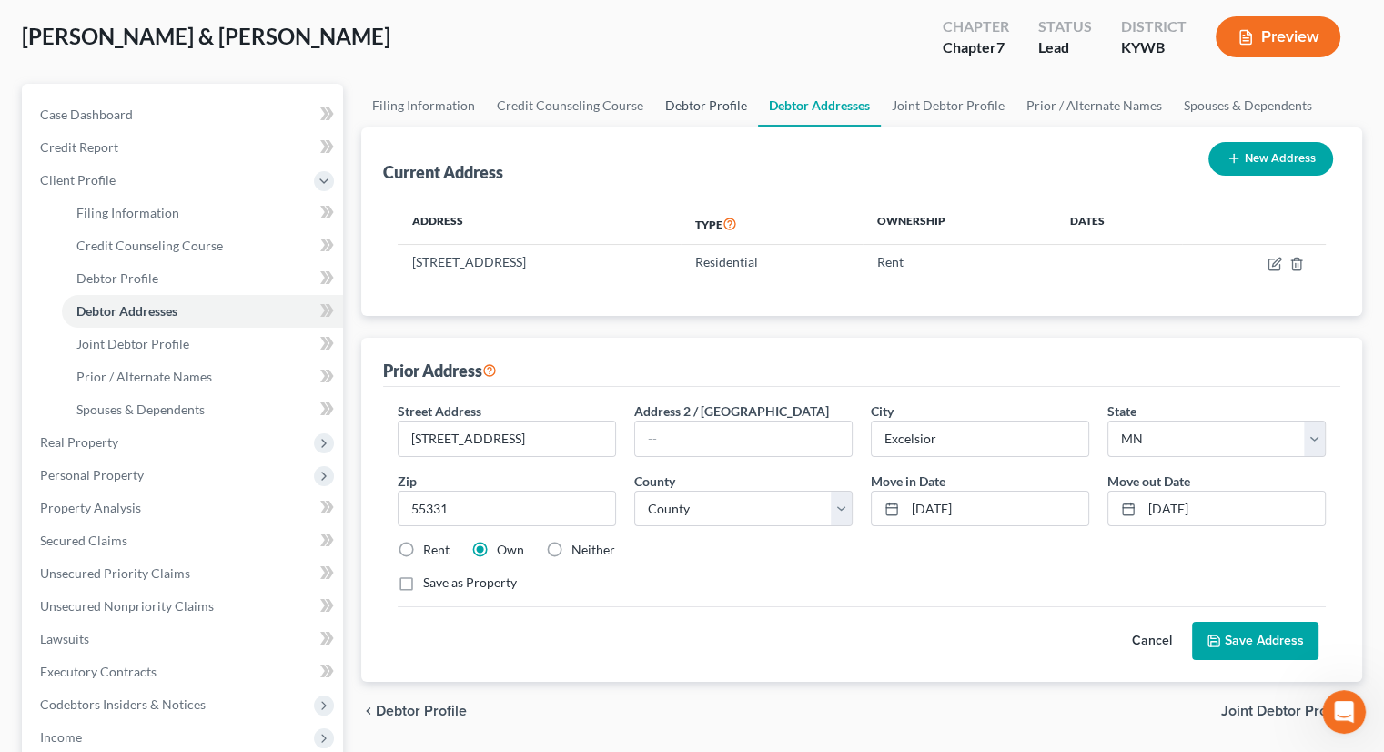
click at [702, 110] on link "Debtor Profile" at bounding box center [706, 106] width 104 height 44
select select "1"
select select "3"
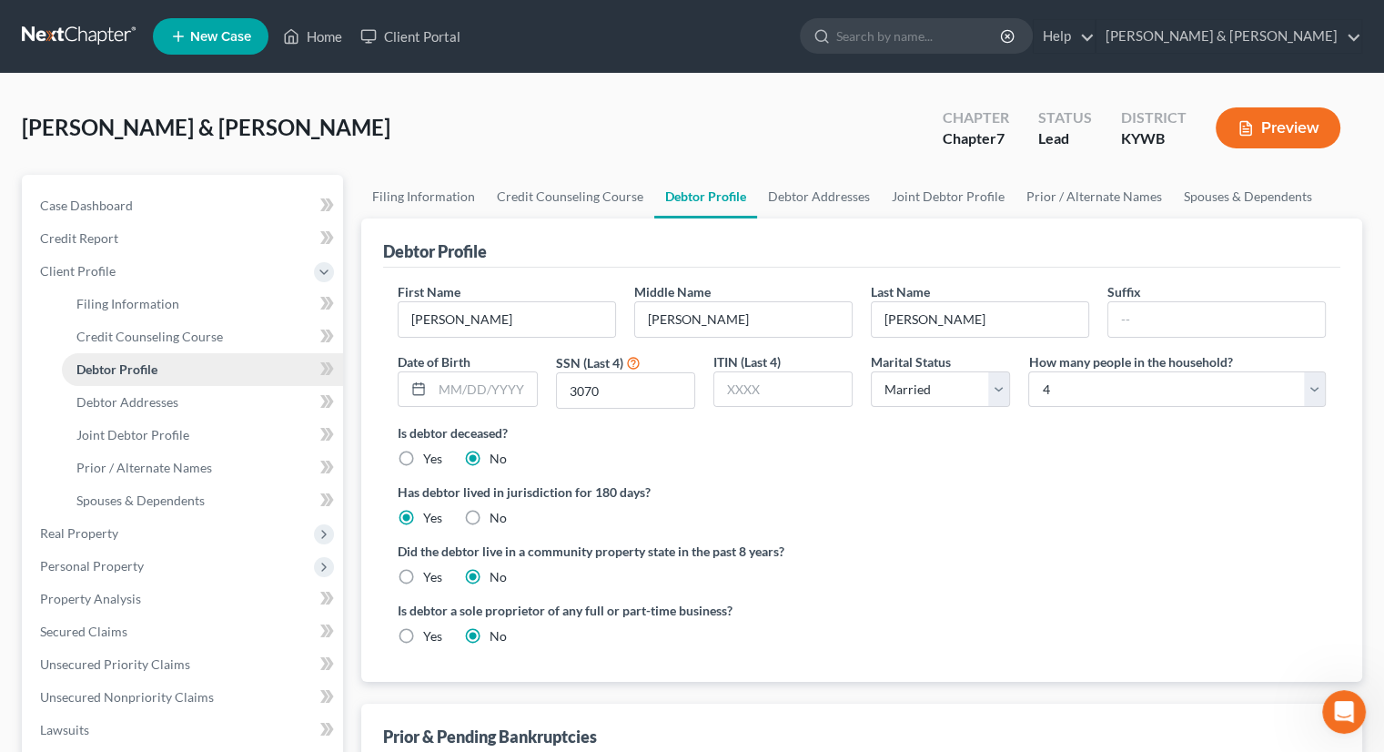
click at [106, 361] on span "Debtor Profile" at bounding box center [116, 368] width 81 height 15
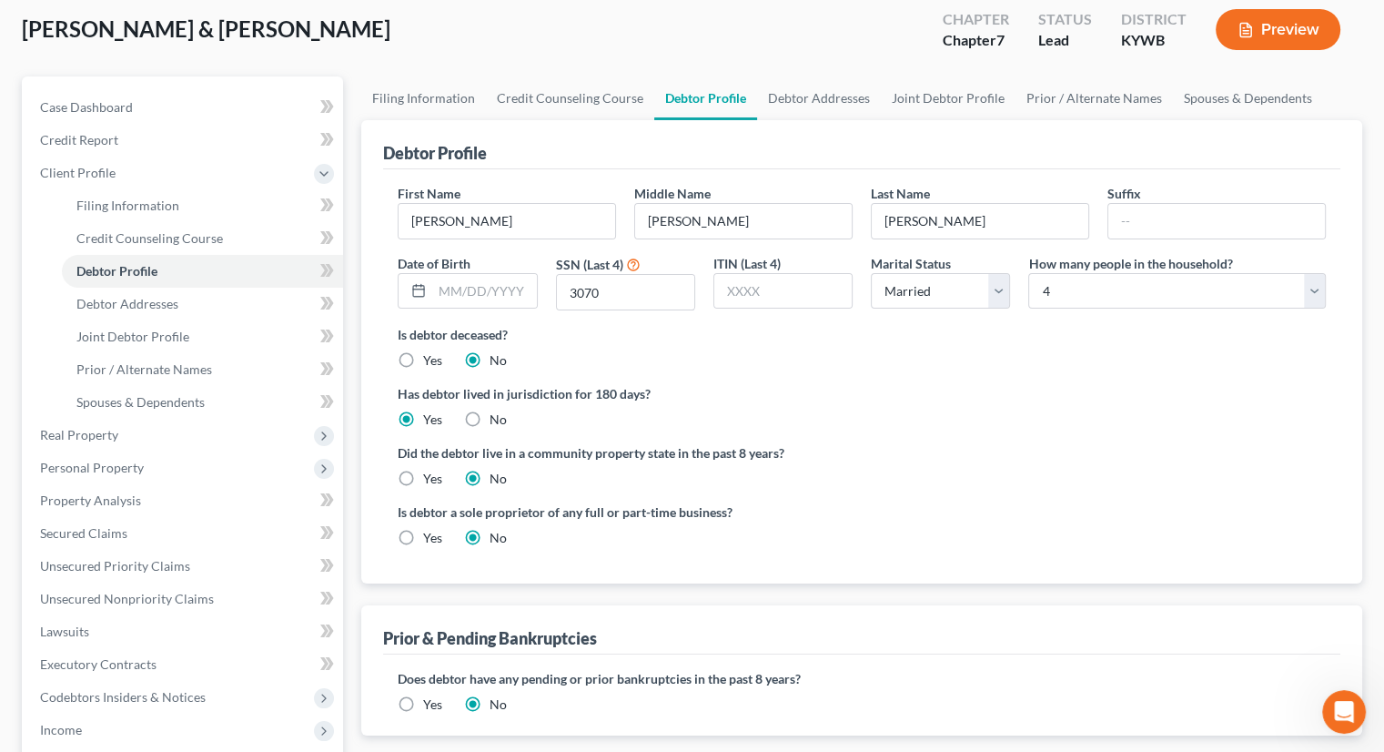
scroll to position [91, 0]
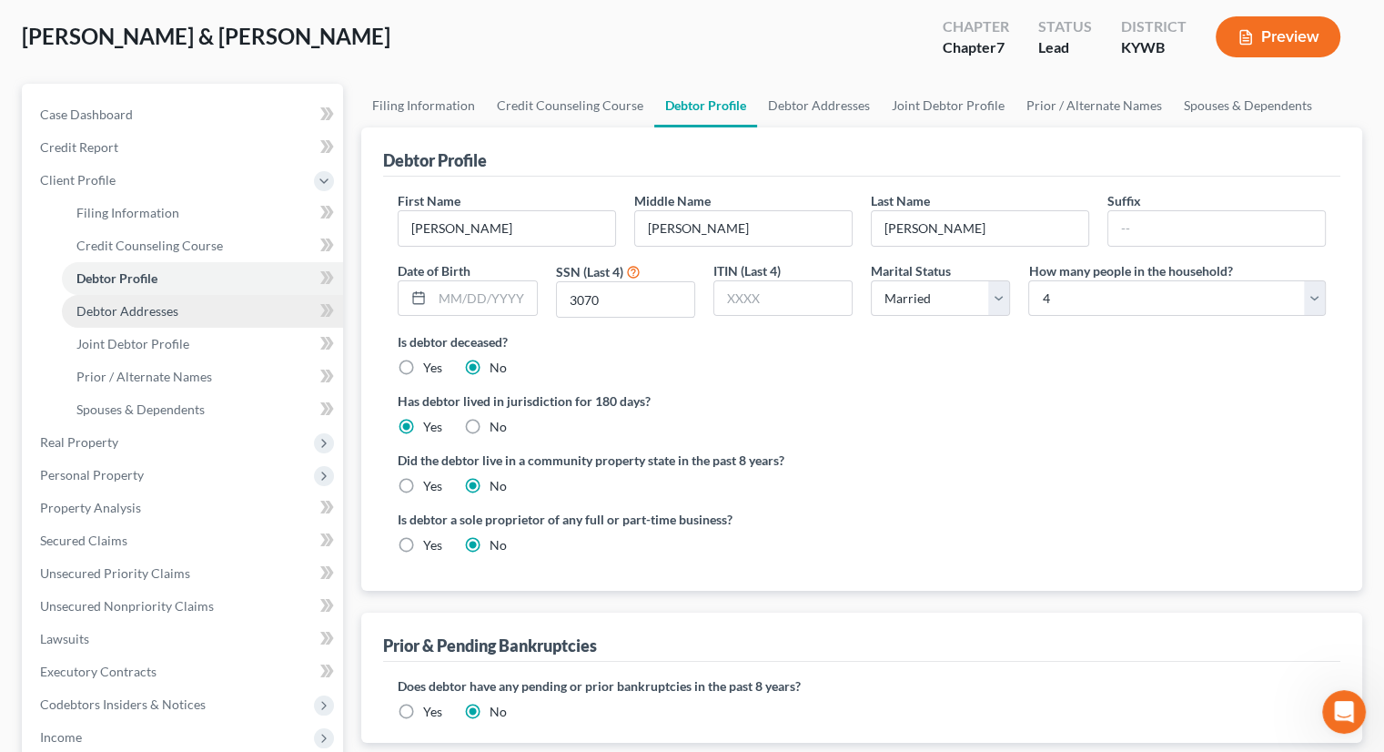
click at [152, 310] on span "Debtor Addresses" at bounding box center [127, 310] width 102 height 15
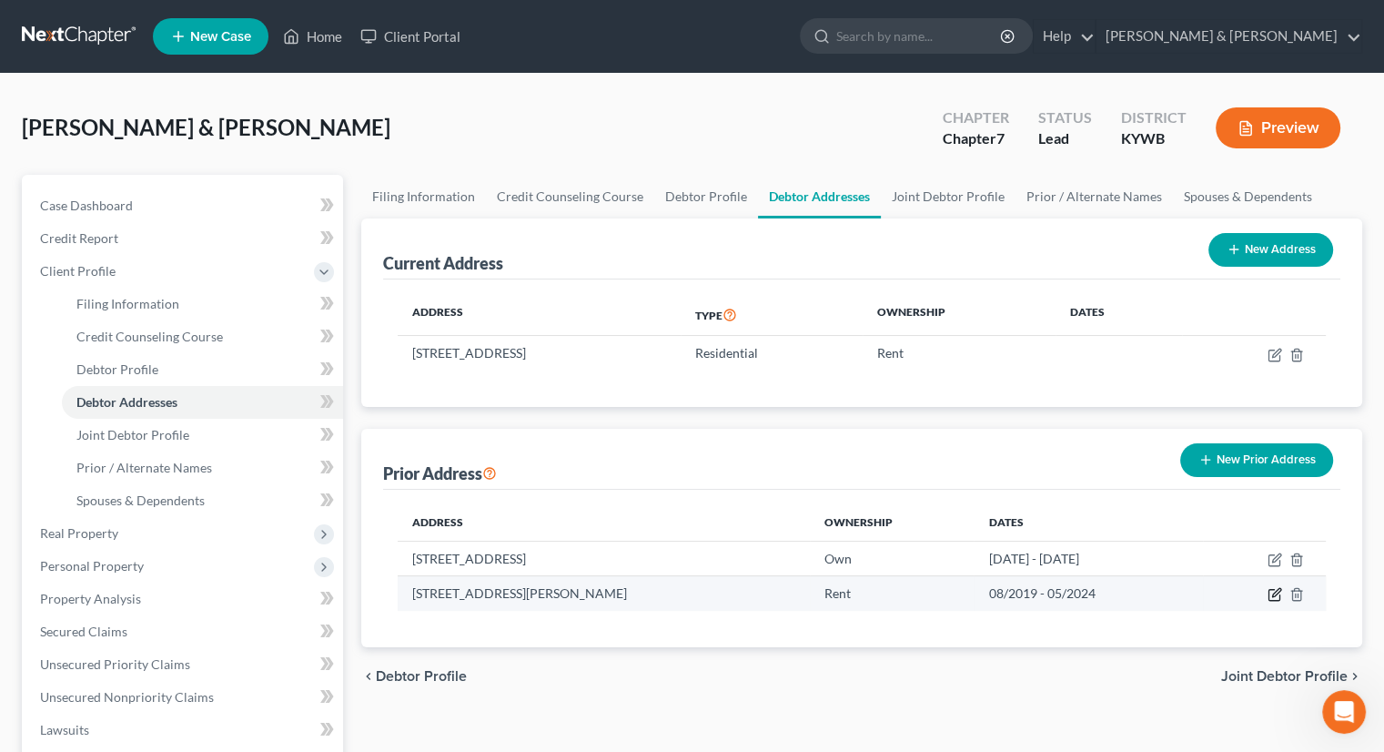
click at [1271, 590] on icon "button" at bounding box center [1273, 595] width 11 height 11
select select "18"
select select "92"
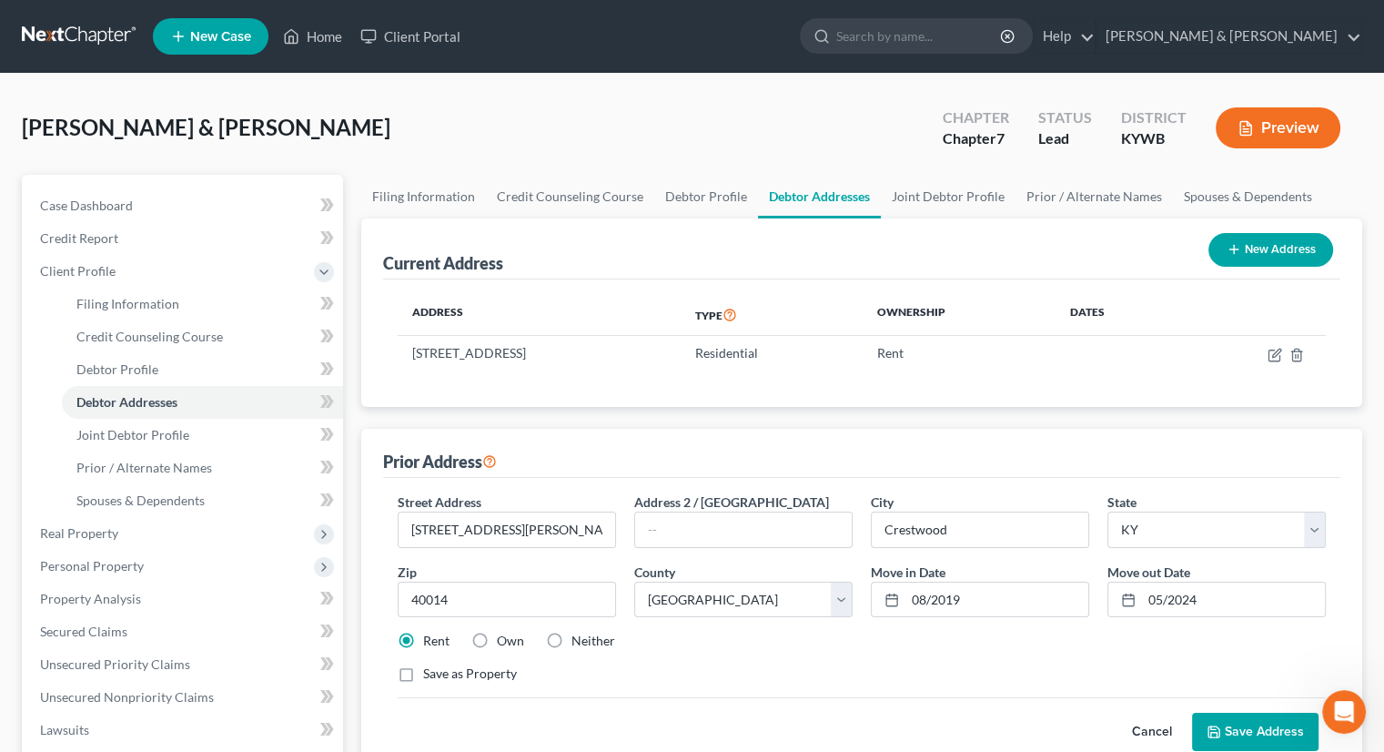
click at [497, 632] on label "Own" at bounding box center [510, 641] width 27 height 18
click at [504, 632] on input "Own" at bounding box center [510, 638] width 12 height 12
radio input "true"
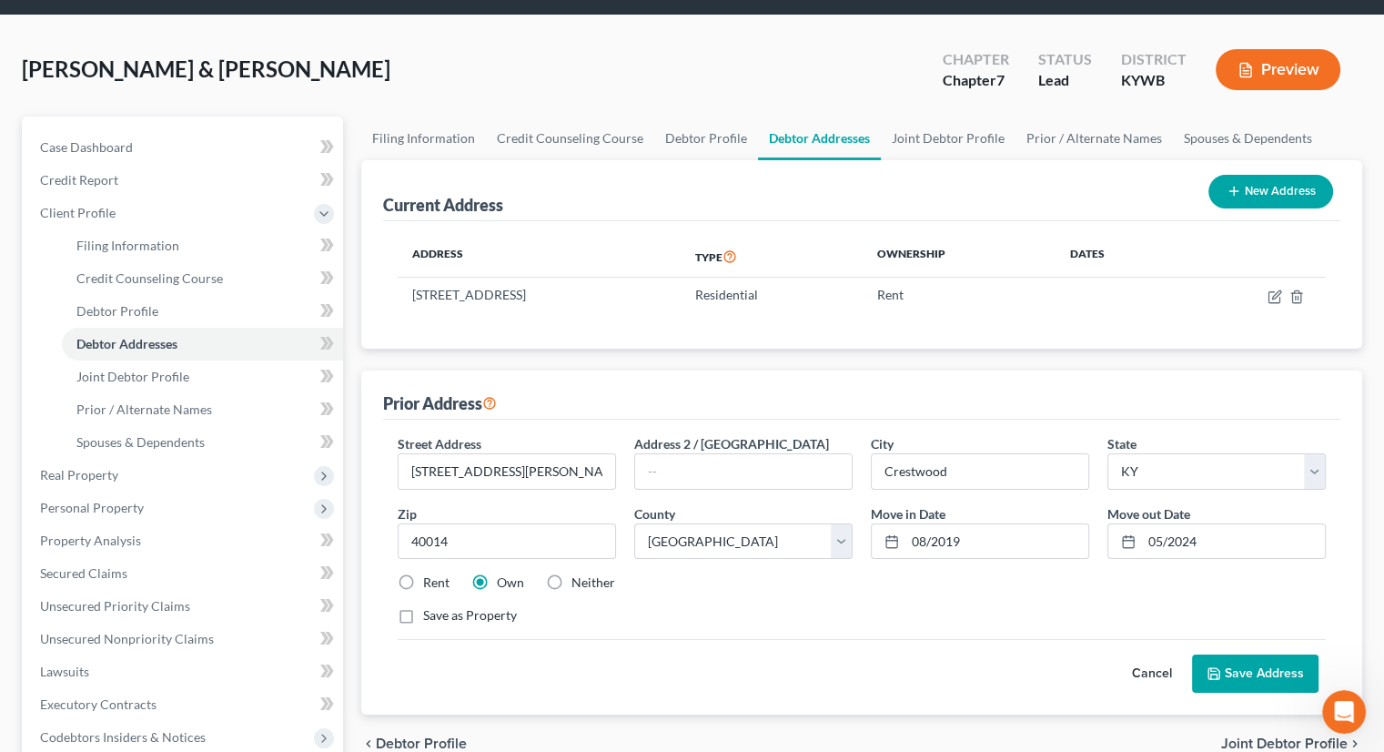
scroll to position [91, 0]
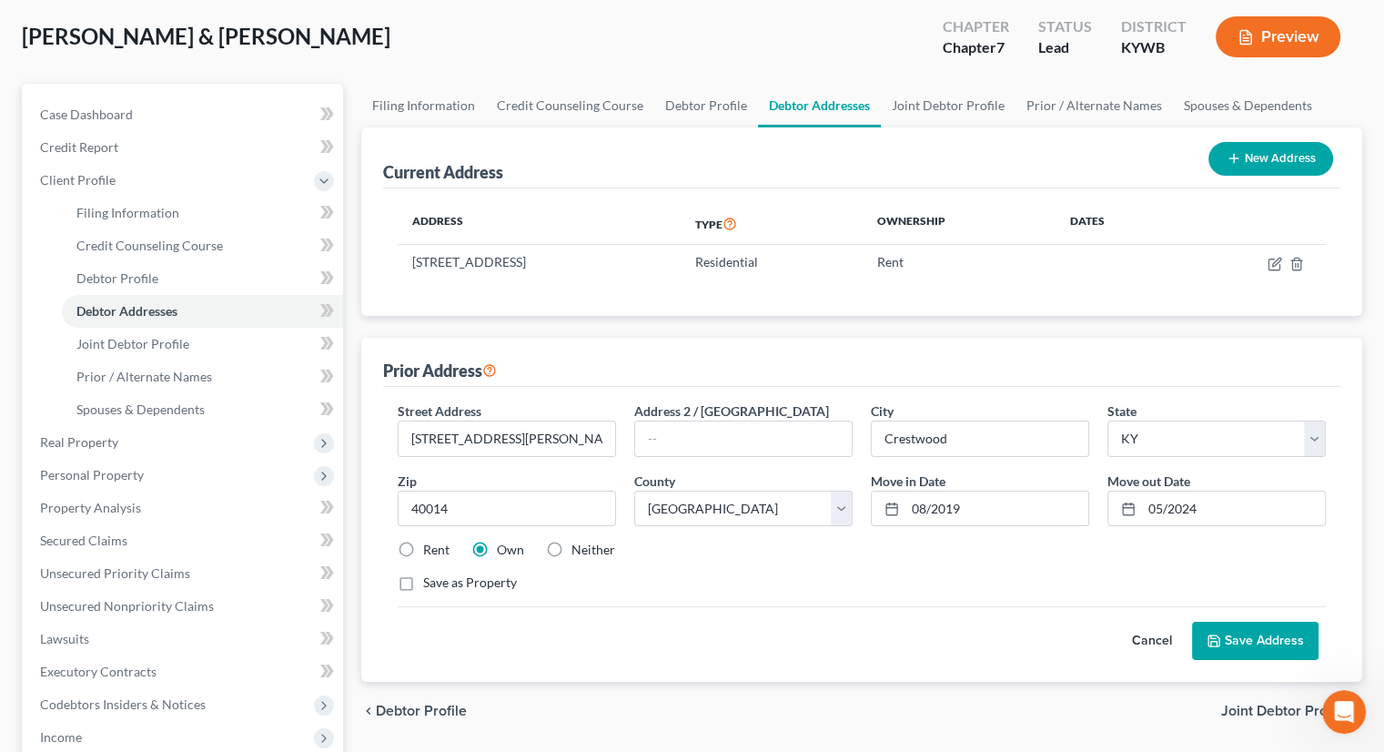
click at [1278, 625] on button "Save Address" at bounding box center [1255, 641] width 126 height 38
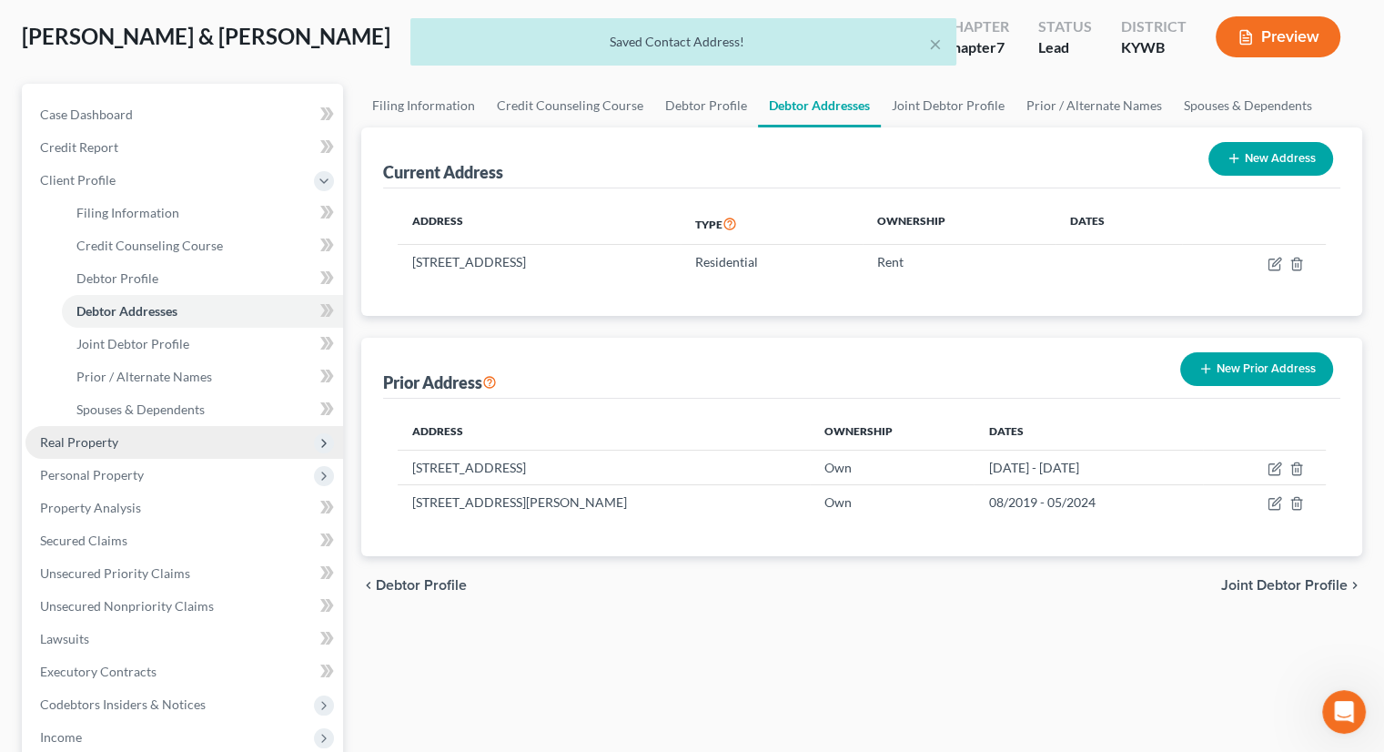
click at [58, 434] on span "Real Property" at bounding box center [79, 441] width 78 height 15
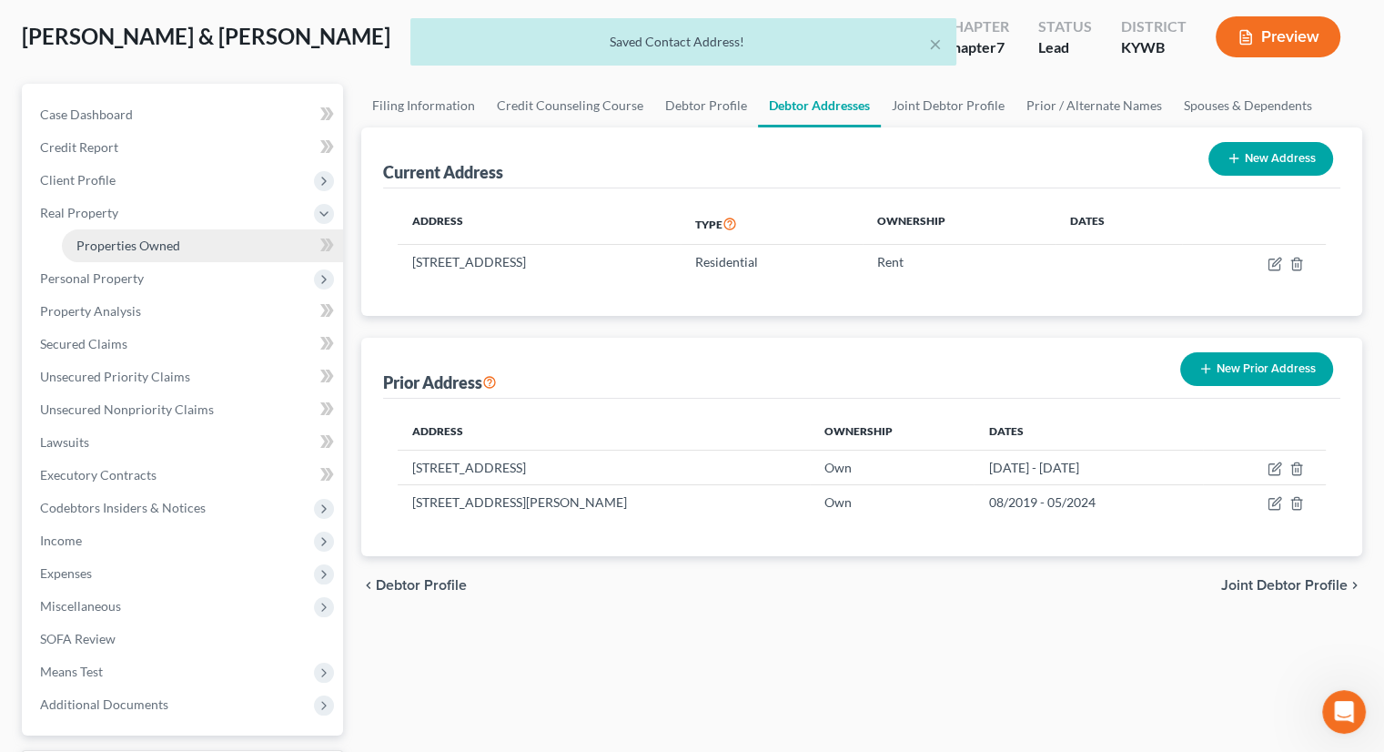
click at [164, 245] on span "Properties Owned" at bounding box center [128, 244] width 104 height 15
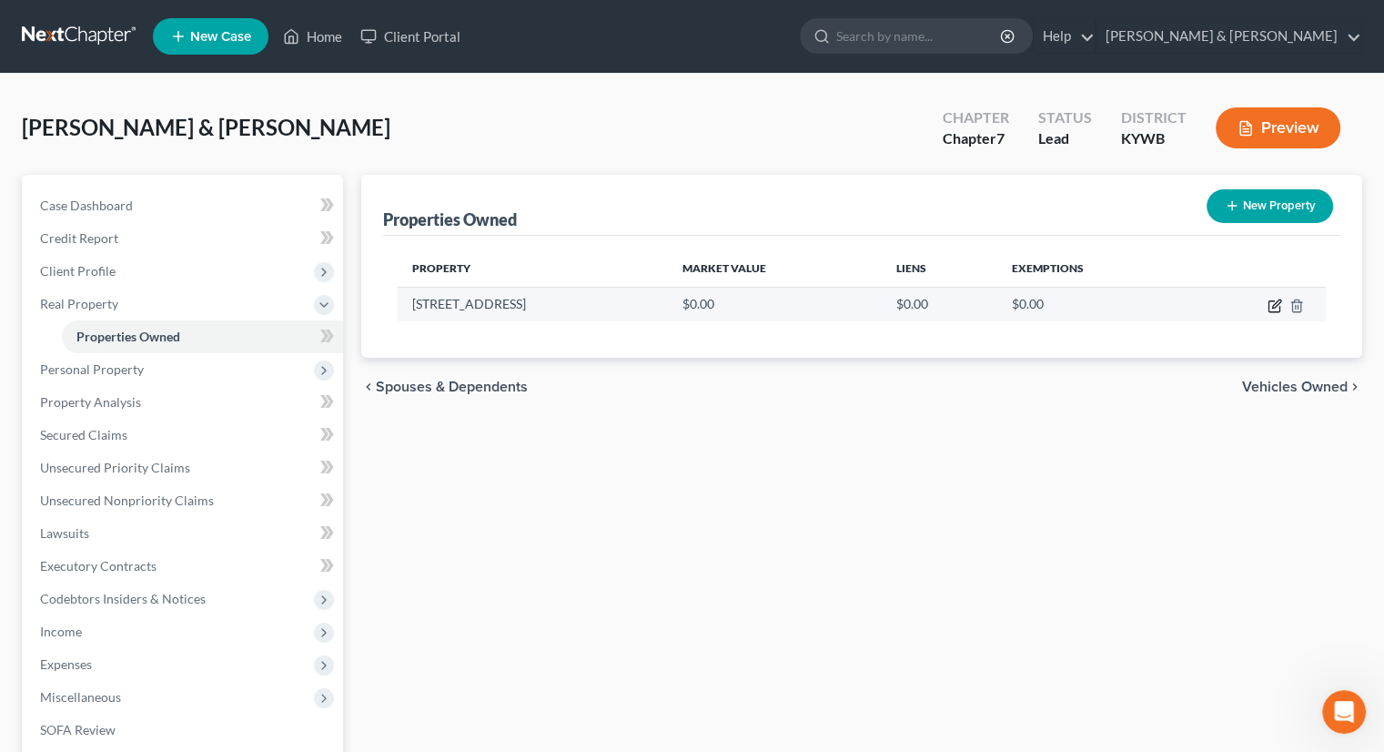
click at [1276, 307] on icon "button" at bounding box center [1275, 305] width 15 height 15
select select "18"
select select "92"
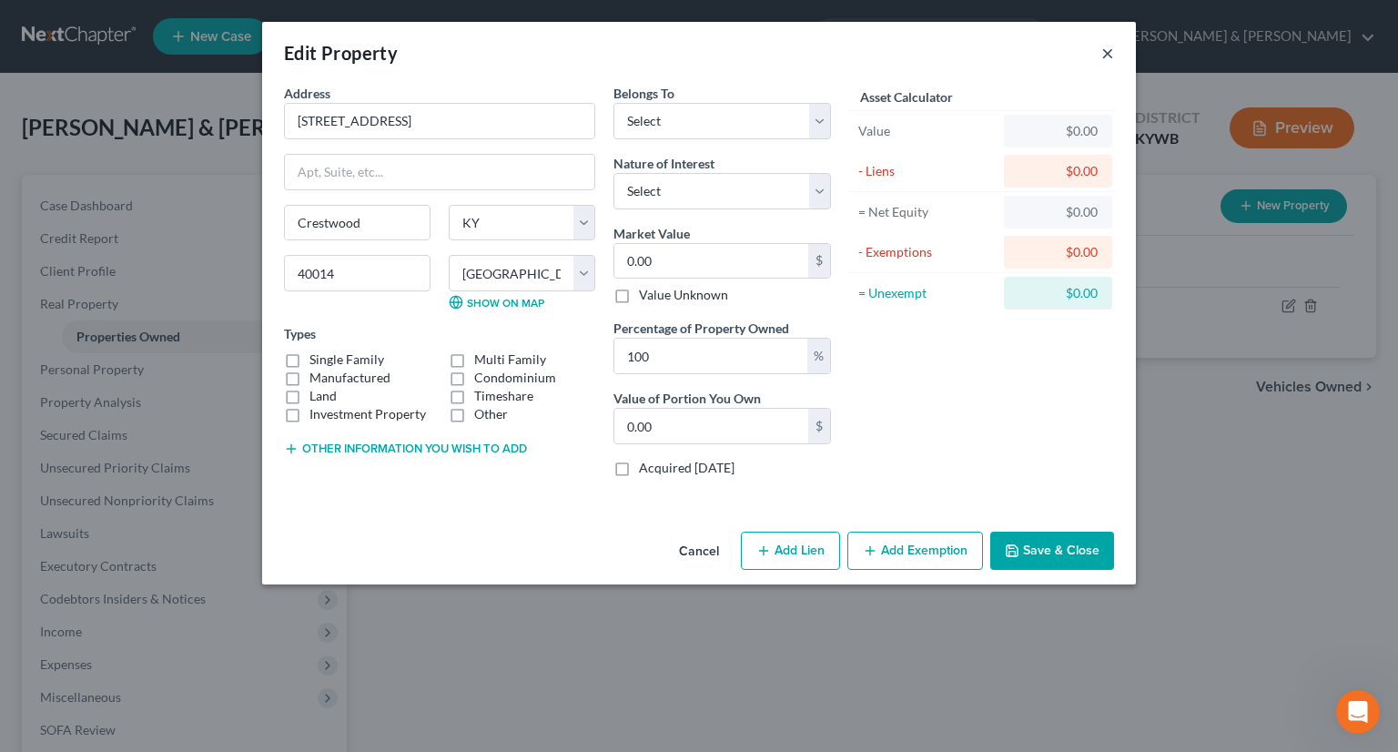
click at [1103, 54] on button "×" at bounding box center [1107, 53] width 13 height 22
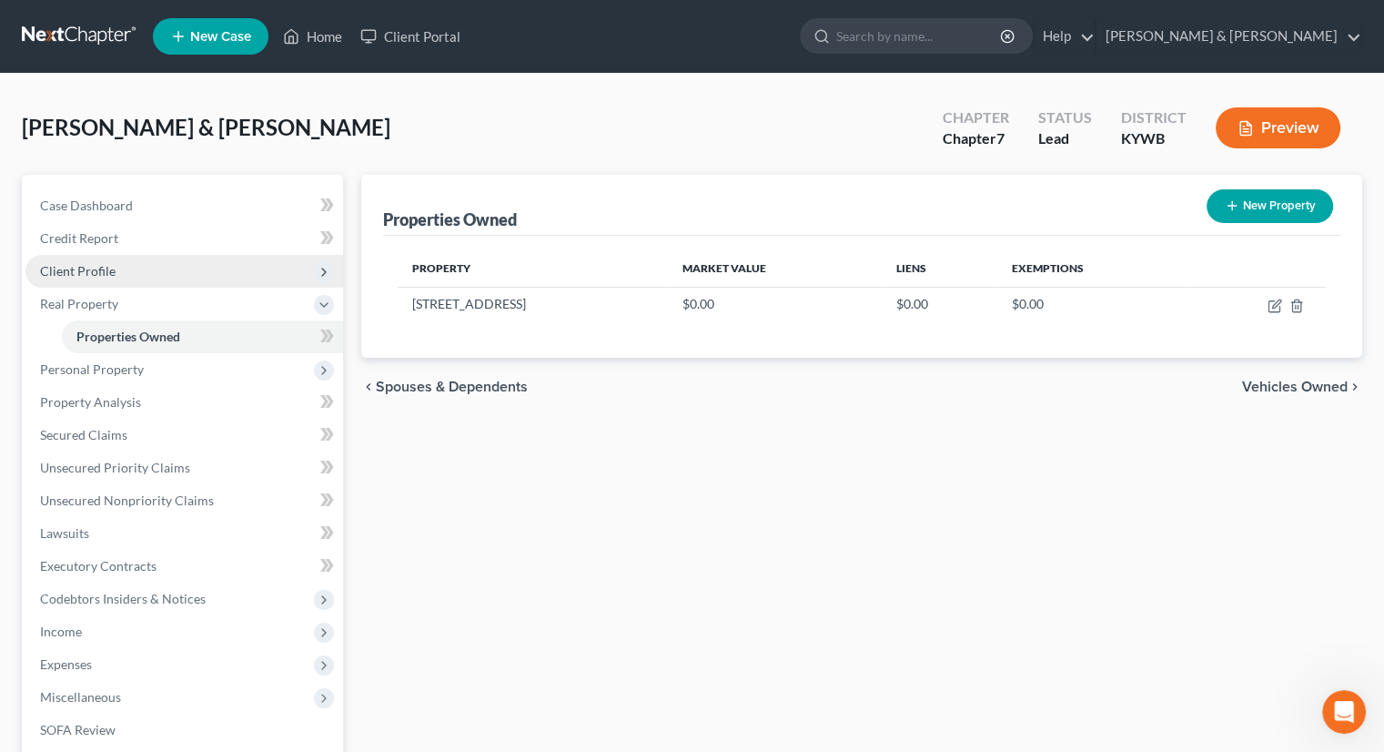
click at [71, 264] on span "Client Profile" at bounding box center [78, 270] width 76 height 15
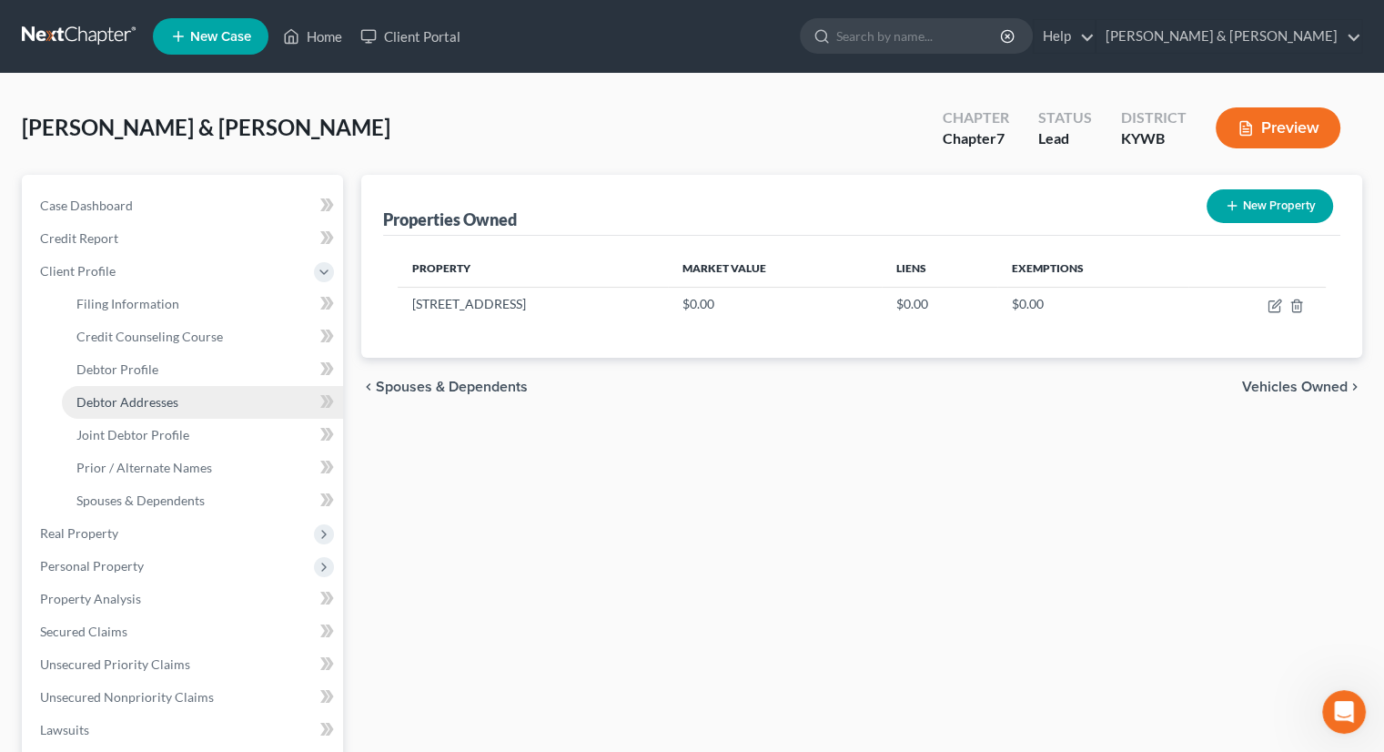
click at [147, 400] on span "Debtor Addresses" at bounding box center [127, 401] width 102 height 15
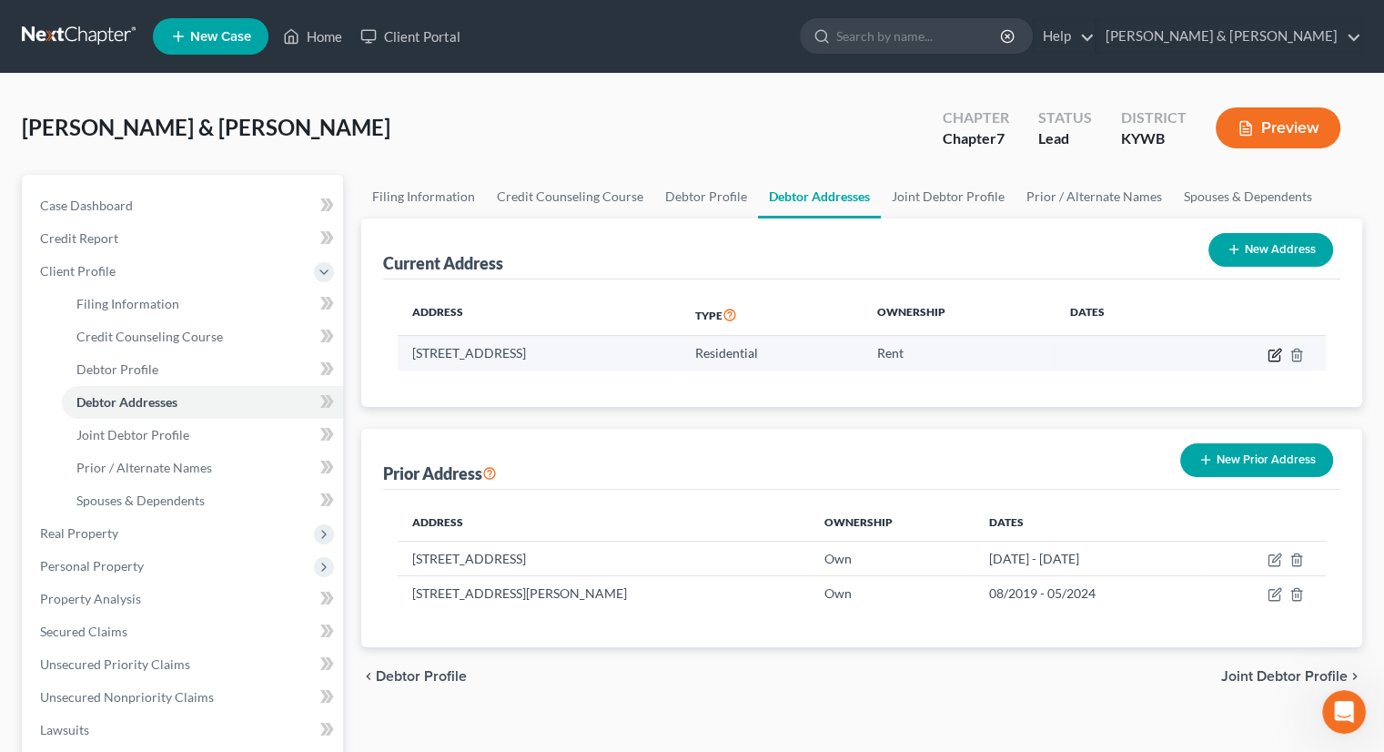
click at [1269, 350] on icon "button" at bounding box center [1275, 355] width 15 height 15
select select "18"
select select "92"
select select "0"
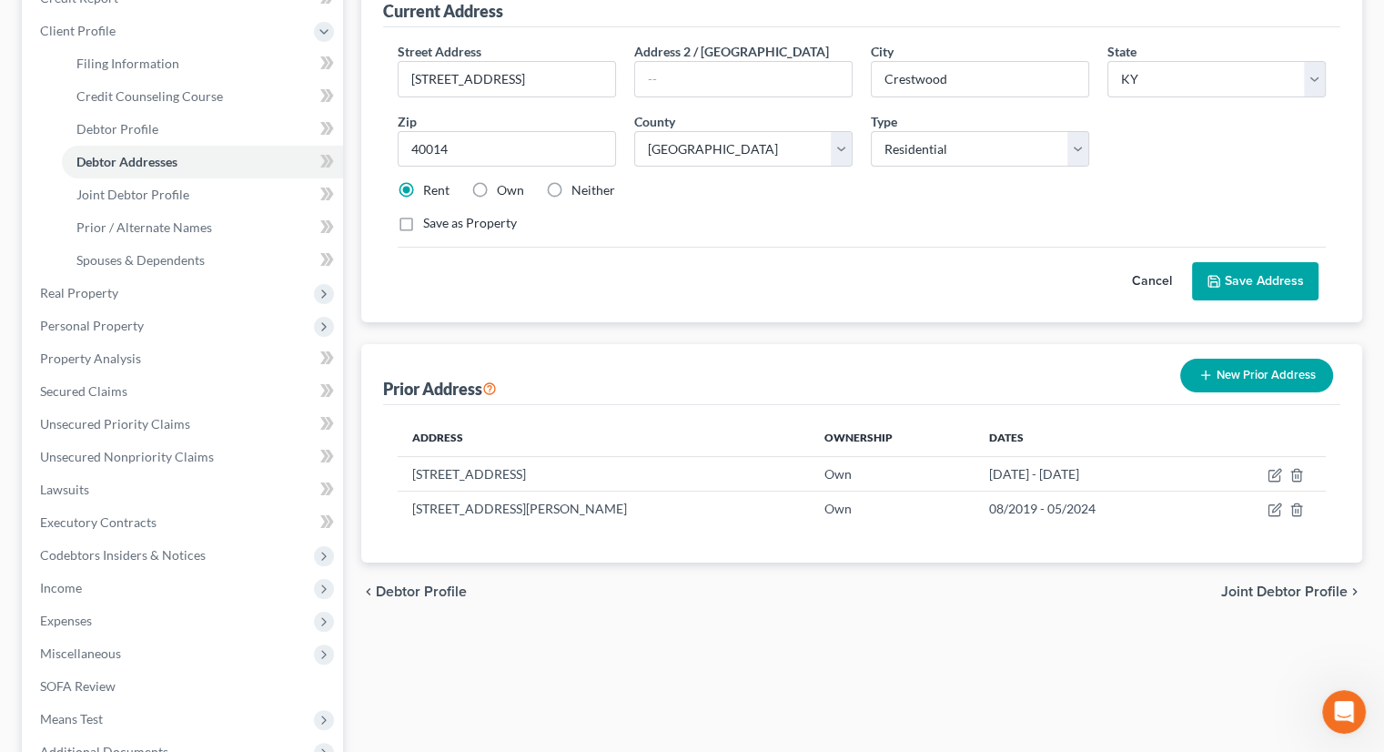
scroll to position [273, 0]
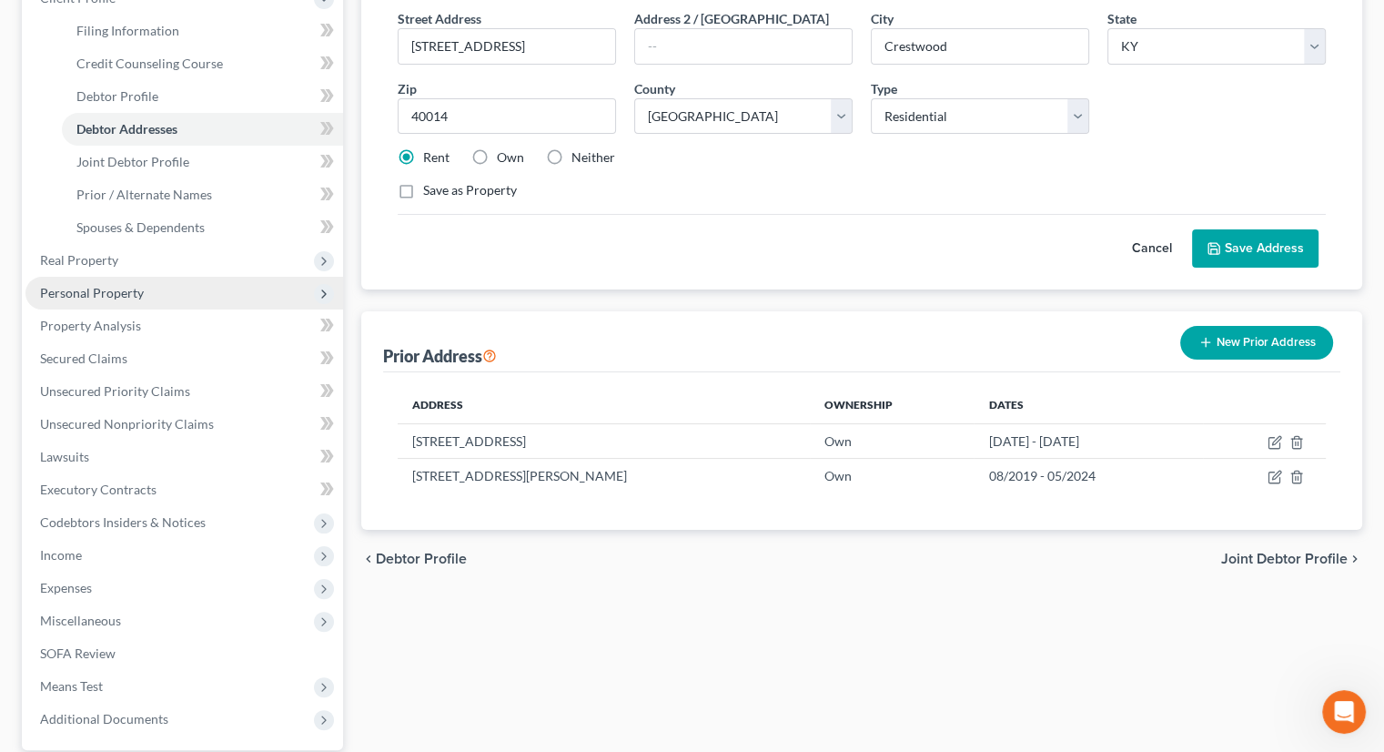
click at [141, 303] on span "Personal Property" at bounding box center [184, 293] width 318 height 33
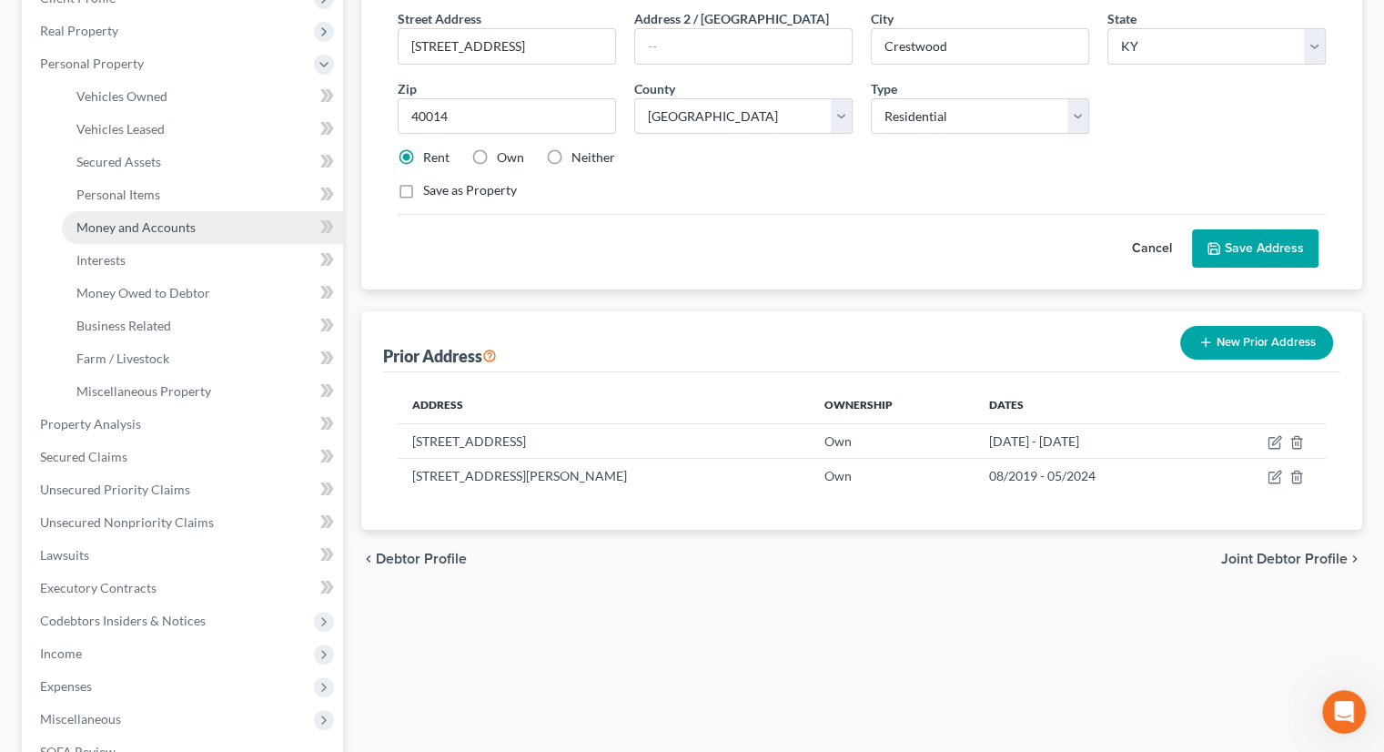
click at [154, 225] on span "Money and Accounts" at bounding box center [135, 226] width 119 height 15
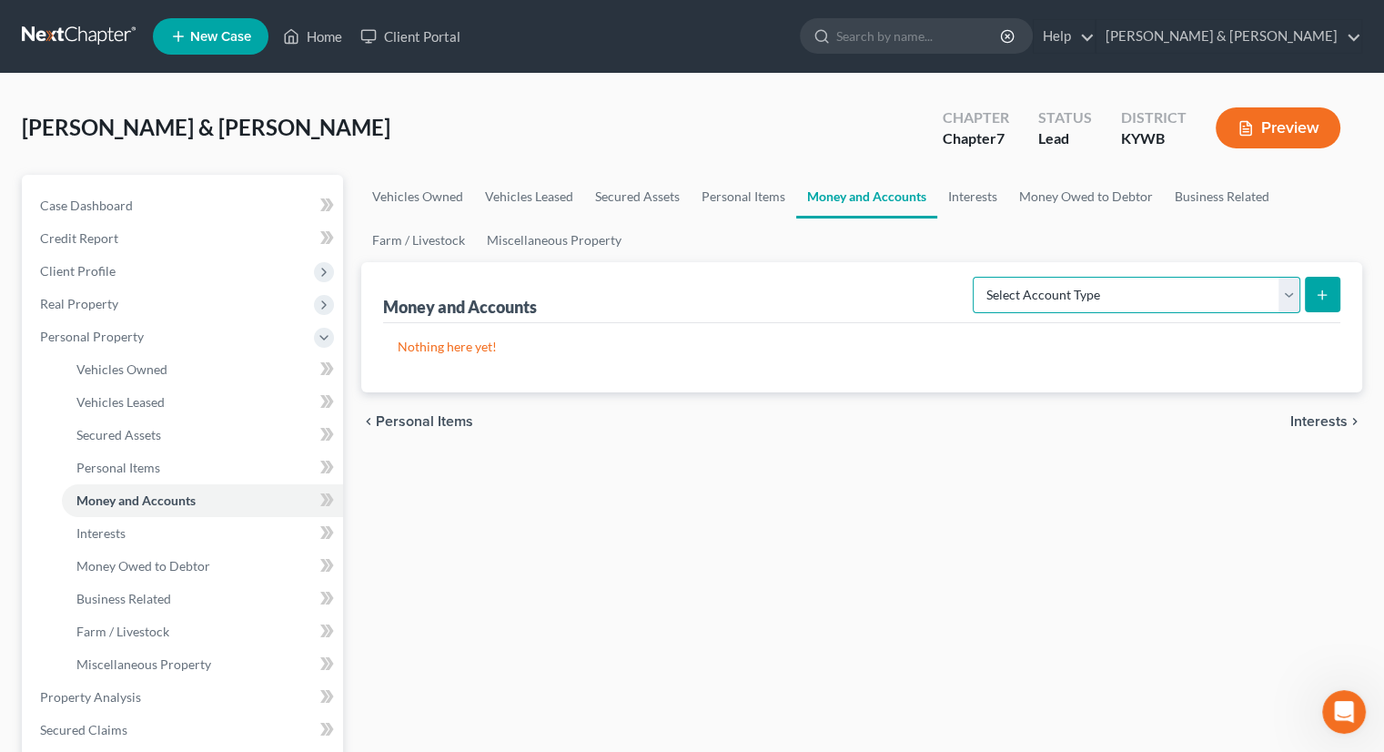
click at [1287, 282] on select "Select Account Type Brokerage Cash on Hand Certificates of Deposit Checking Acc…" at bounding box center [1137, 295] width 328 height 36
select select "cash_on_hand"
click at [976, 277] on select "Select Account Type Brokerage Cash on Hand Certificates of Deposit Checking Acc…" at bounding box center [1137, 295] width 328 height 36
click at [1327, 290] on icon "submit" at bounding box center [1322, 295] width 15 height 15
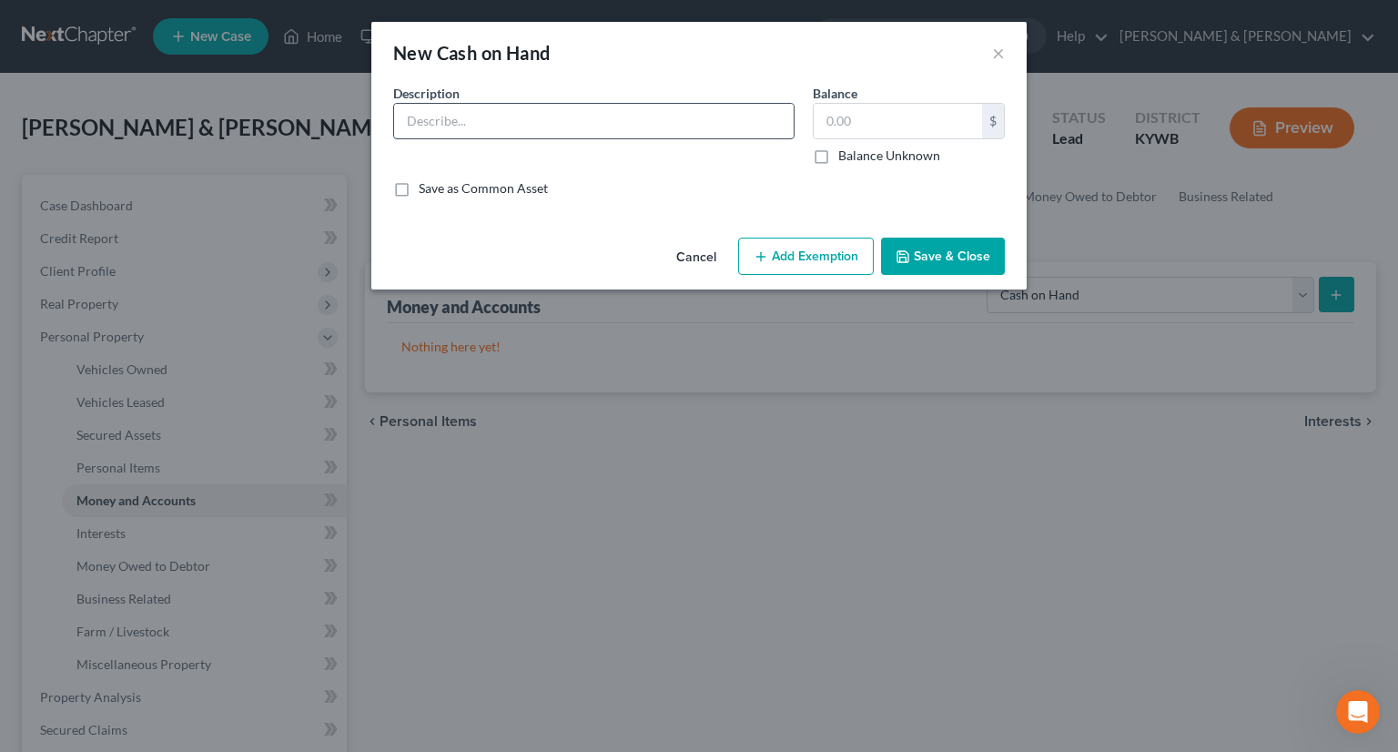
click at [530, 121] on input "text" at bounding box center [593, 121] width 399 height 35
type input "Cash"
click at [866, 120] on input "text" at bounding box center [898, 121] width 168 height 35
type input "10.00"
click at [823, 249] on button "Add Exemption" at bounding box center [806, 256] width 136 height 38
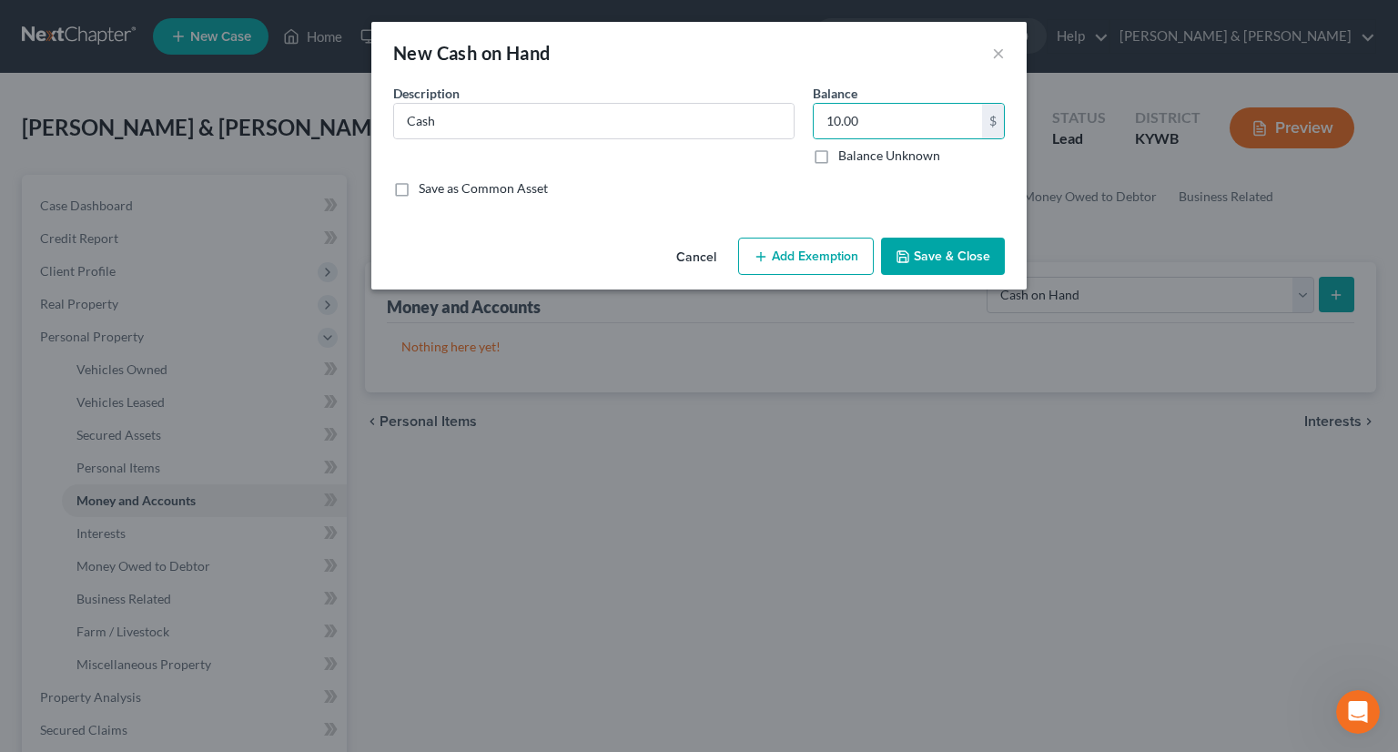
select select "2"
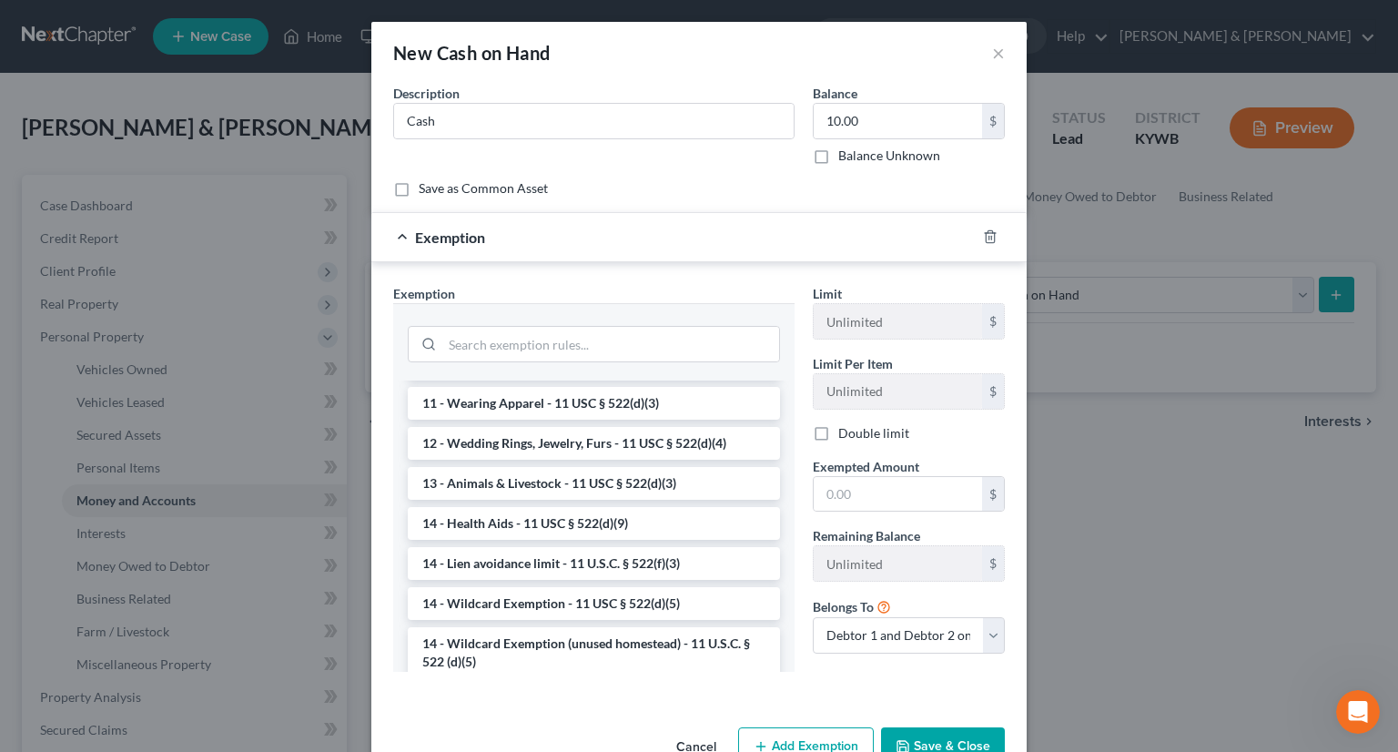
scroll to position [182, 0]
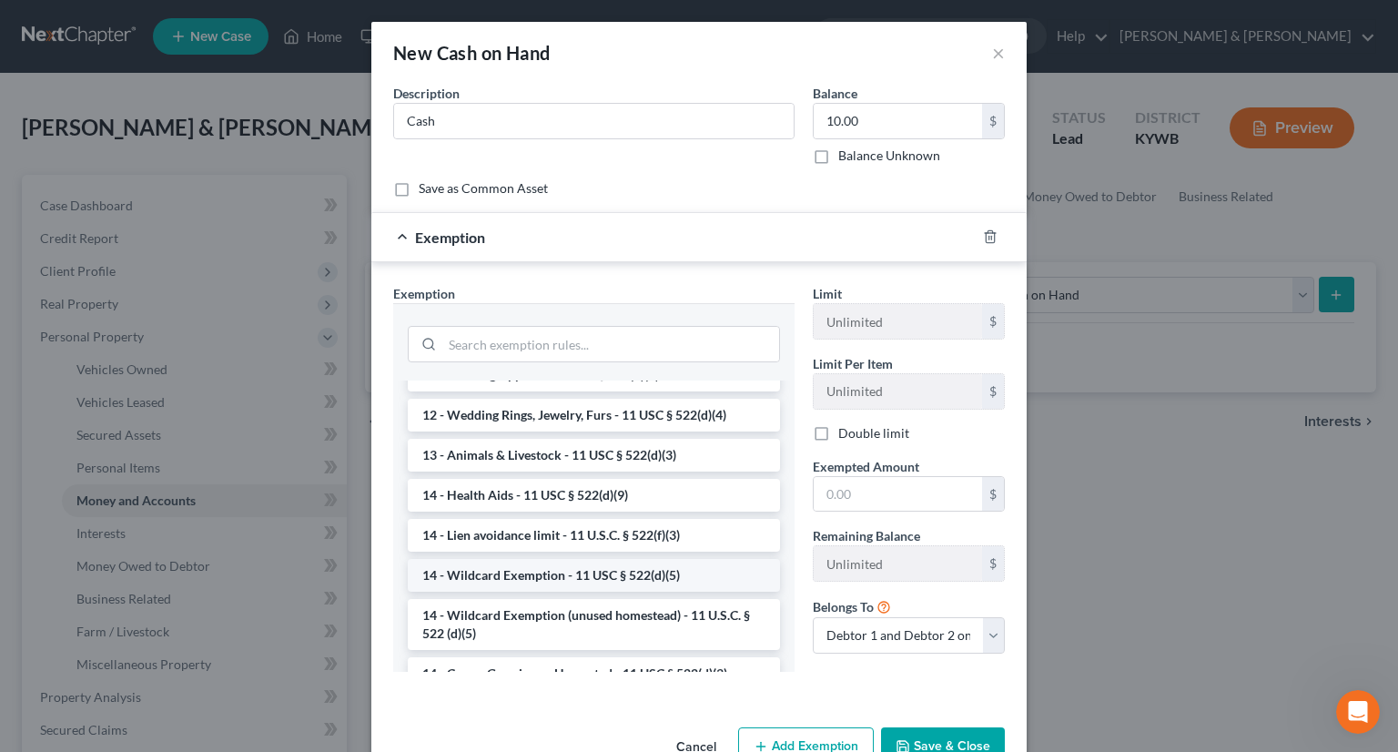
click at [487, 572] on li "14 - Wildcard Exemption - 11 USC § 522(d)(5)" at bounding box center [594, 575] width 372 height 33
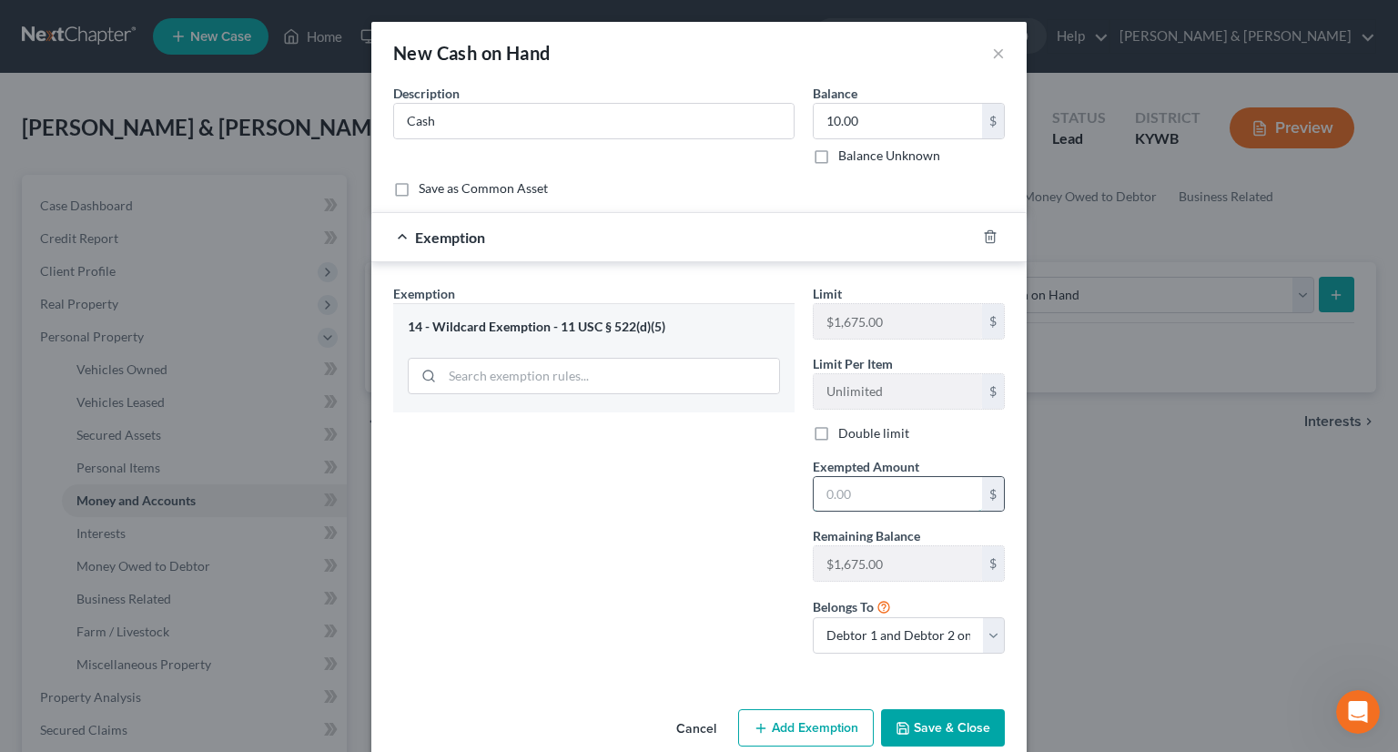
click at [844, 482] on input "text" at bounding box center [898, 494] width 168 height 35
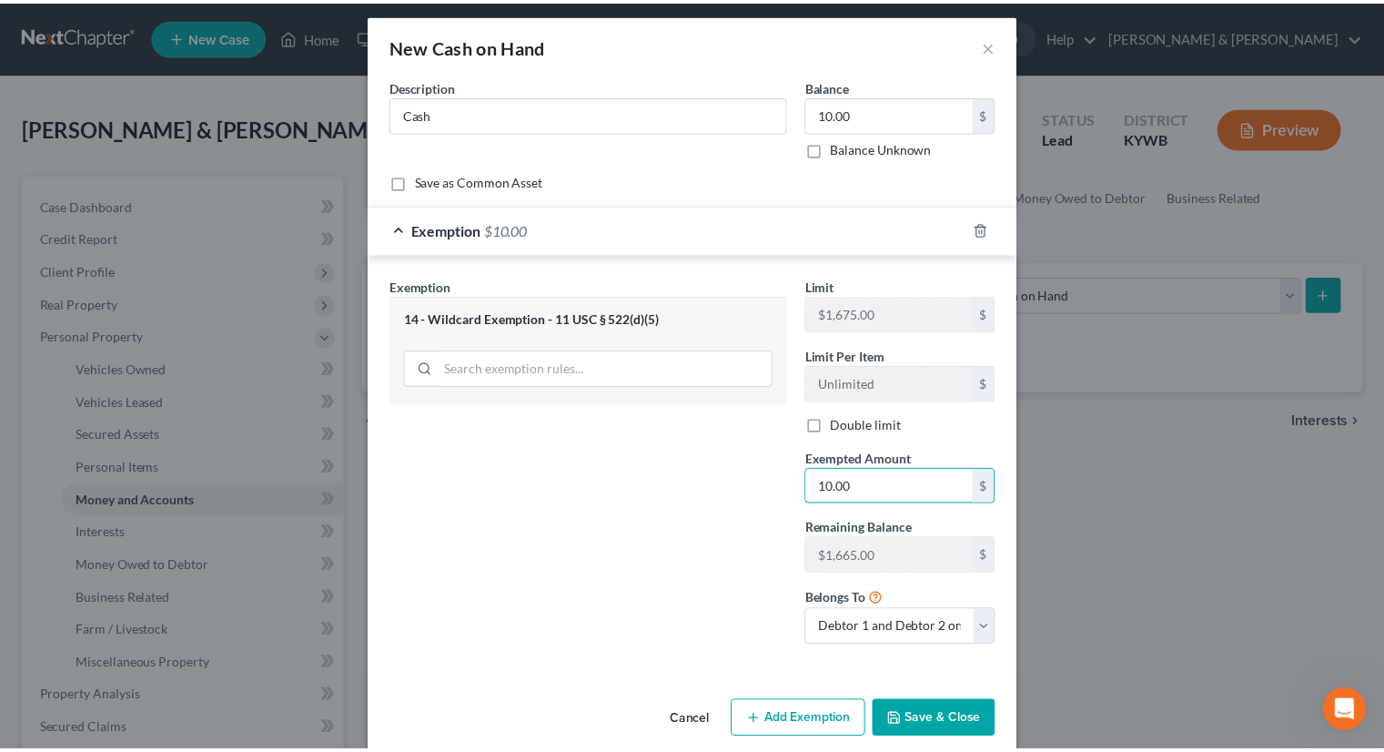
scroll to position [29, 0]
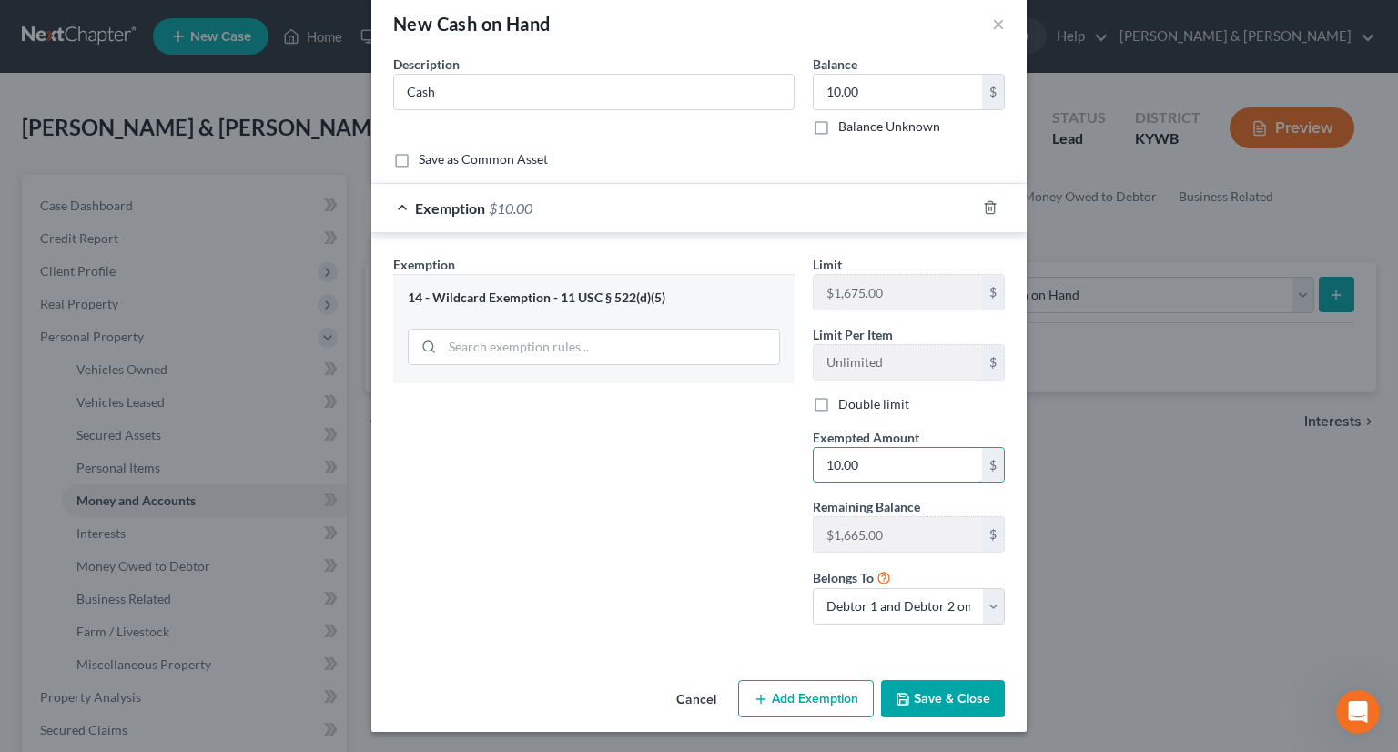
type input "10.00"
click at [948, 690] on button "Save & Close" at bounding box center [943, 699] width 124 height 38
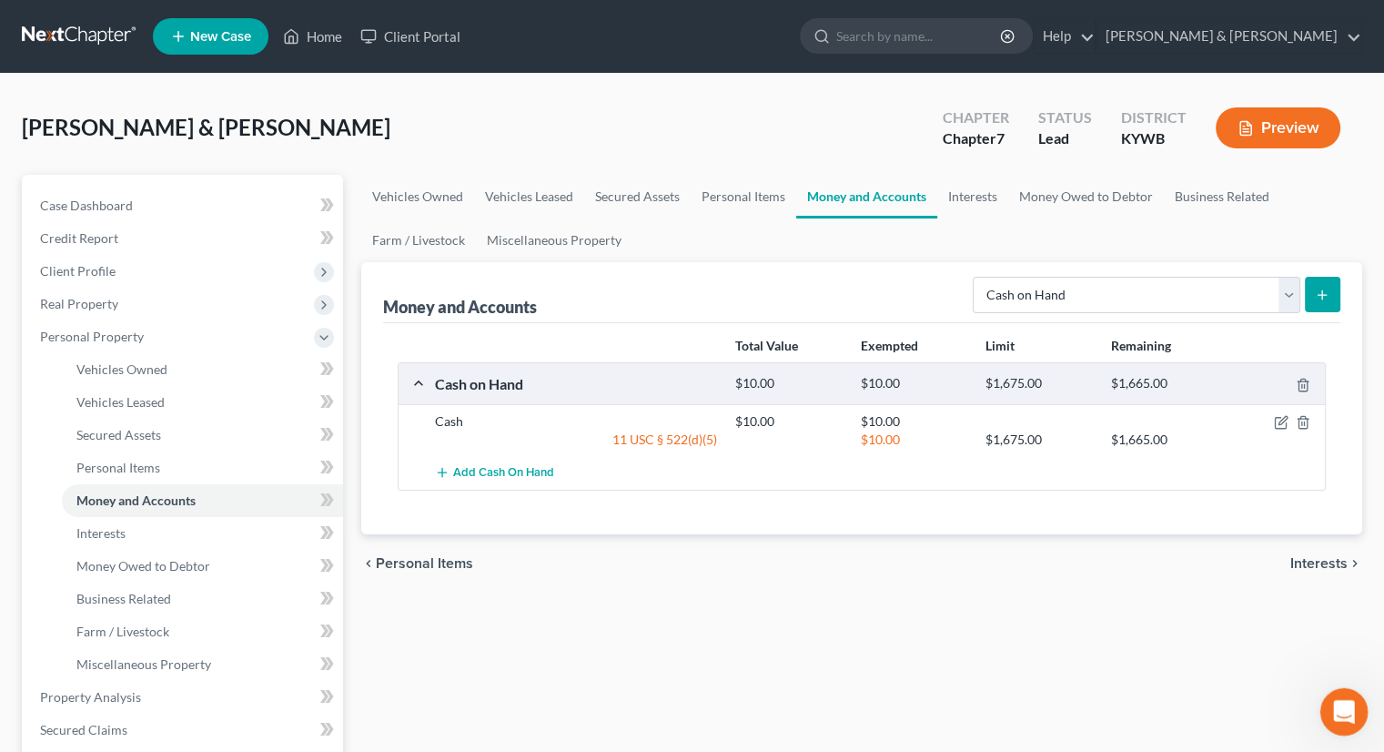
click at [1355, 714] on div "Open Intercom Messenger" at bounding box center [1341, 709] width 60 height 60
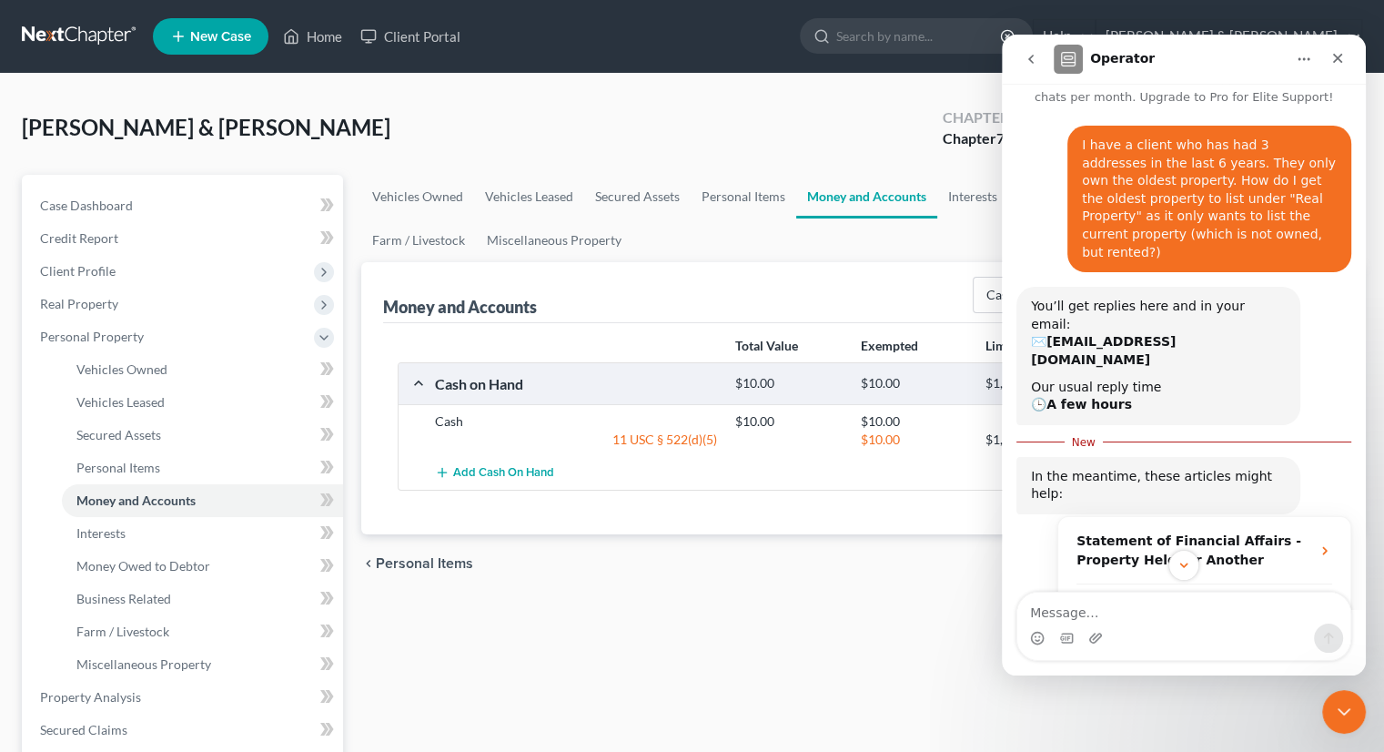
scroll to position [8, 0]
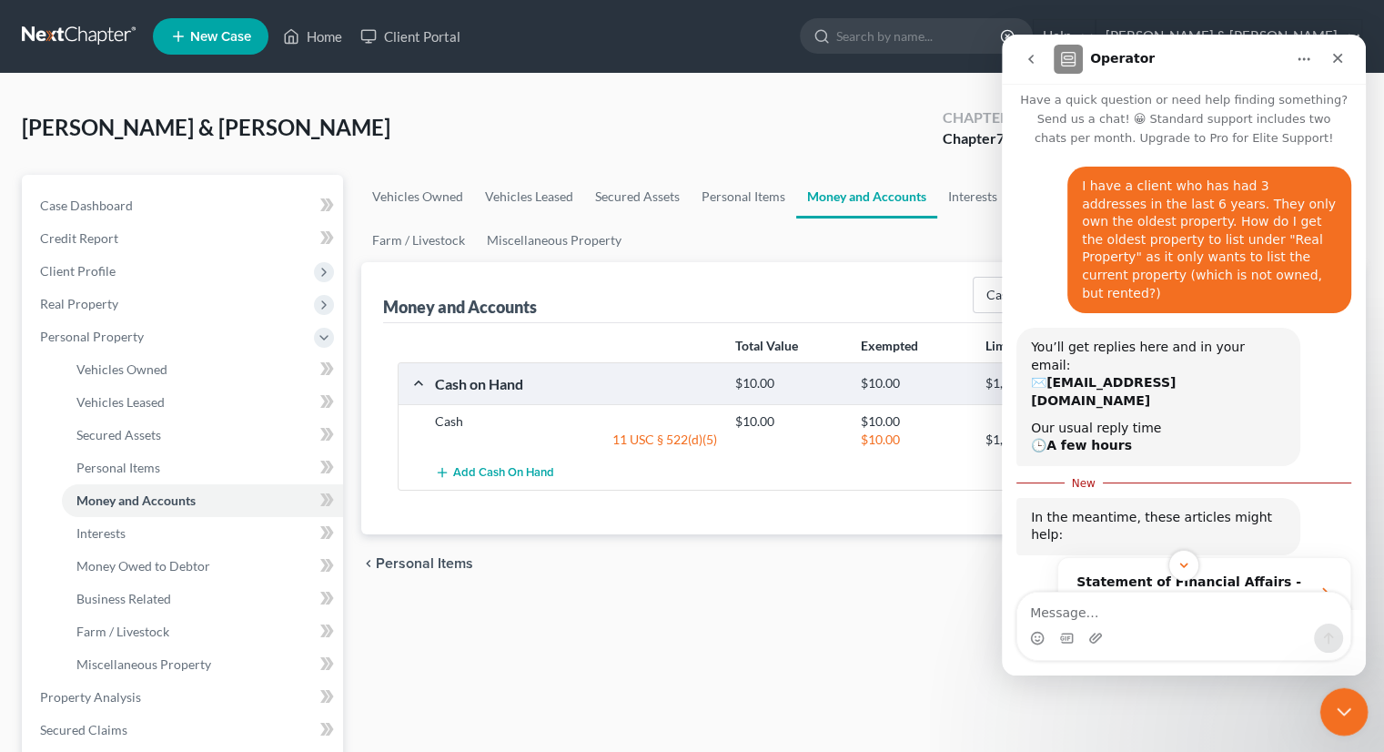
click at [1348, 690] on div "Close Intercom Messenger" at bounding box center [1341, 709] width 44 height 44
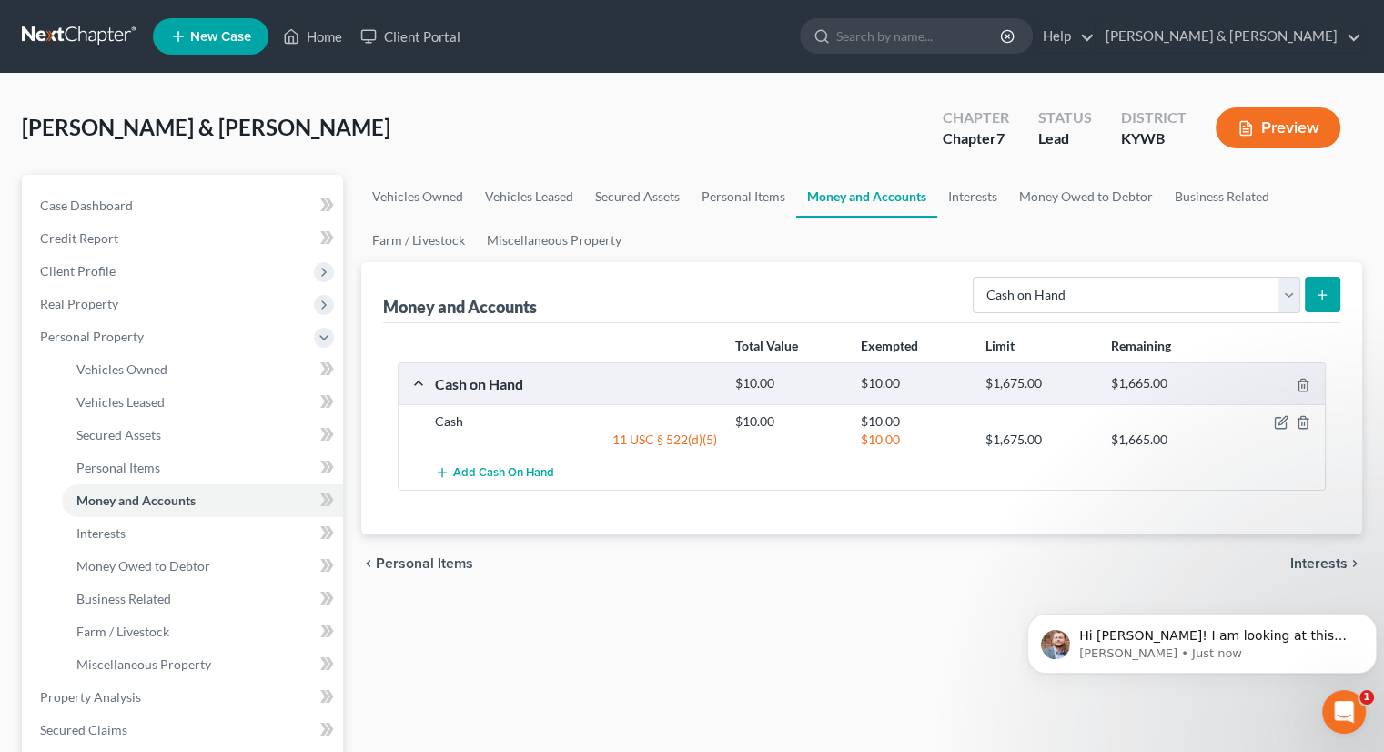
scroll to position [0, 0]
